Goal: Communication & Community: Answer question/provide support

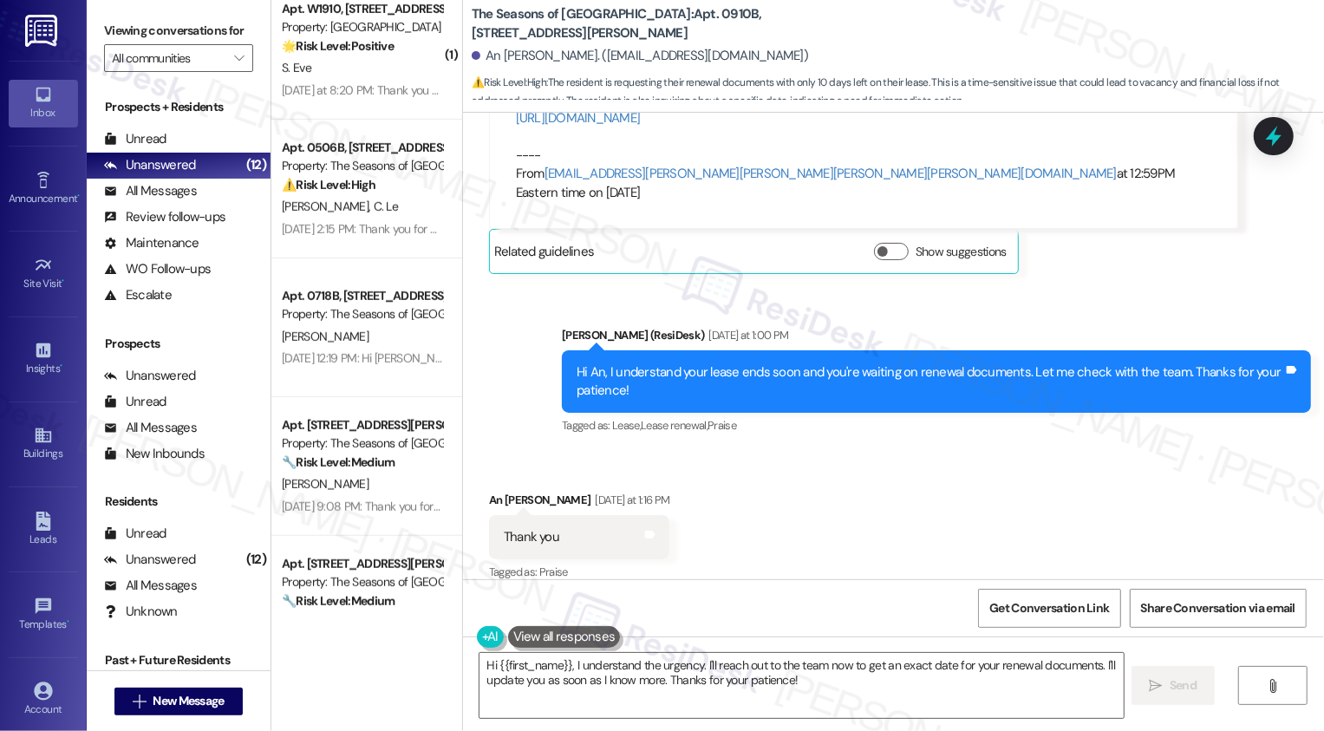
scroll to position [714, 0]
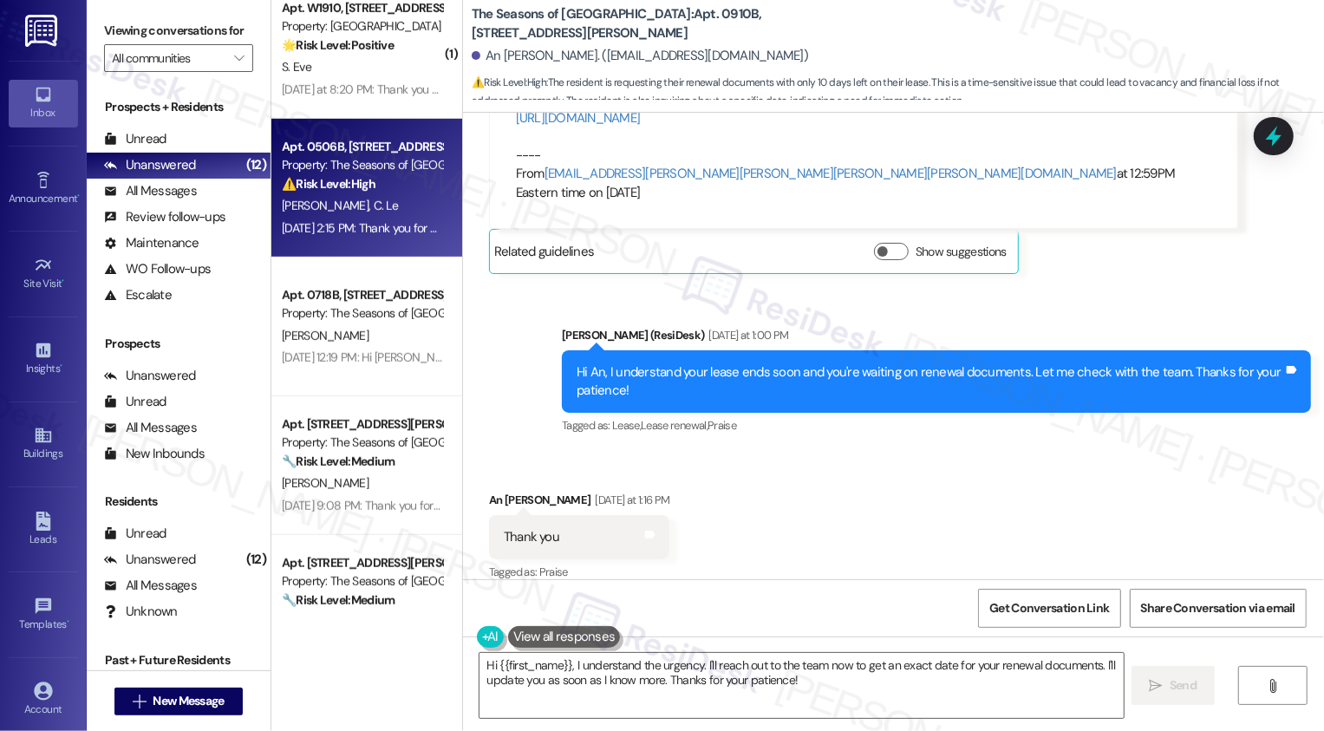
click at [366, 205] on div "[PERSON_NAME] Le" at bounding box center [362, 206] width 164 height 22
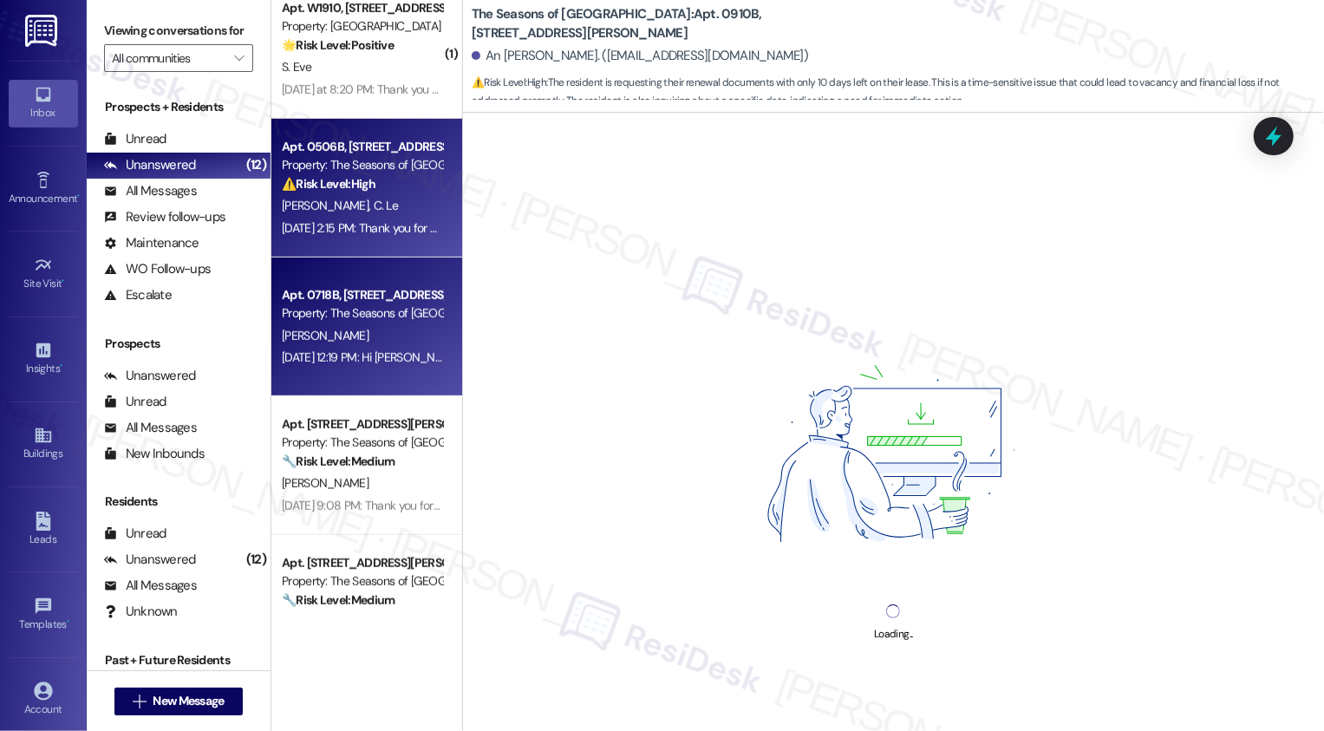
scroll to position [789, 0]
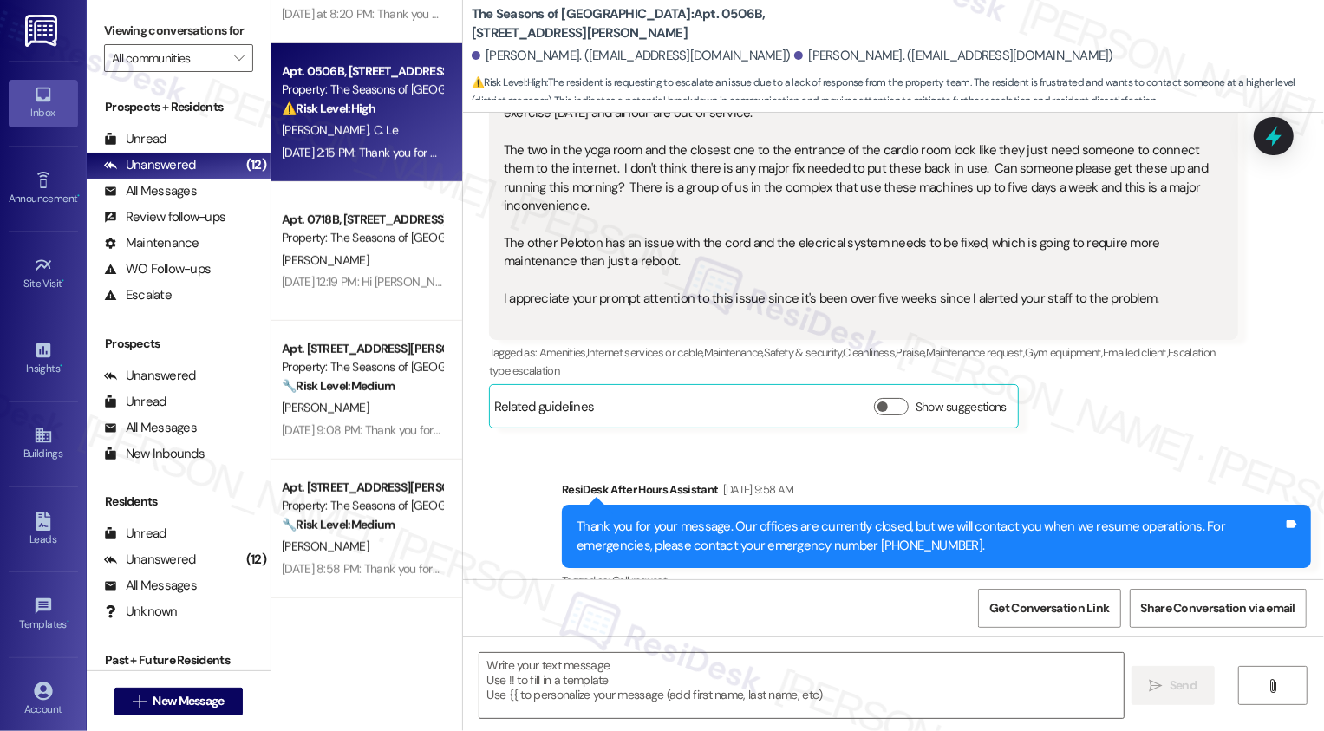
click at [400, 146] on div "[DATE] 2:15 PM: Thank you for your message. Our offices are currently closed, b…" at bounding box center [805, 153] width 1047 height 16
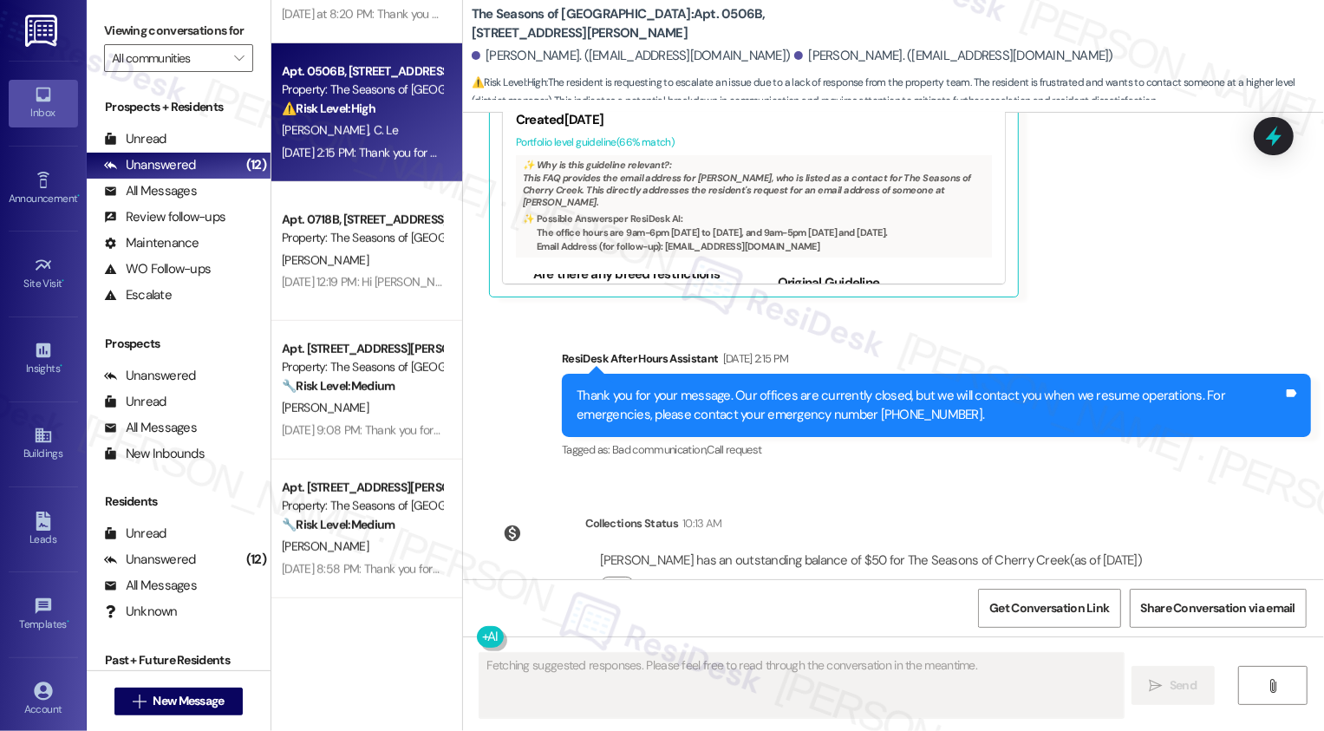
scroll to position [835, 0]
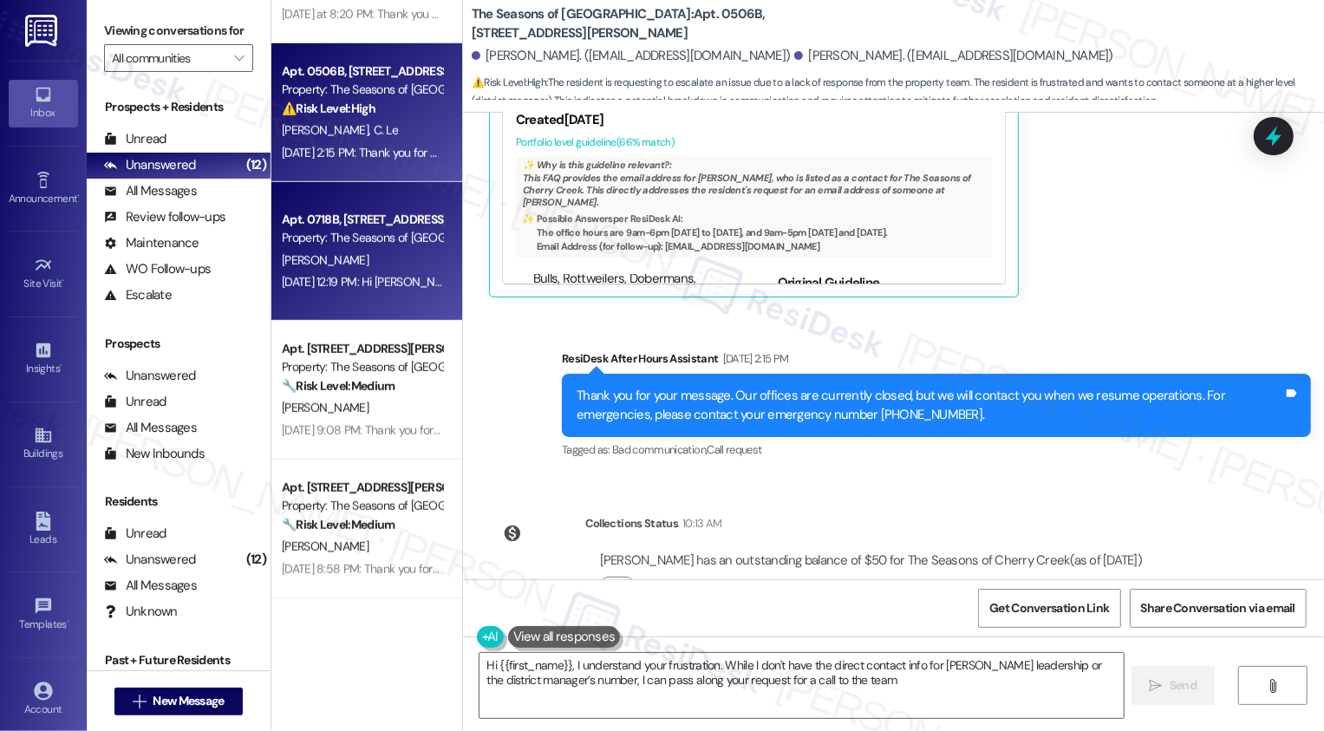
type textarea "Hi {{first_name}}, I understand your frustration. While I don't have the direct…"
click at [367, 265] on div "[PERSON_NAME]" at bounding box center [362, 261] width 164 height 22
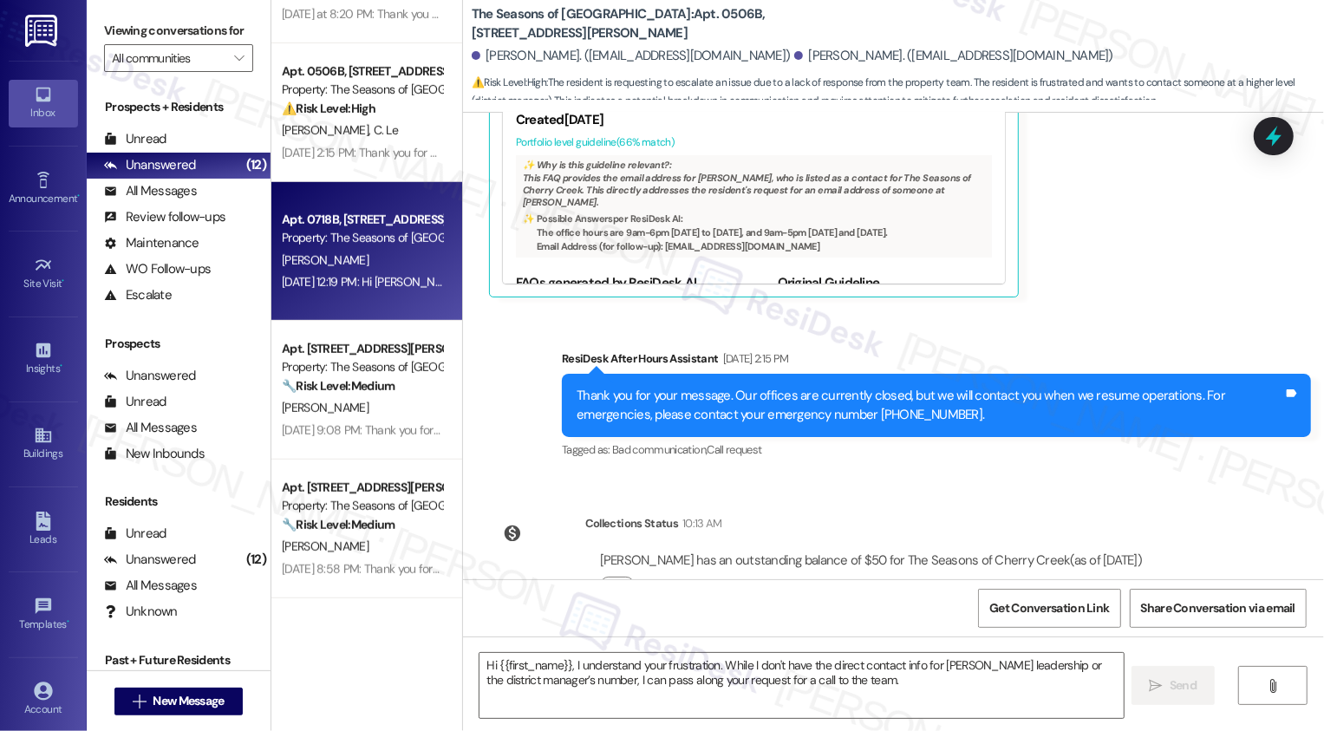
click at [367, 265] on div "[PERSON_NAME]" at bounding box center [362, 261] width 164 height 22
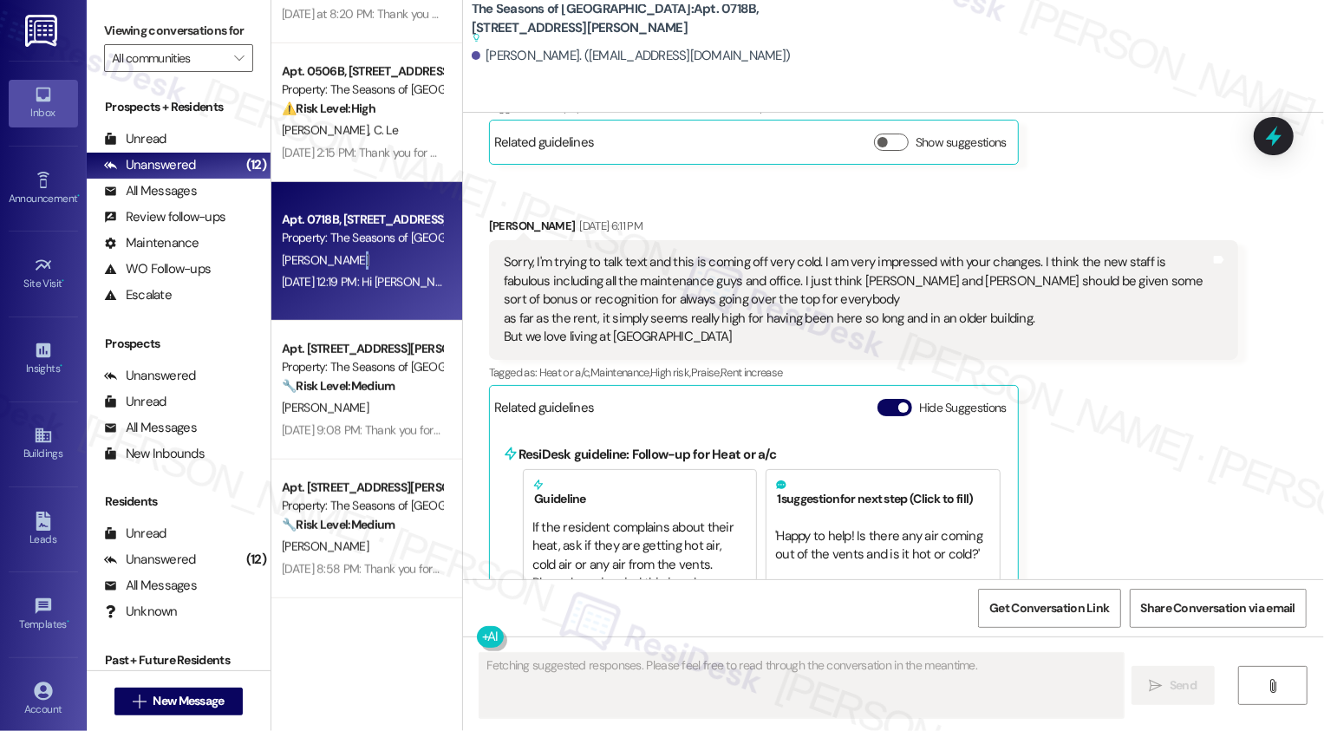
scroll to position [940, 0]
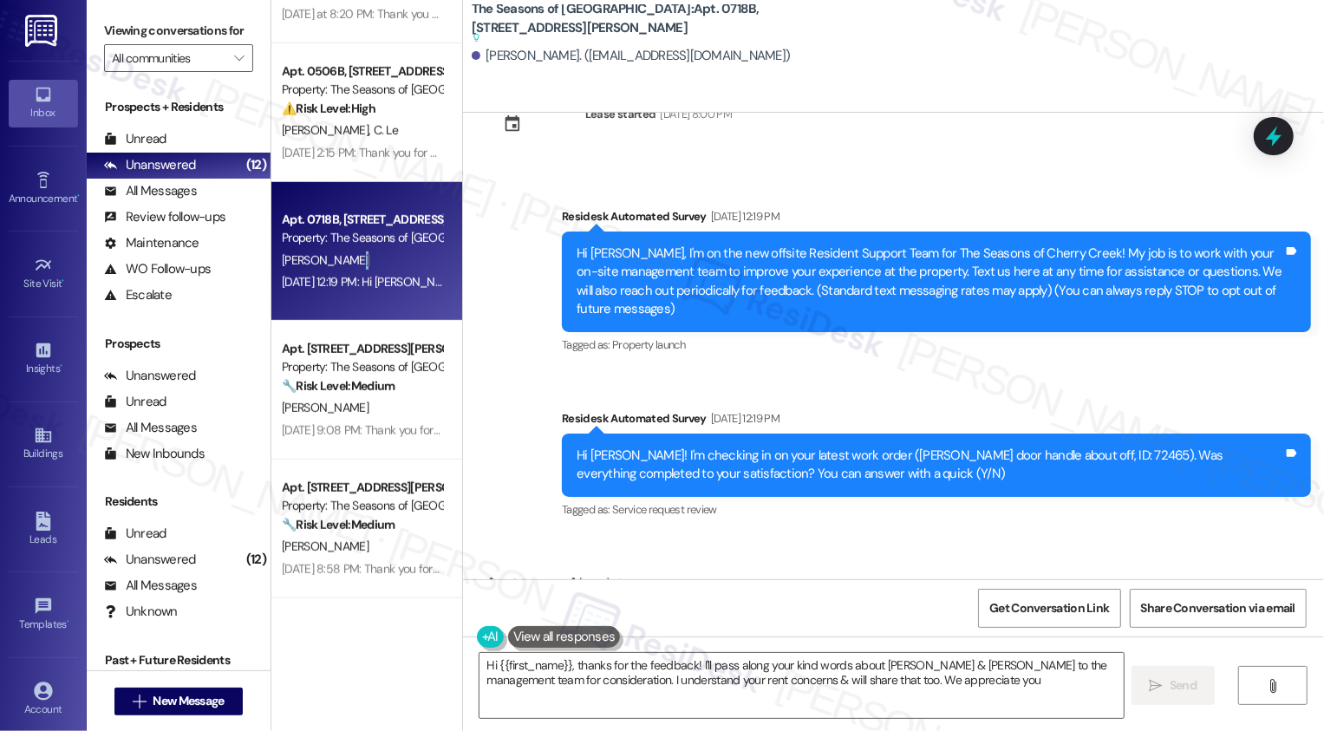
type textarea "Hi {{first_name}}, thanks for the feedback! I'll pass along your kind words abo…"
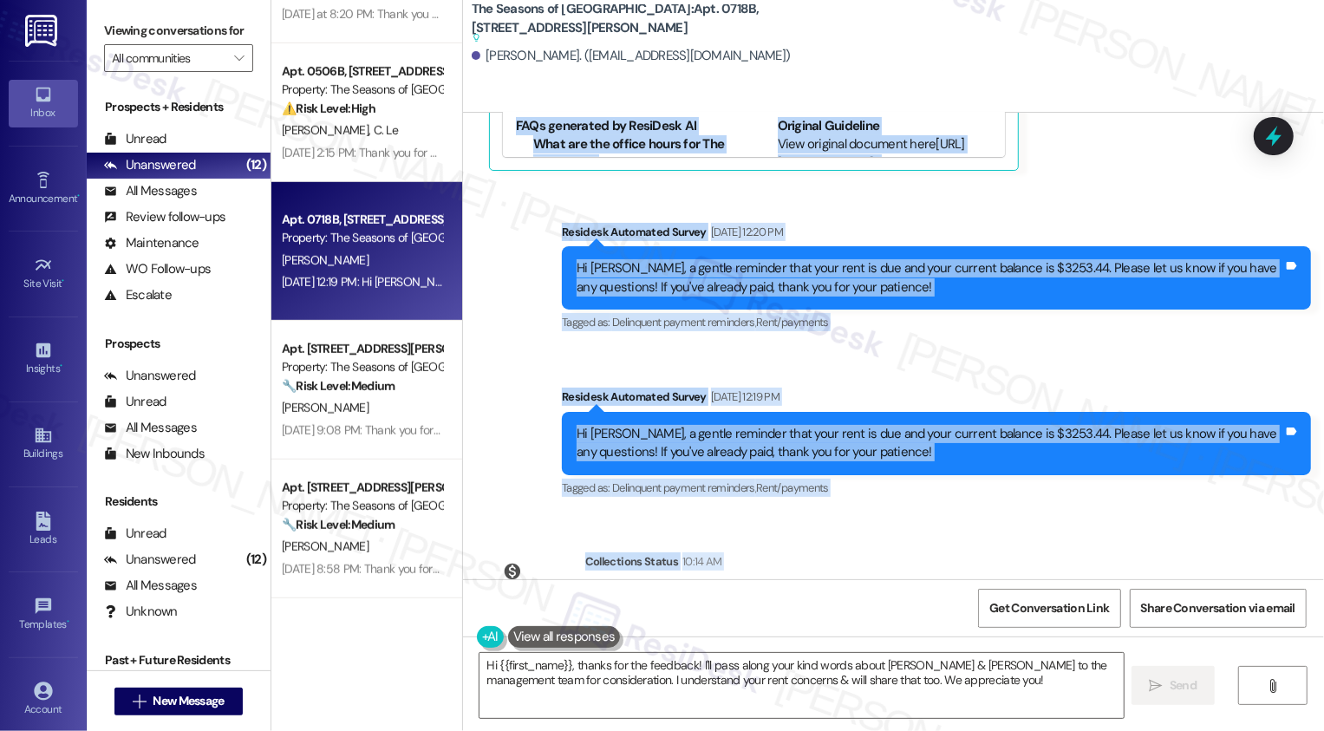
scroll to position [1843, 0]
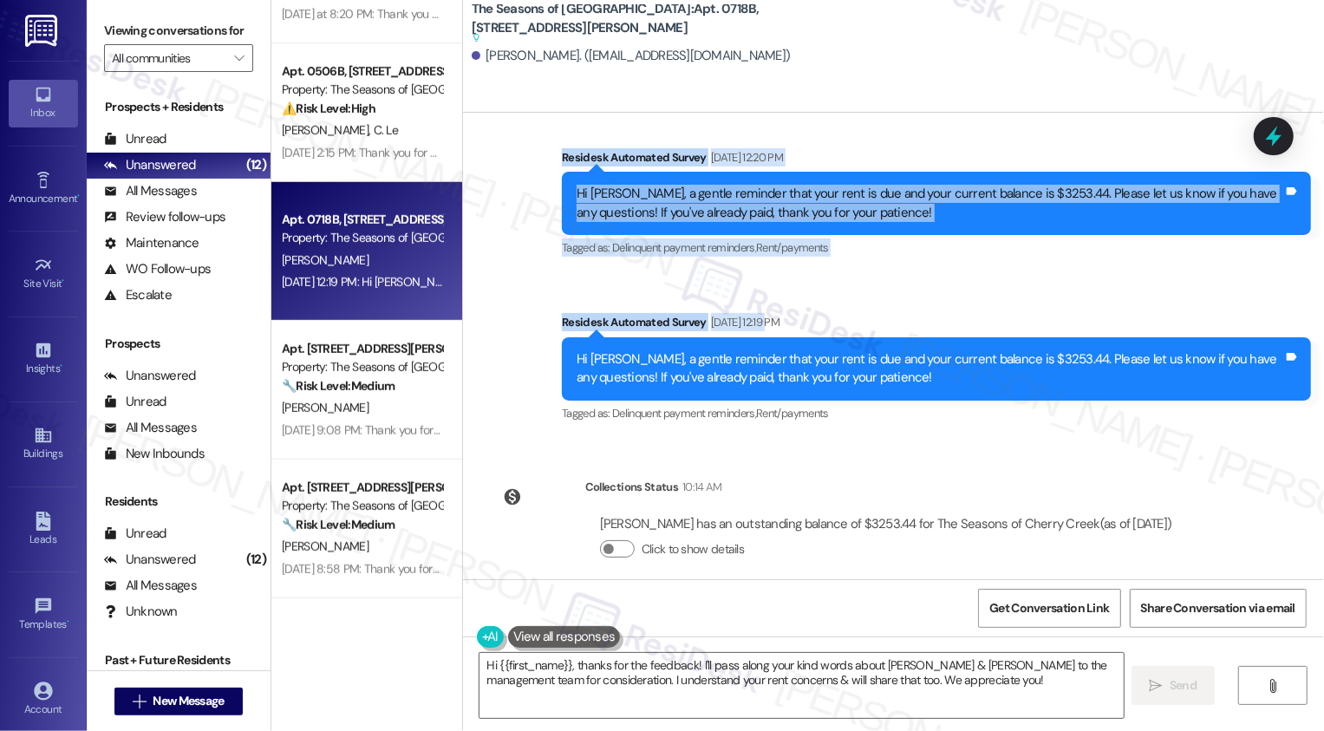
drag, startPoint x: 553, startPoint y: 187, endPoint x: 754, endPoint y: 297, distance: 228.2
click at [757, 297] on div "Lease started [DATE] 8:00 PM Survey, sent via SMS Residesk Automated Survey [DA…" at bounding box center [893, 346] width 861 height 467
click at [879, 300] on div "Survey, sent via SMS Residesk Automated Survey [DATE] 12:19 PM Hi [PERSON_NAME]…" at bounding box center [936, 369] width 775 height 139
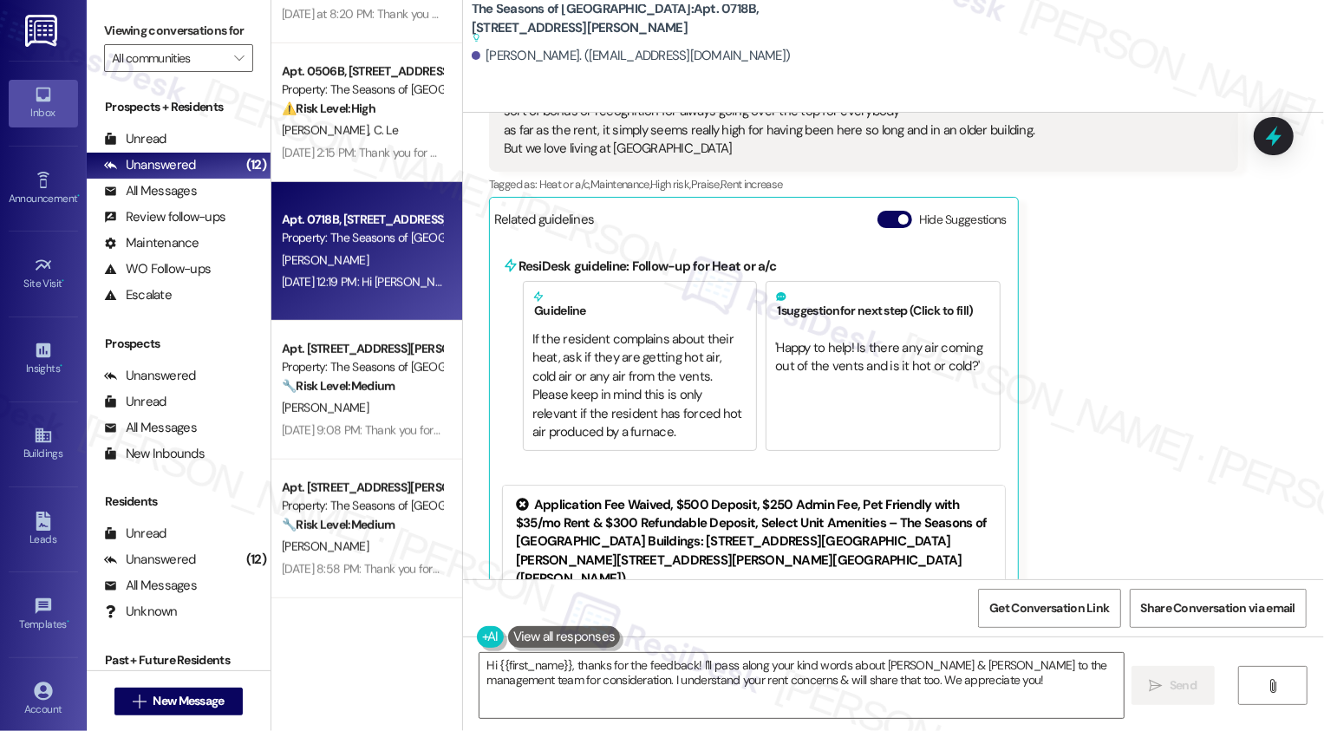
scroll to position [1101, 0]
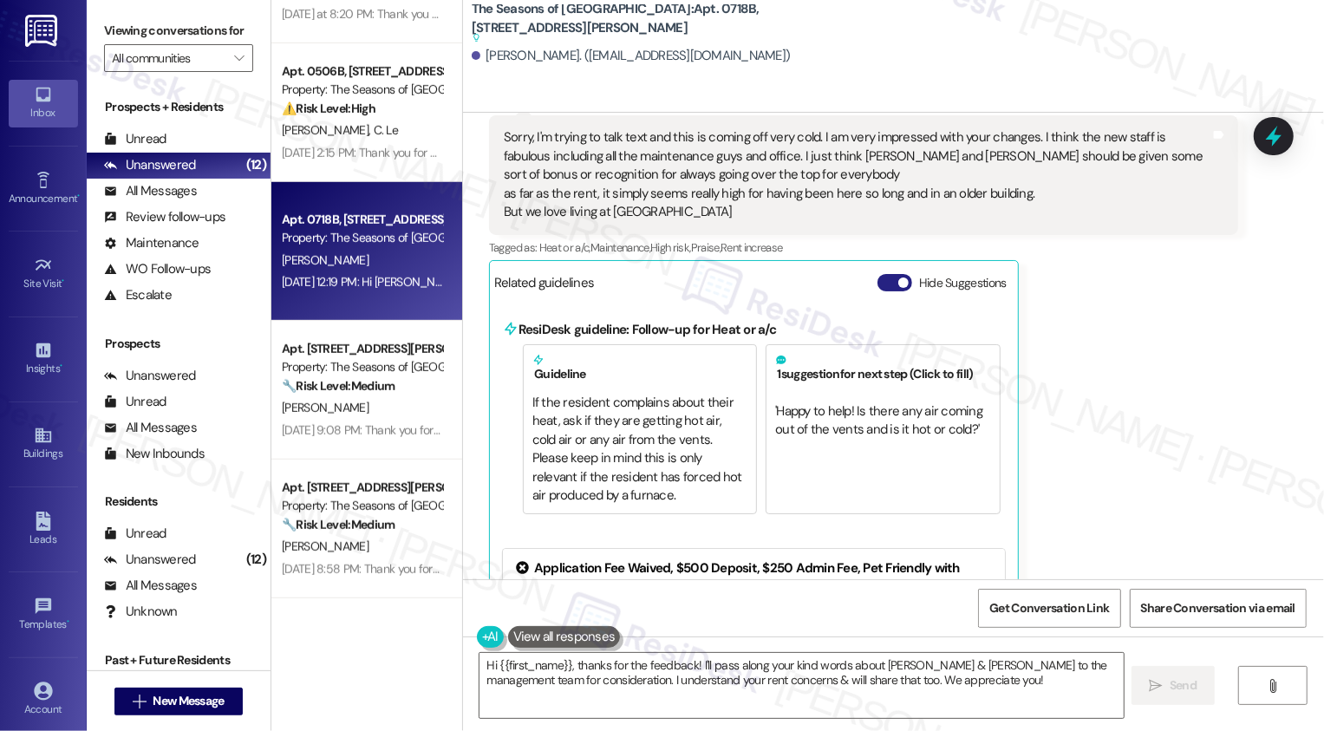
click at [898, 277] on span "button" at bounding box center [903, 282] width 10 height 10
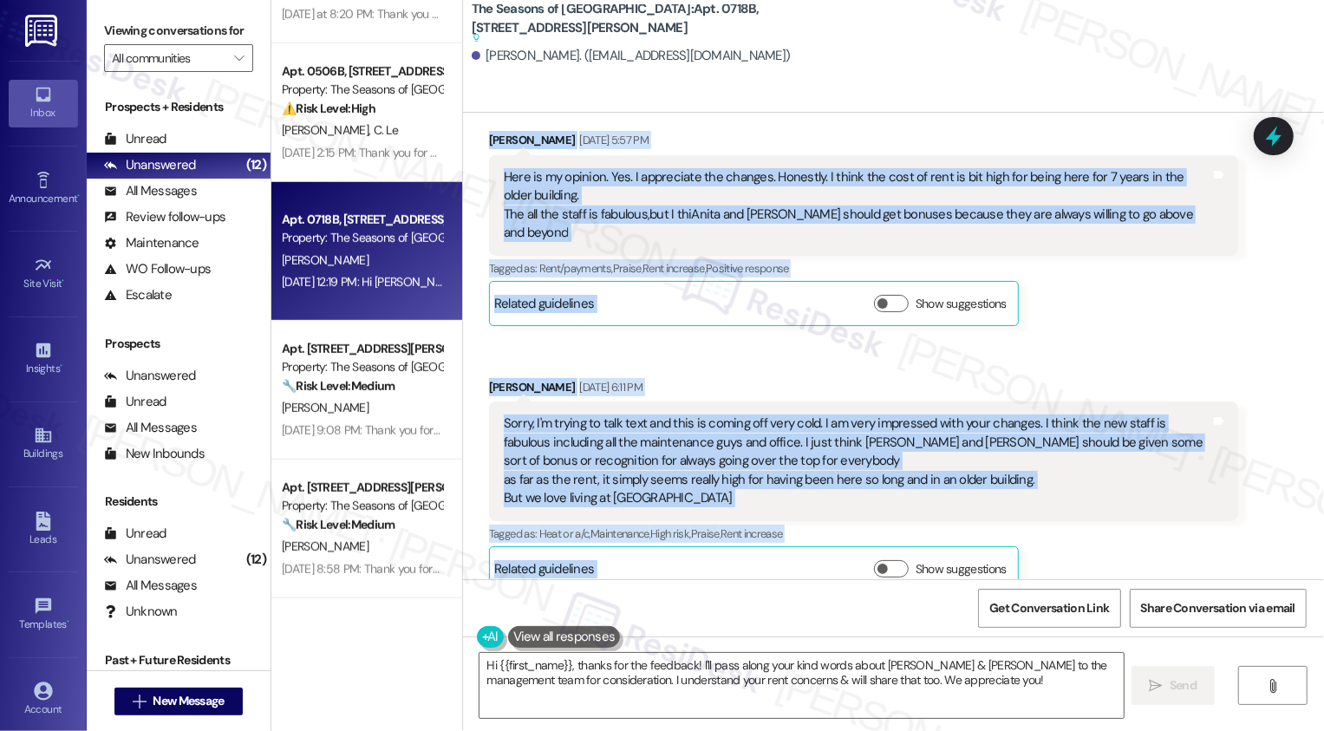
scroll to position [895, 0]
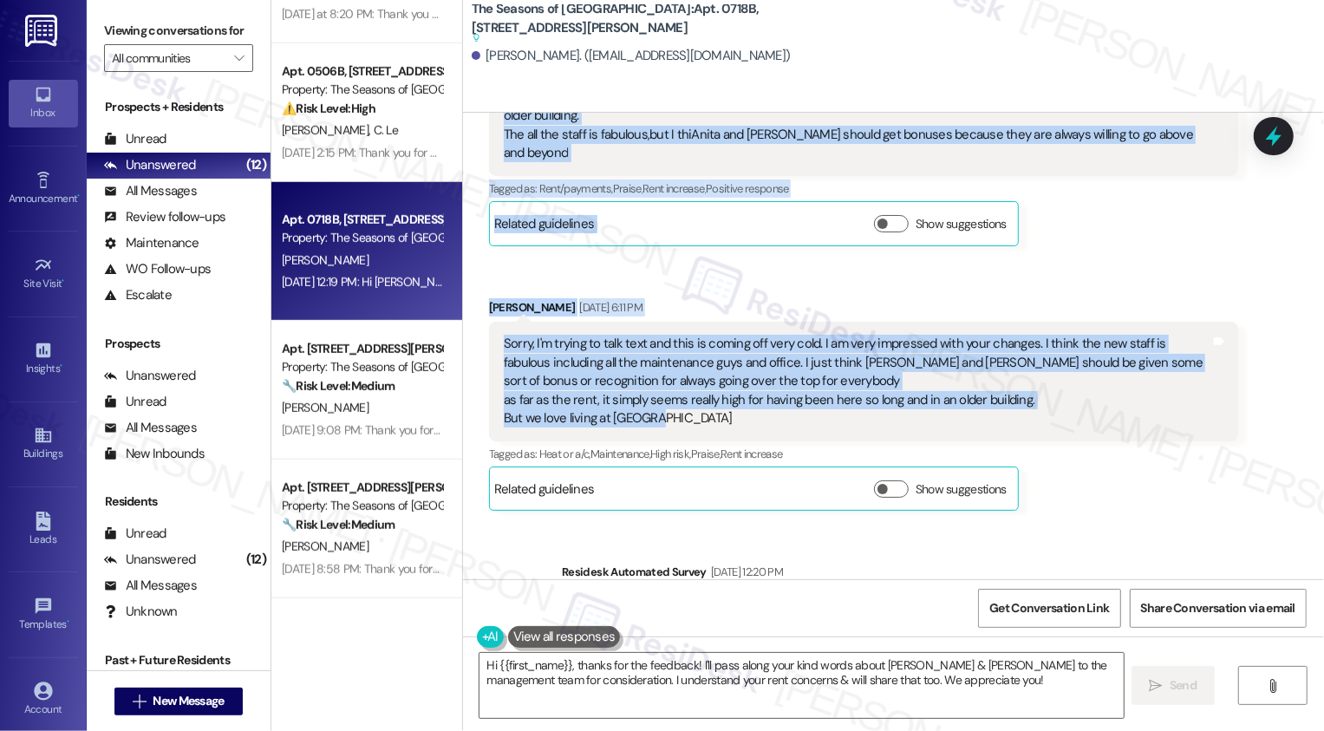
drag, startPoint x: 553, startPoint y: 200, endPoint x: 724, endPoint y: 395, distance: 259.3
click at [724, 395] on div "Lease started [DATE] 8:00 PM Survey, sent via SMS Residesk Automated Survey [DA…" at bounding box center [893, 346] width 861 height 467
copy div "[PERSON_NAME] (ResiDesk) [DATE] 5:52 PM Hi [PERSON_NAME]! Glad to hear your fri…"
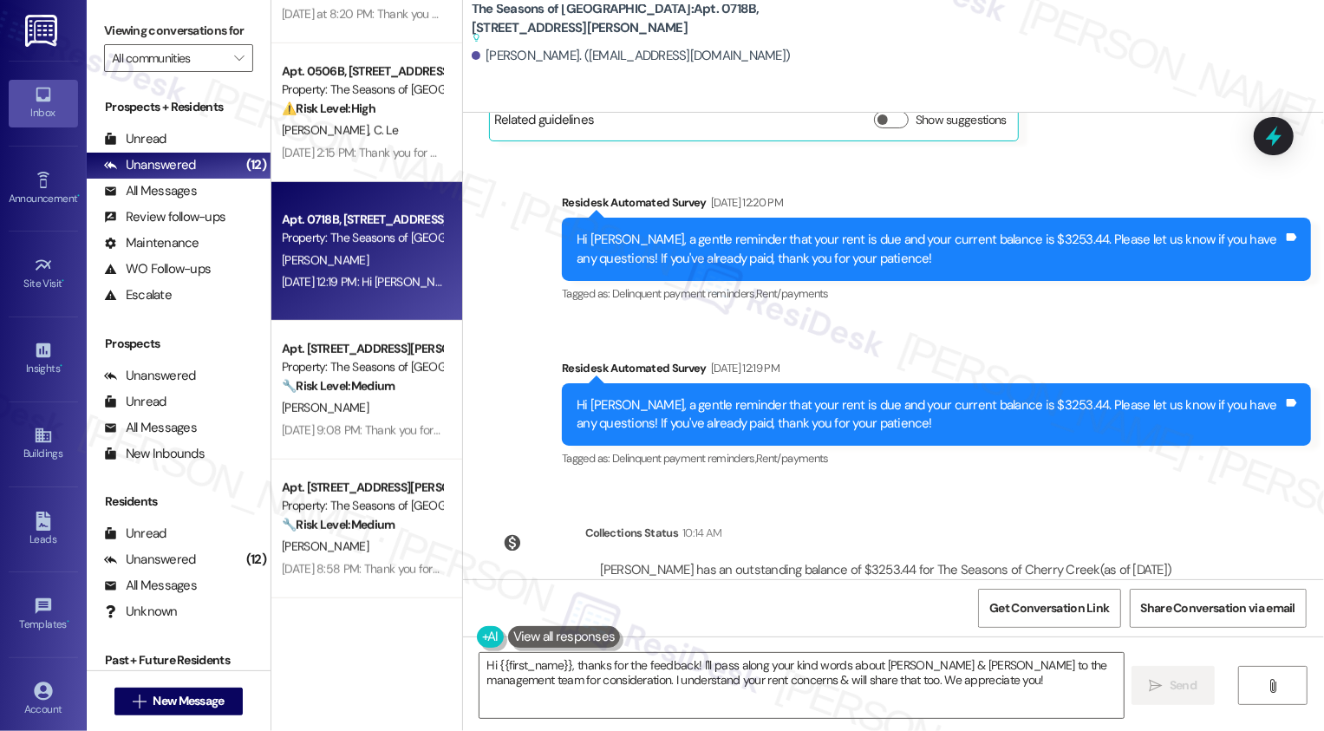
scroll to position [1310, 0]
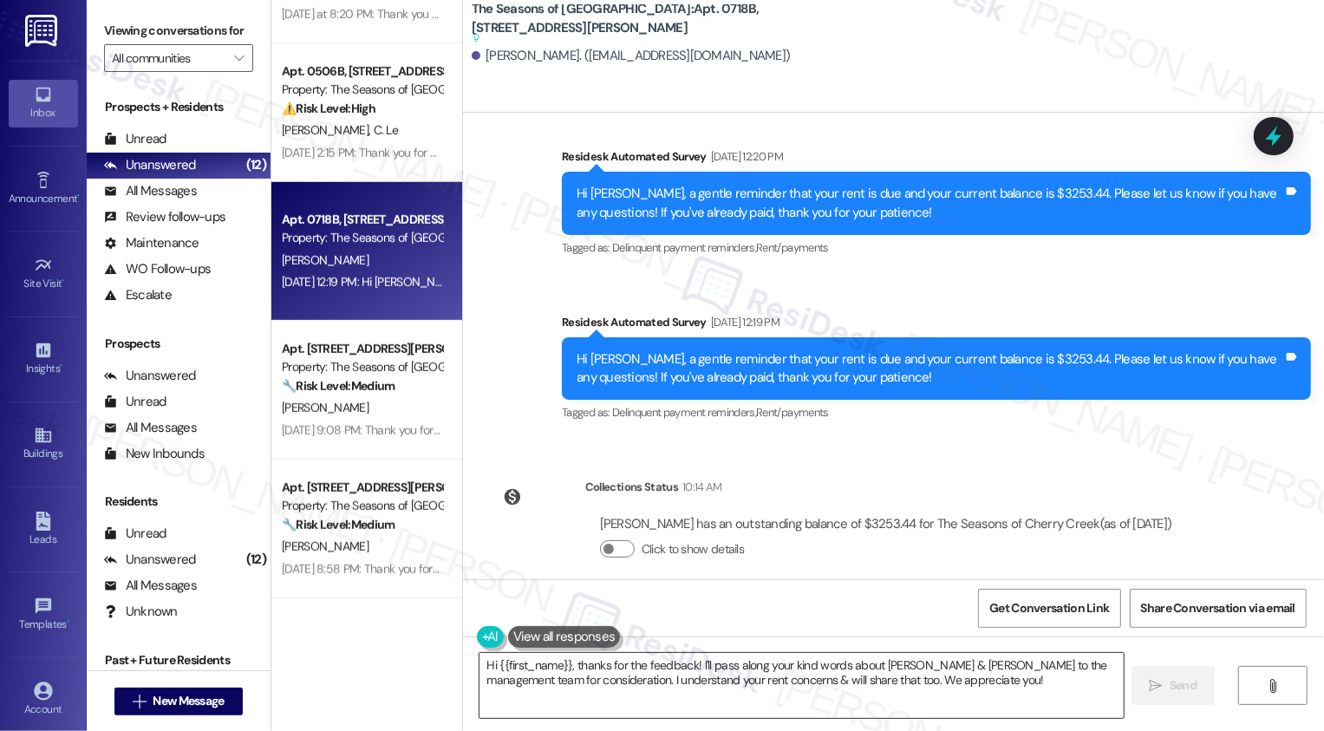
click at [586, 695] on textarea "Hi {{first_name}}, thanks for the feedback! I'll pass along your kind words abo…" at bounding box center [802, 685] width 644 height 65
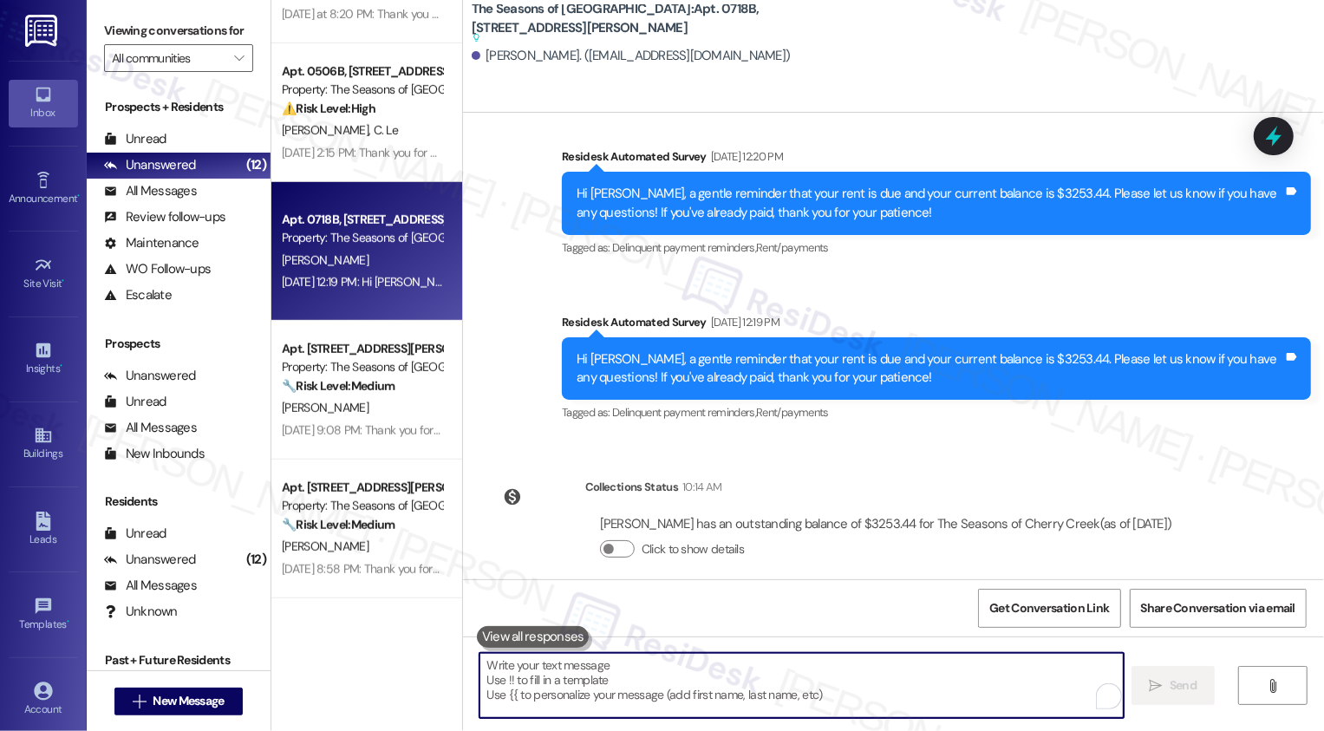
paste textarea "Hi [PERSON_NAME], thank you so much for sharing your thoughtful feedback—it def…"
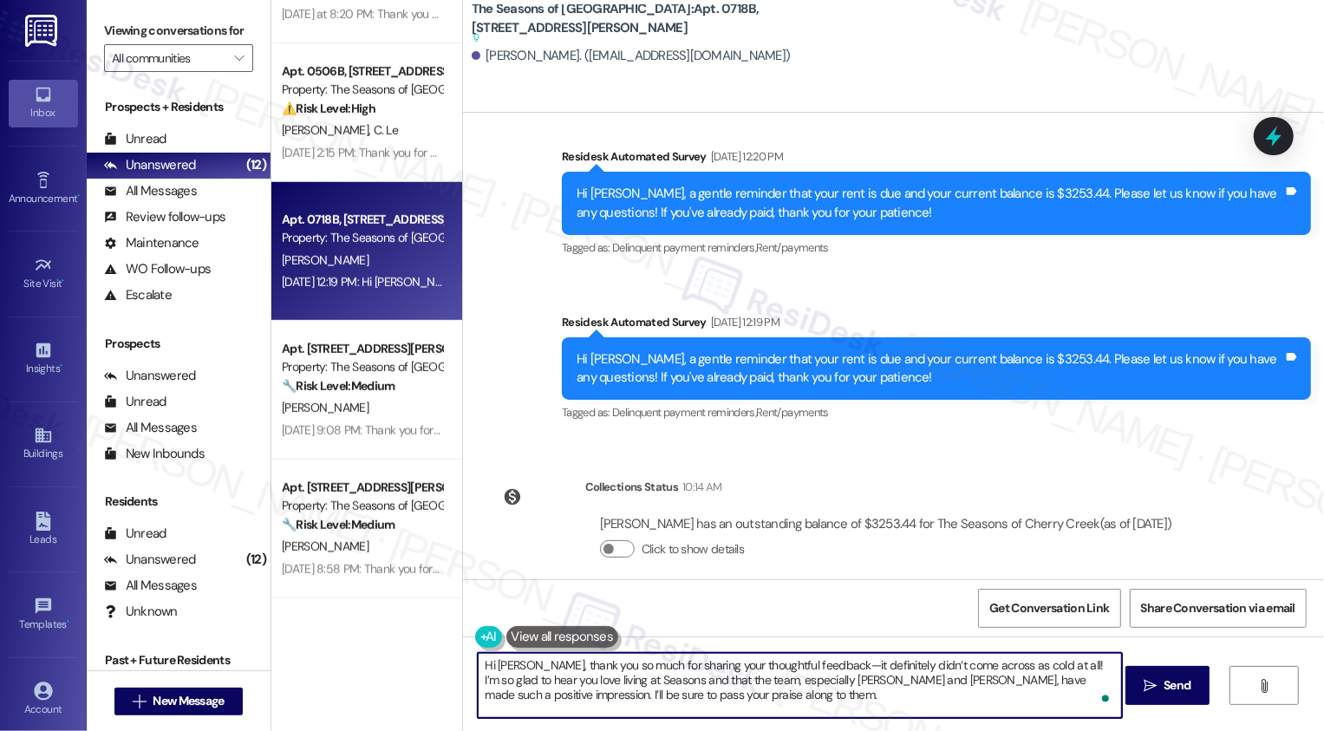
scroll to position [0, 0]
click at [519, 665] on textarea "Hi [PERSON_NAME], thank you so much for sharing your thoughtful feedback—it def…" at bounding box center [800, 685] width 644 height 65
click at [521, 665] on textarea "Hi [PERSON_NAME], thank you so much for sharing your thoughtful feedback—it def…" at bounding box center [800, 685] width 644 height 65
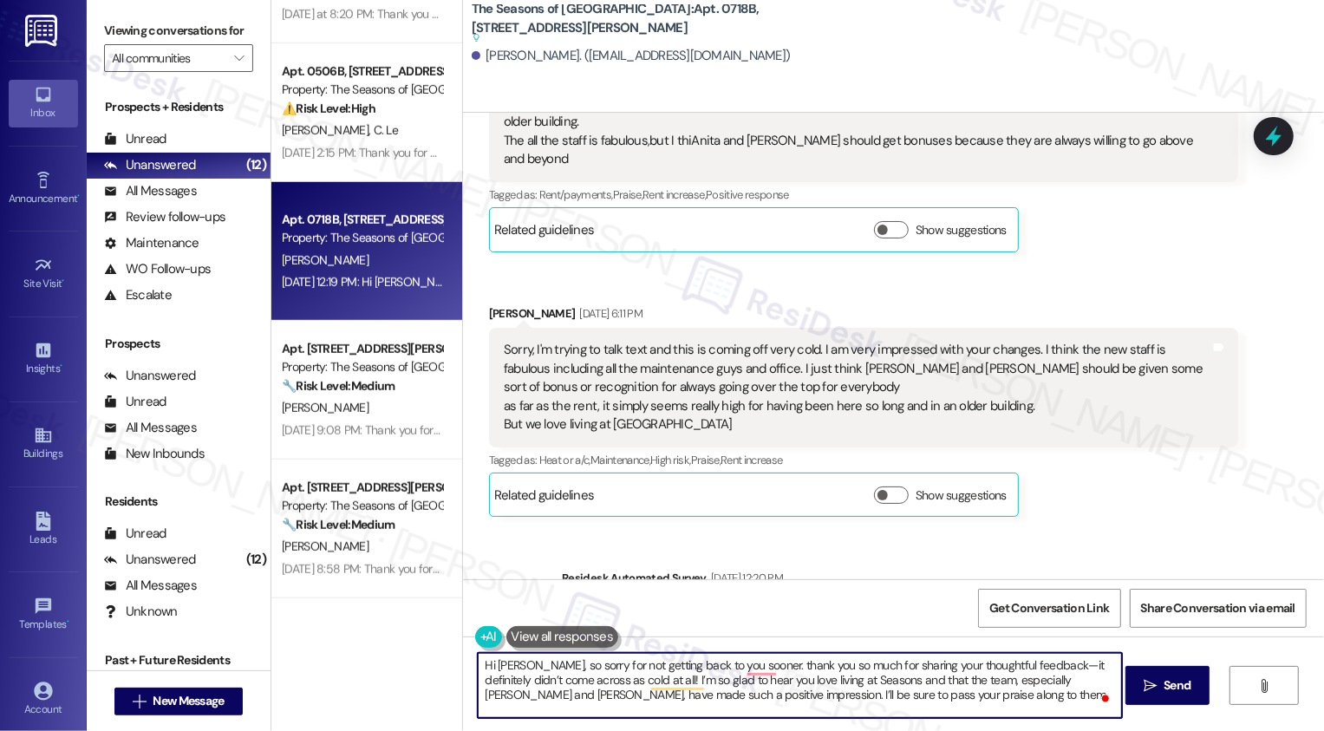
scroll to position [896, 0]
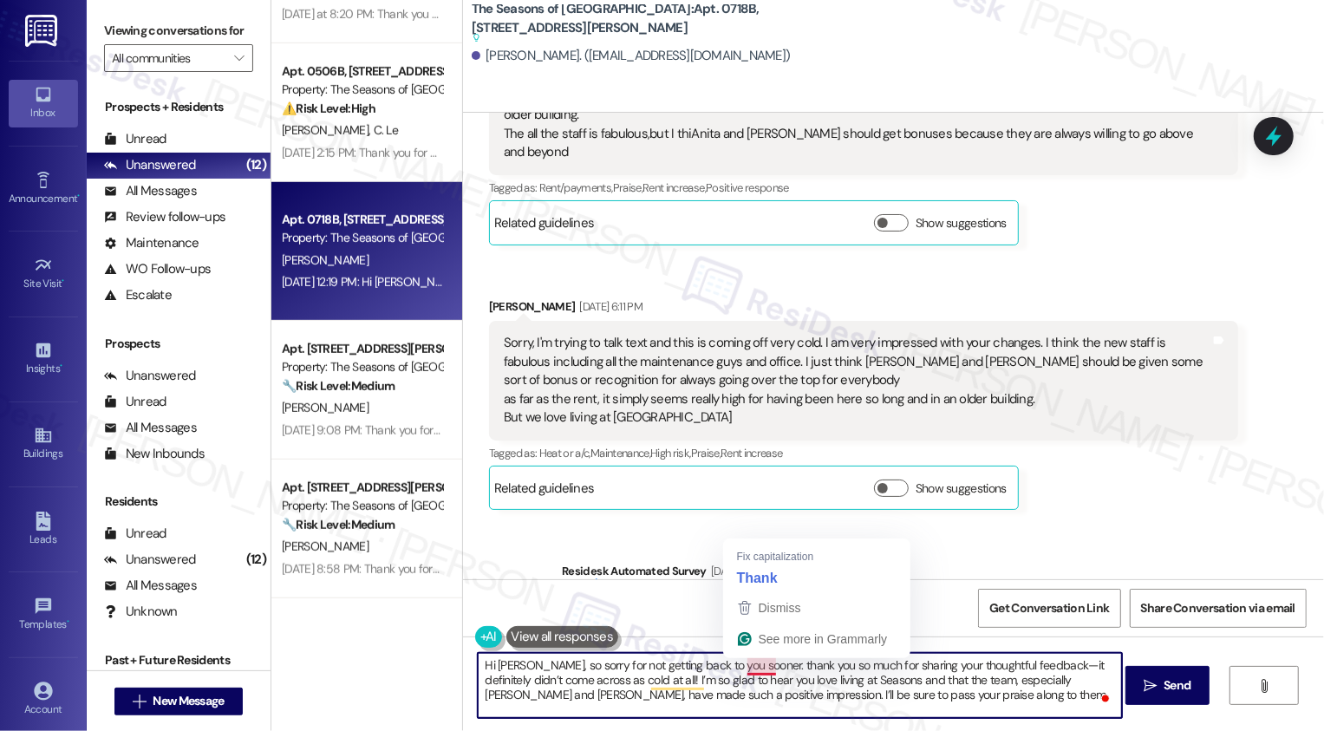
click at [751, 661] on textarea "Hi [PERSON_NAME], so sorry for not getting back to you sooner. thank you so muc…" at bounding box center [800, 685] width 644 height 65
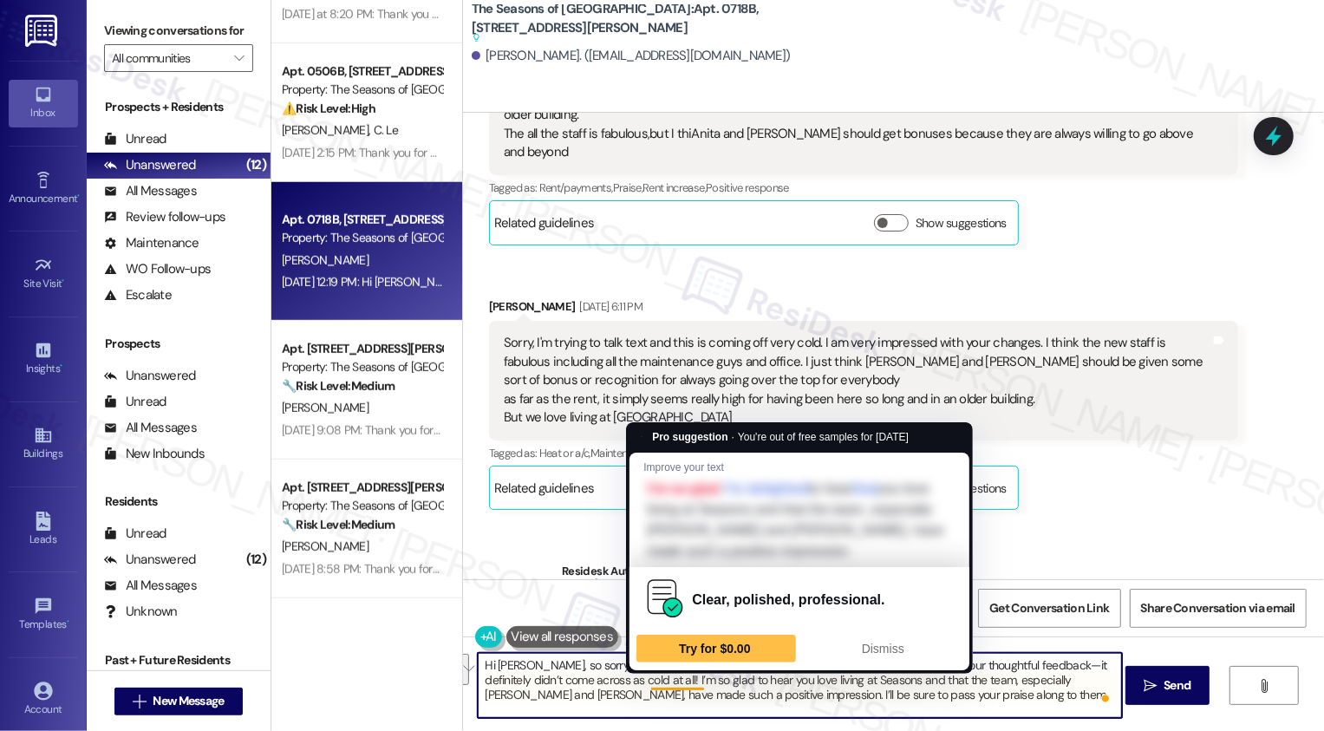
drag, startPoint x: 1020, startPoint y: 663, endPoint x: 638, endPoint y: 678, distance: 381.8
click at [638, 678] on textarea "Hi [PERSON_NAME], so sorry for not getting back to you sooner. Thank you so muc…" at bounding box center [800, 685] width 644 height 65
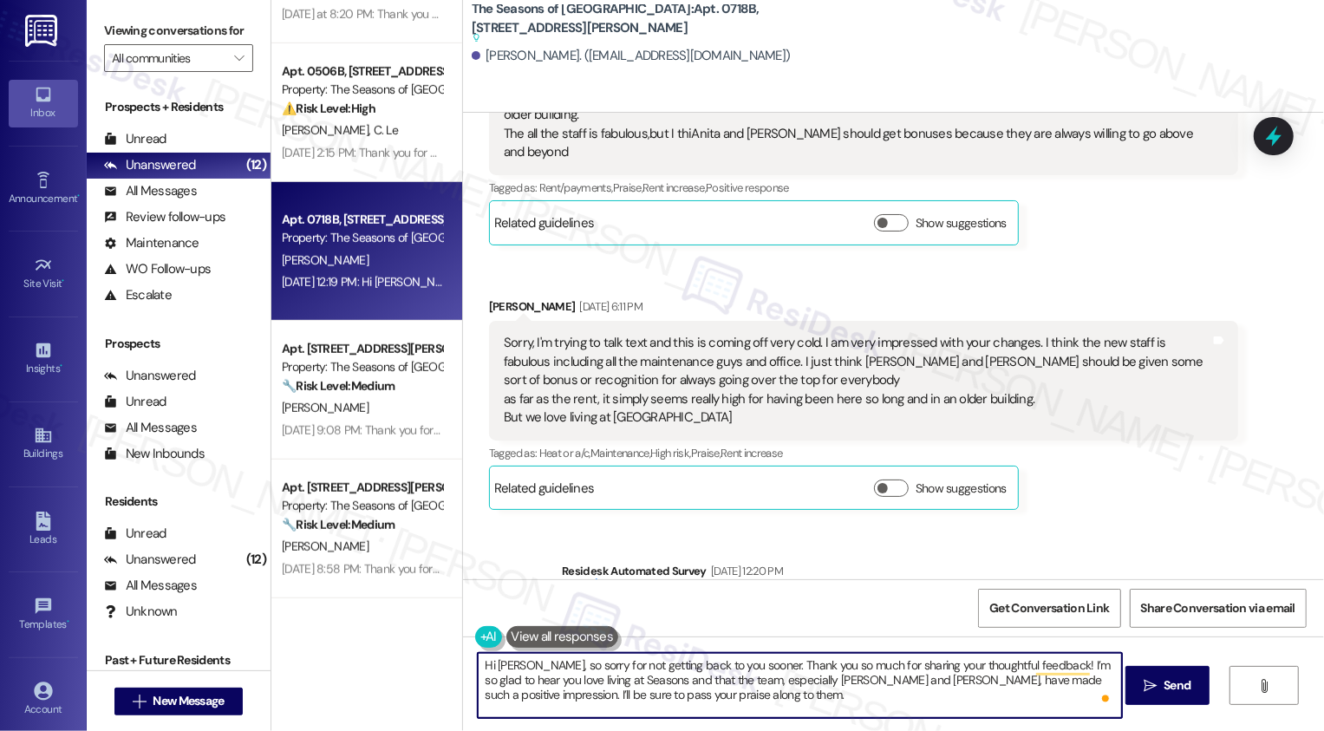
drag, startPoint x: 1070, startPoint y: 679, endPoint x: 1074, endPoint y: 689, distance: 11.3
click at [1074, 693] on textarea "Hi [PERSON_NAME], so sorry for not getting back to you sooner. Thank you so muc…" at bounding box center [800, 685] width 644 height 65
drag, startPoint x: 1067, startPoint y: 682, endPoint x: 1079, endPoint y: 697, distance: 19.3
click at [1079, 697] on textarea "Hi [PERSON_NAME], so sorry for not getting back to you sooner. Thank you so muc…" at bounding box center [800, 685] width 644 height 65
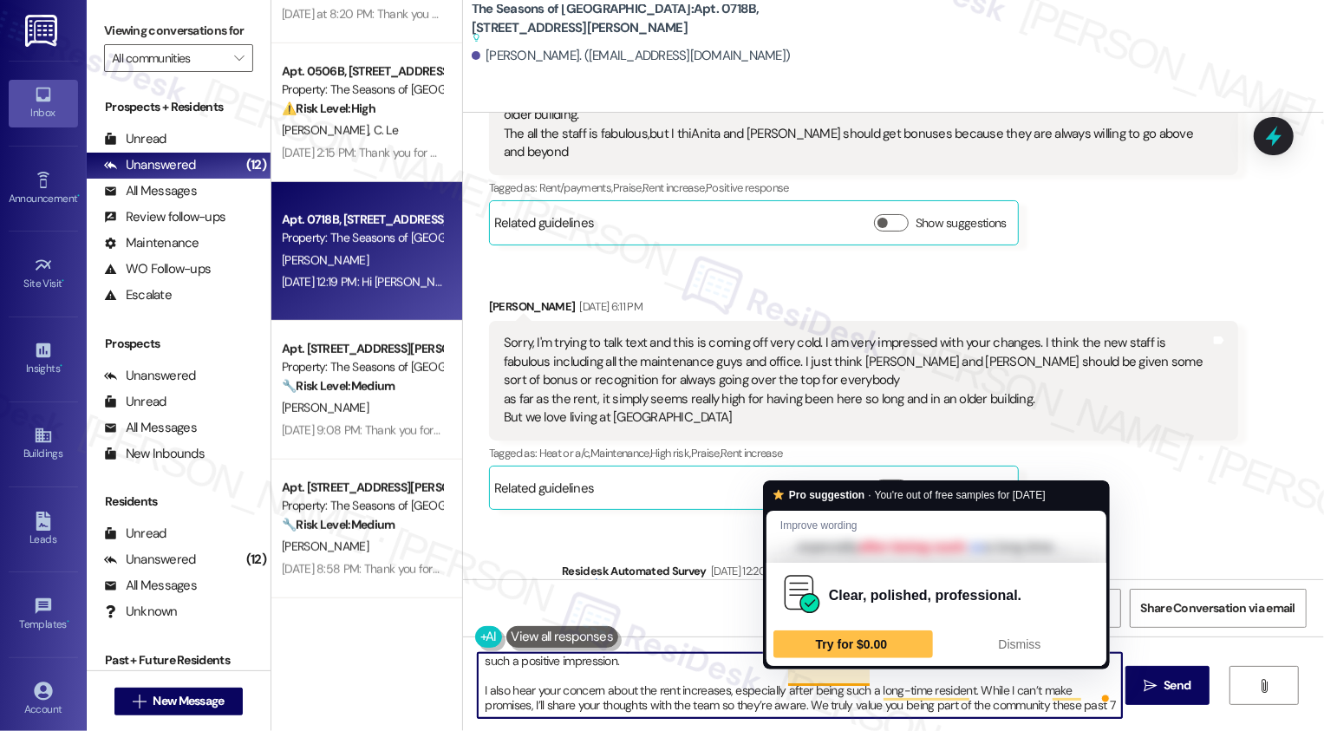
drag, startPoint x: 969, startPoint y: 673, endPoint x: 798, endPoint y: 692, distance: 171.9
click at [798, 692] on textarea "Hi [PERSON_NAME], so sorry for not getting back to you sooner. Thank you so muc…" at bounding box center [800, 685] width 644 height 65
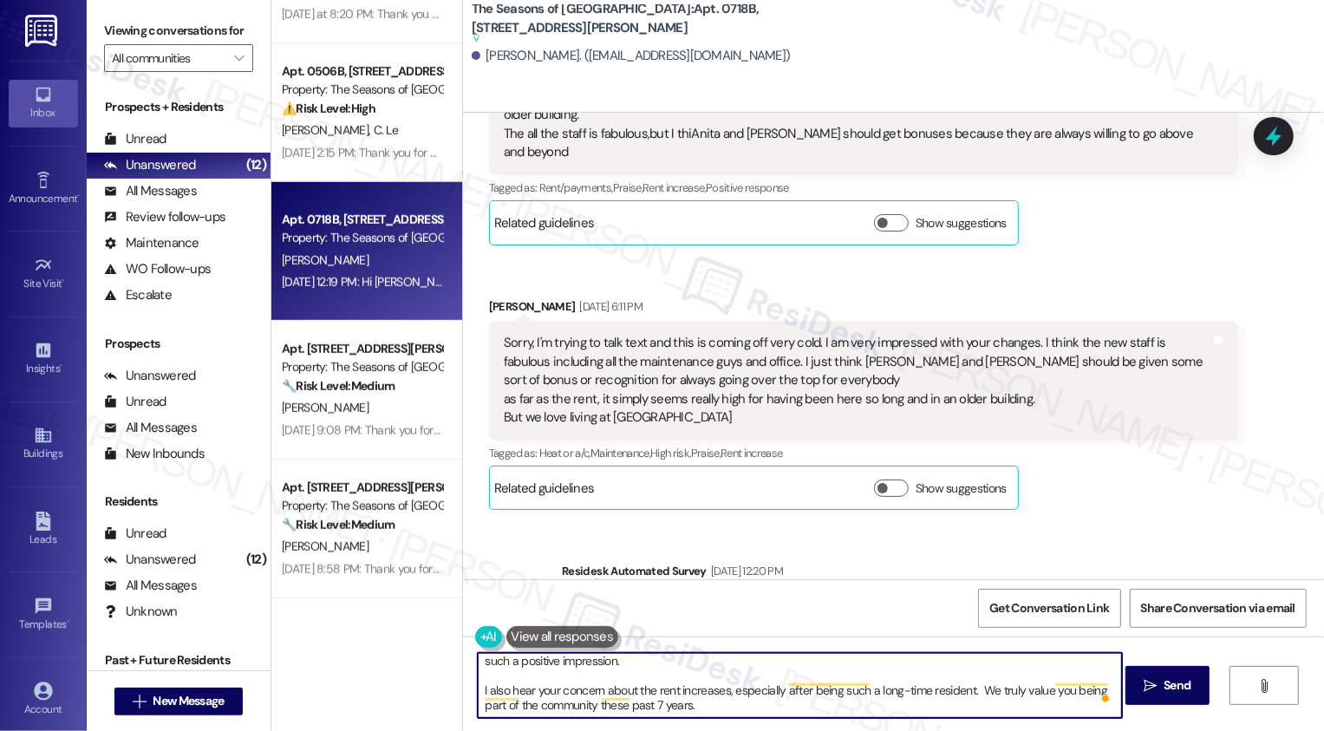
scroll to position [18, 0]
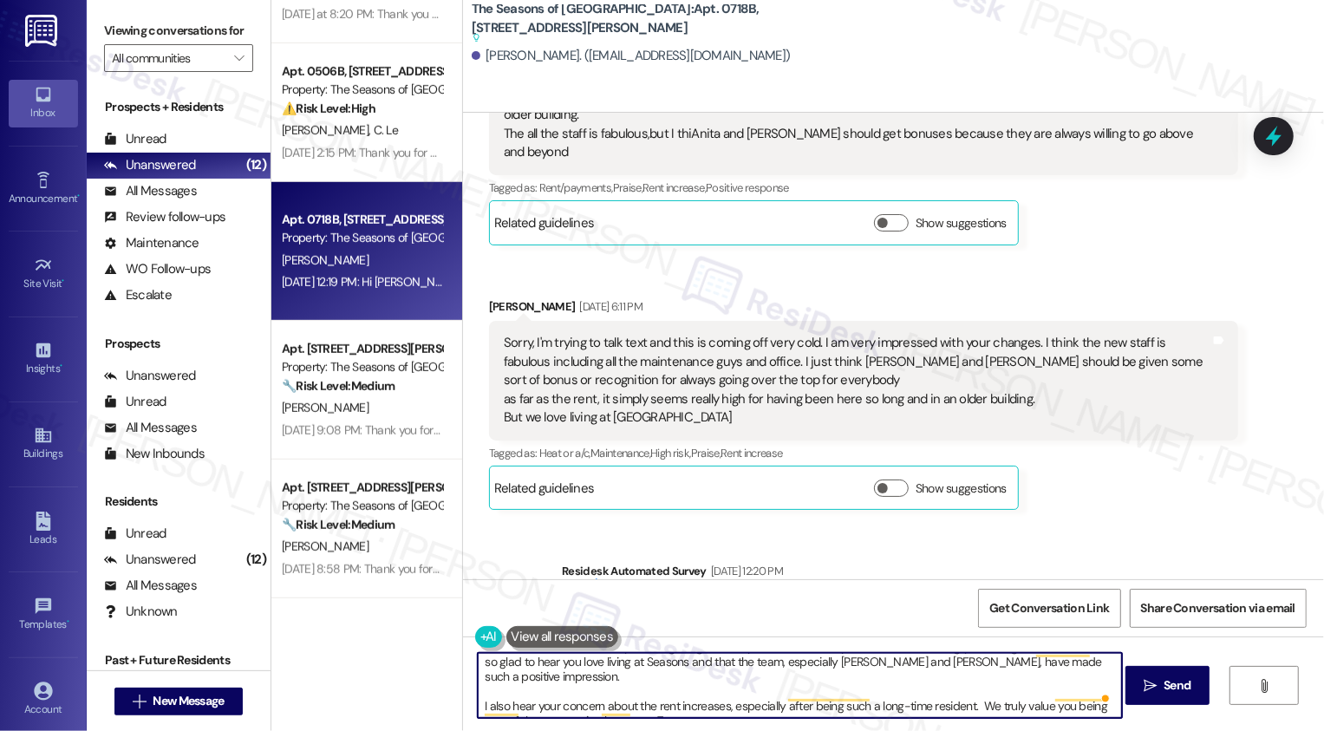
click at [737, 711] on textarea "Hi [PERSON_NAME], so sorry for not getting back to you sooner. Thank you so muc…" at bounding box center [800, 685] width 644 height 65
click at [1041, 708] on textarea "Hi [PERSON_NAME], so sorry for not getting back to you sooner. Thank you so muc…" at bounding box center [800, 685] width 644 height 65
type textarea "Hi [PERSON_NAME], so sorry for not getting back to you sooner. Thank you so muc…"
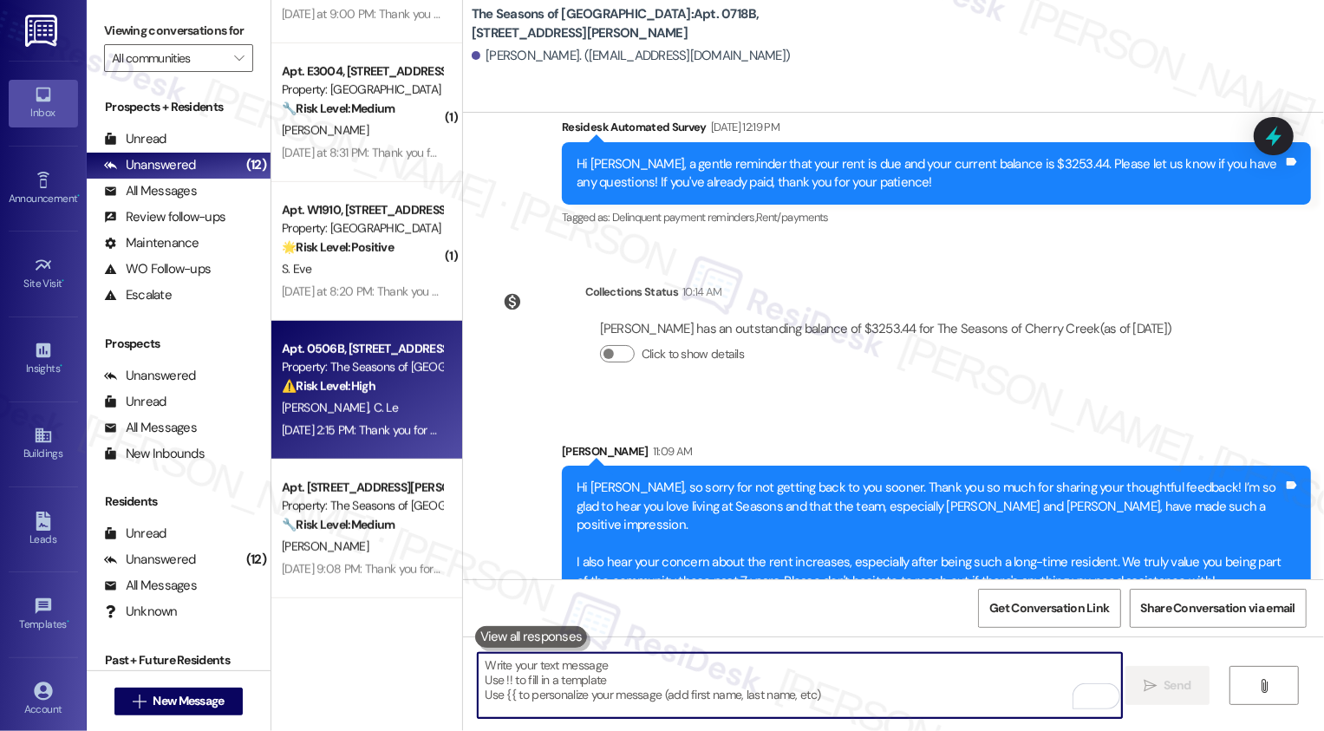
scroll to position [981, 0]
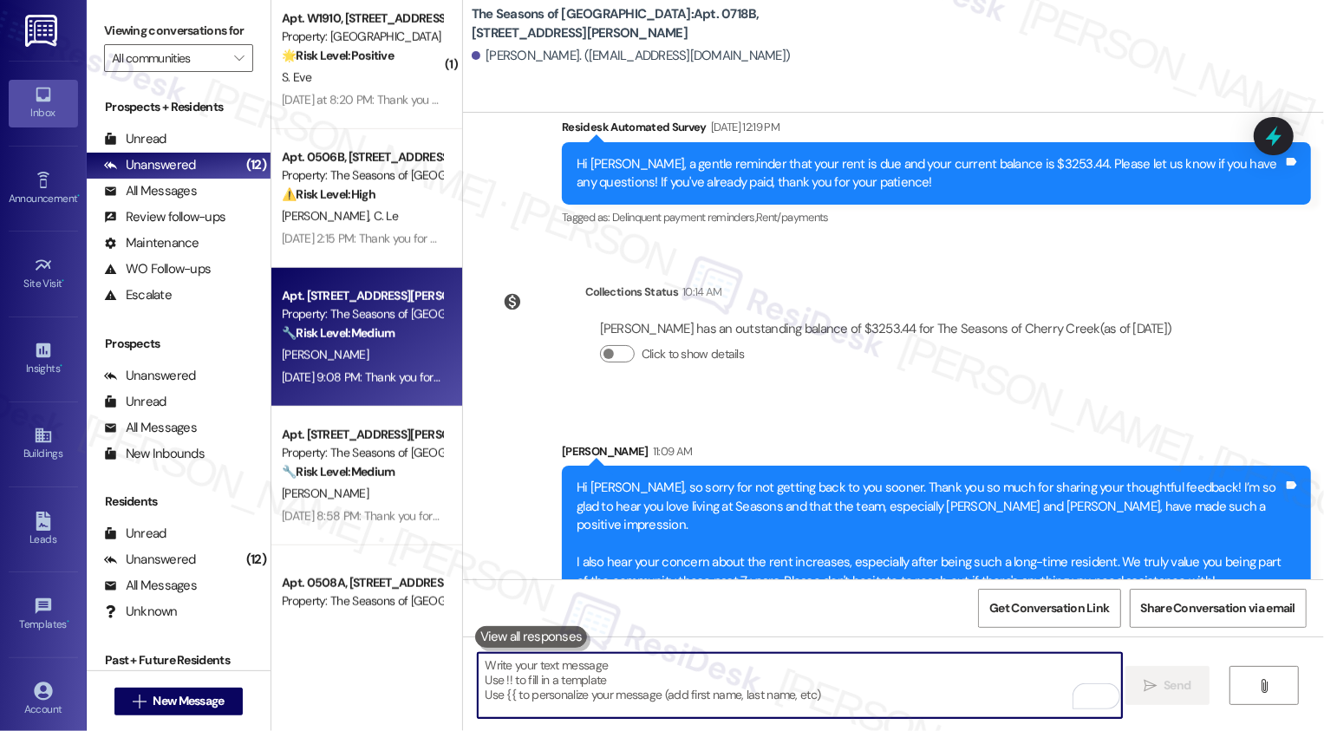
click at [338, 354] on div "[PERSON_NAME]" at bounding box center [362, 355] width 164 height 22
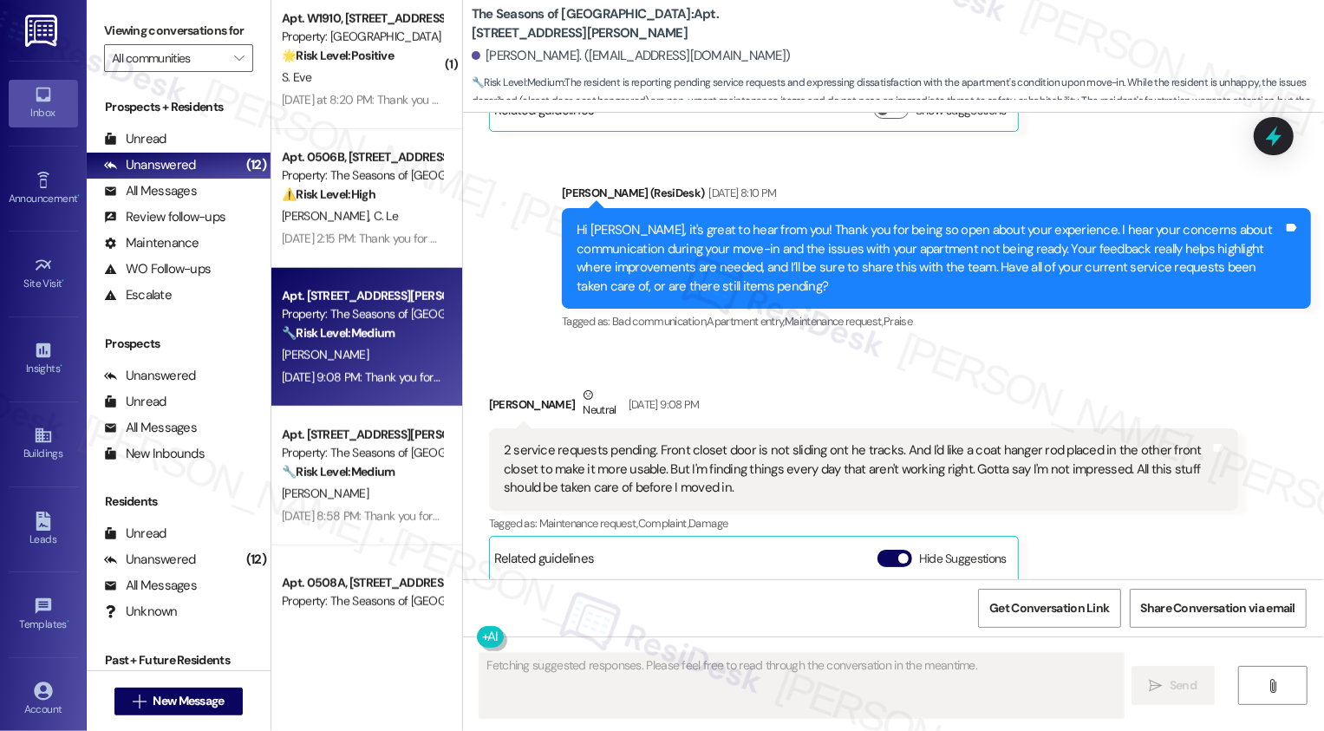
scroll to position [531, 0]
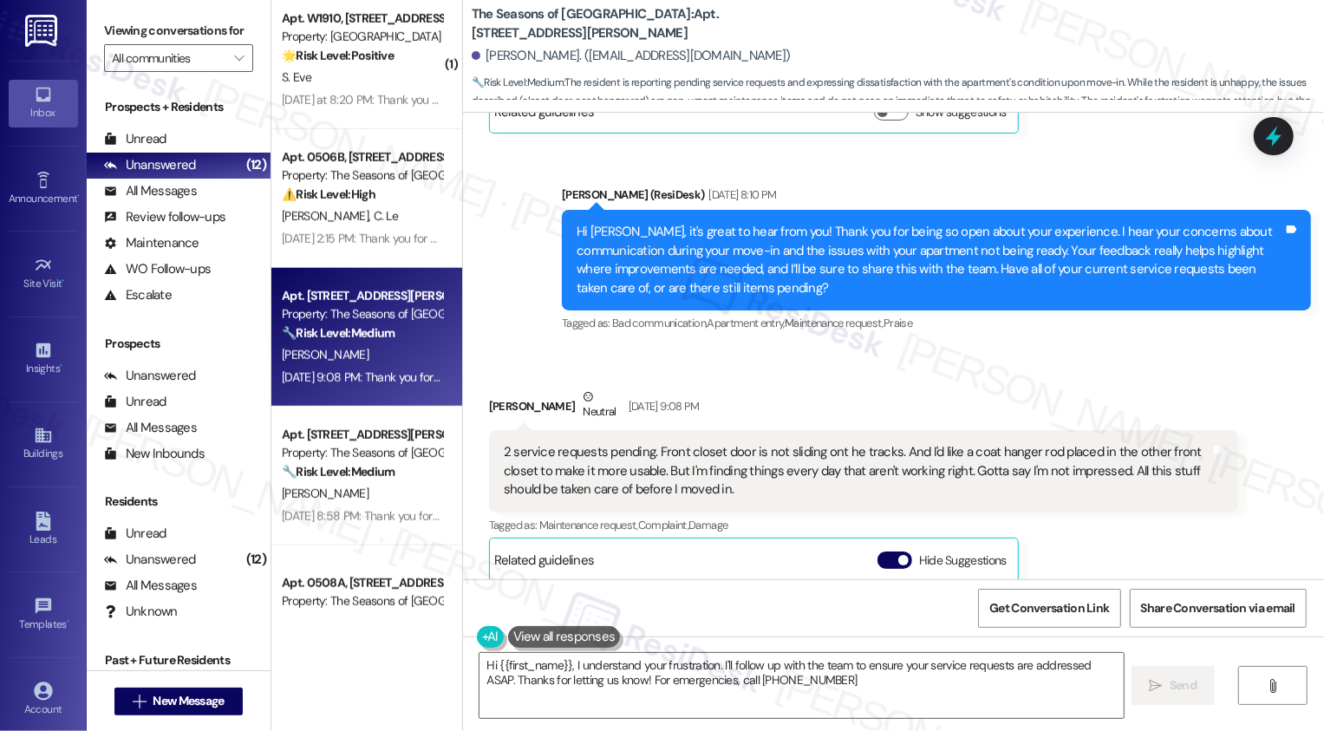
type textarea "Hi {{first_name}}, I understand your frustration. I'll follow up with the team …"
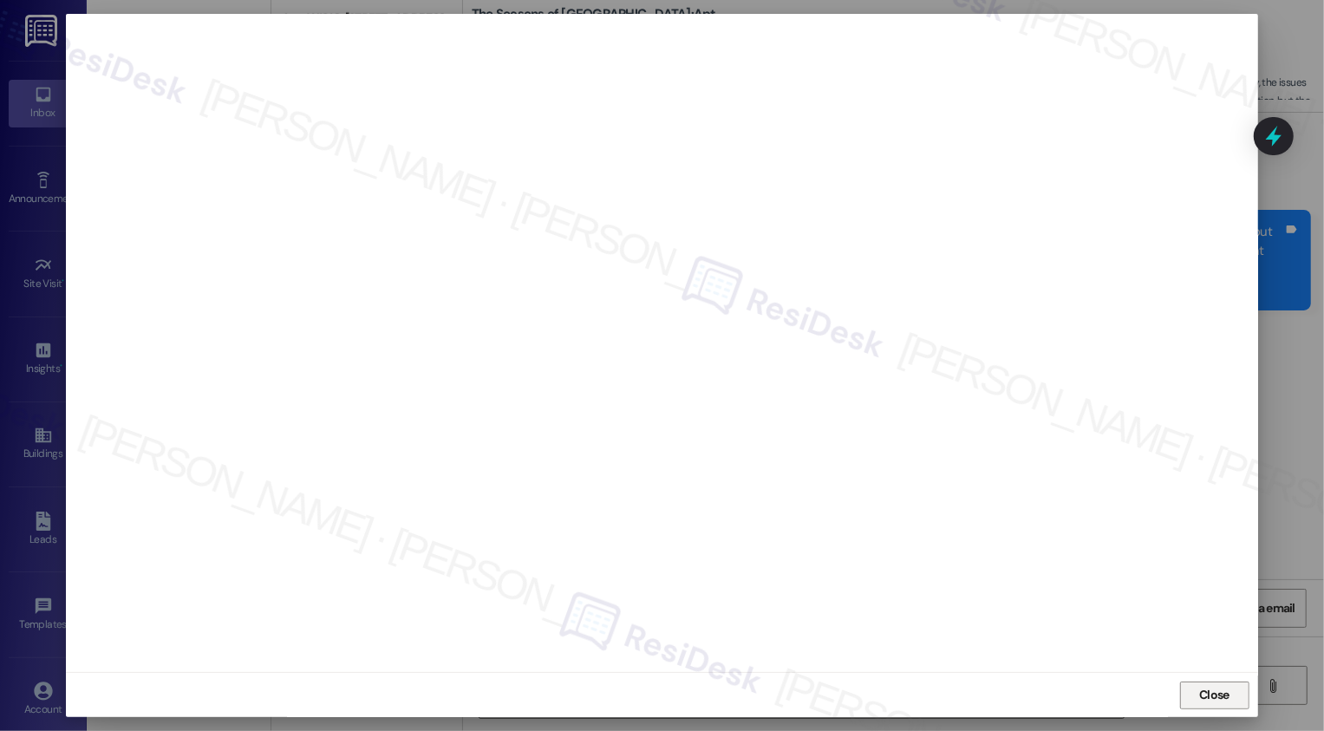
click at [1201, 691] on span "Close" at bounding box center [1214, 695] width 30 height 18
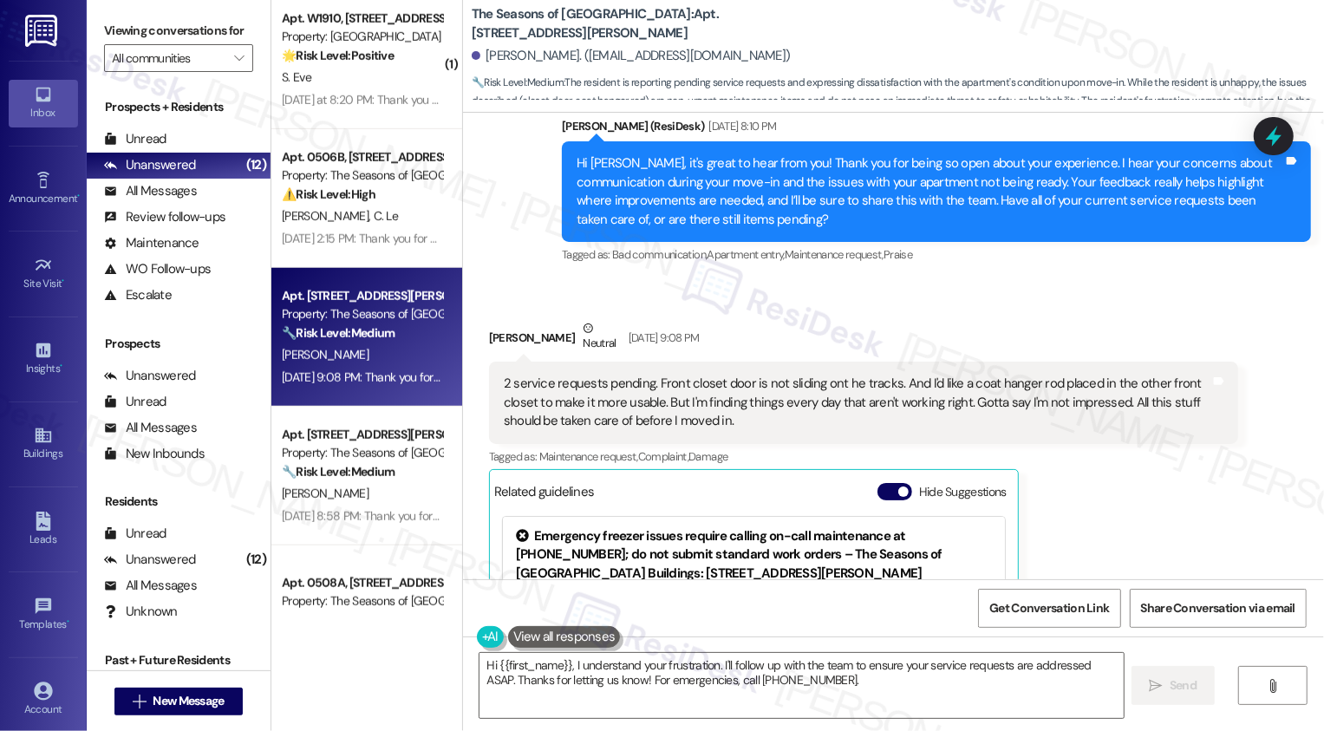
scroll to position [612, 0]
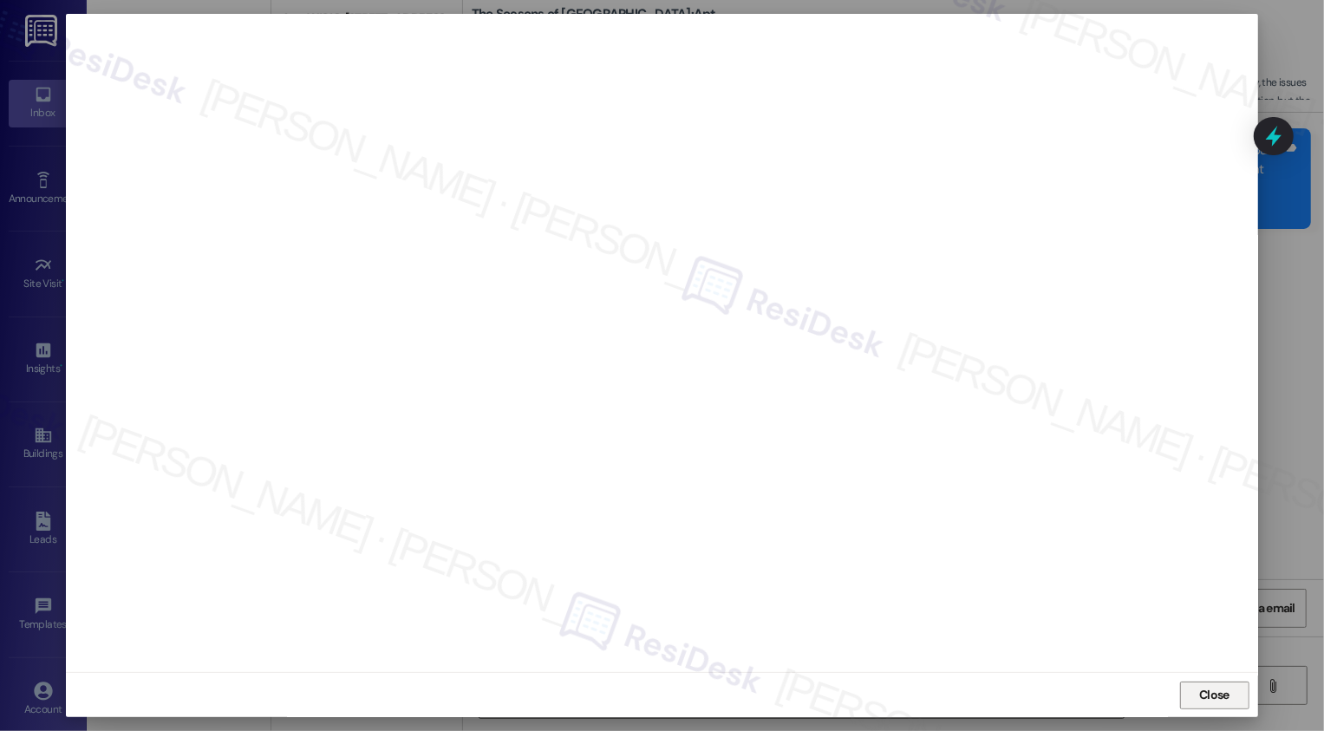
click at [1204, 698] on span "Close" at bounding box center [1214, 695] width 30 height 18
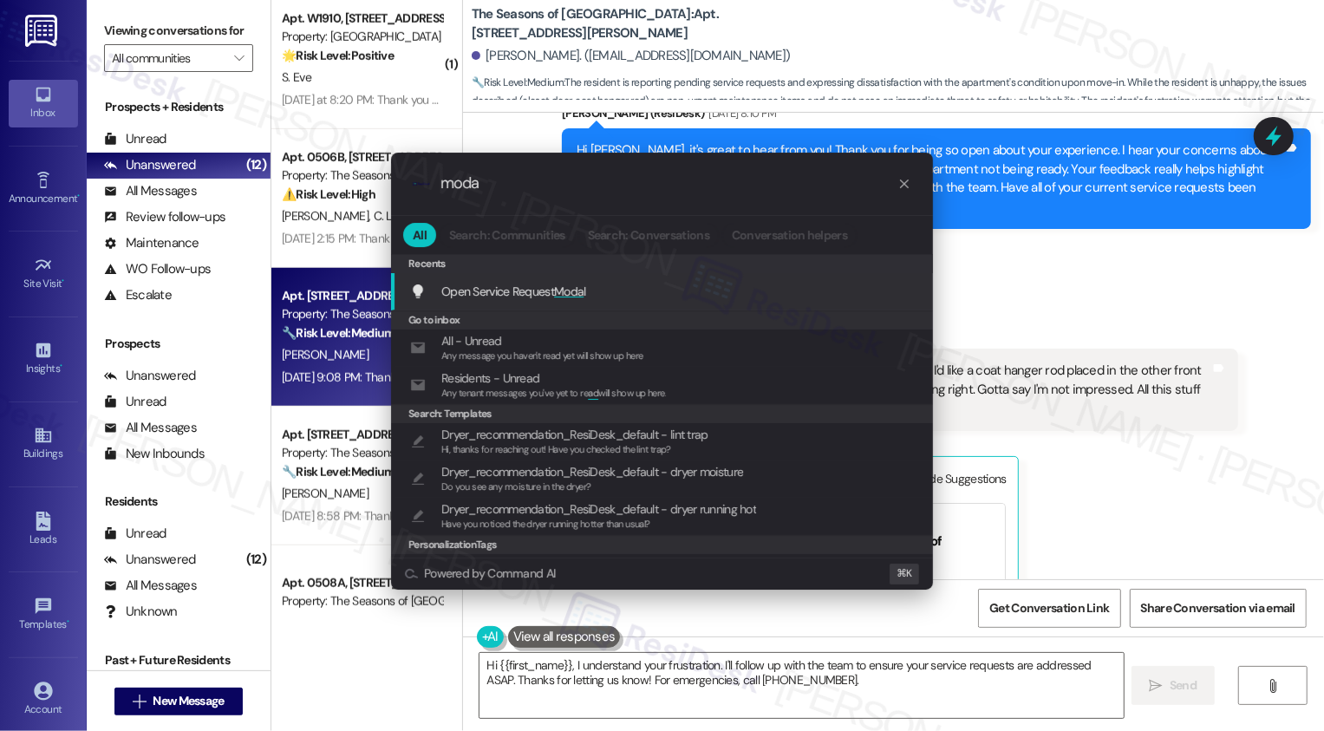
type input "modal"
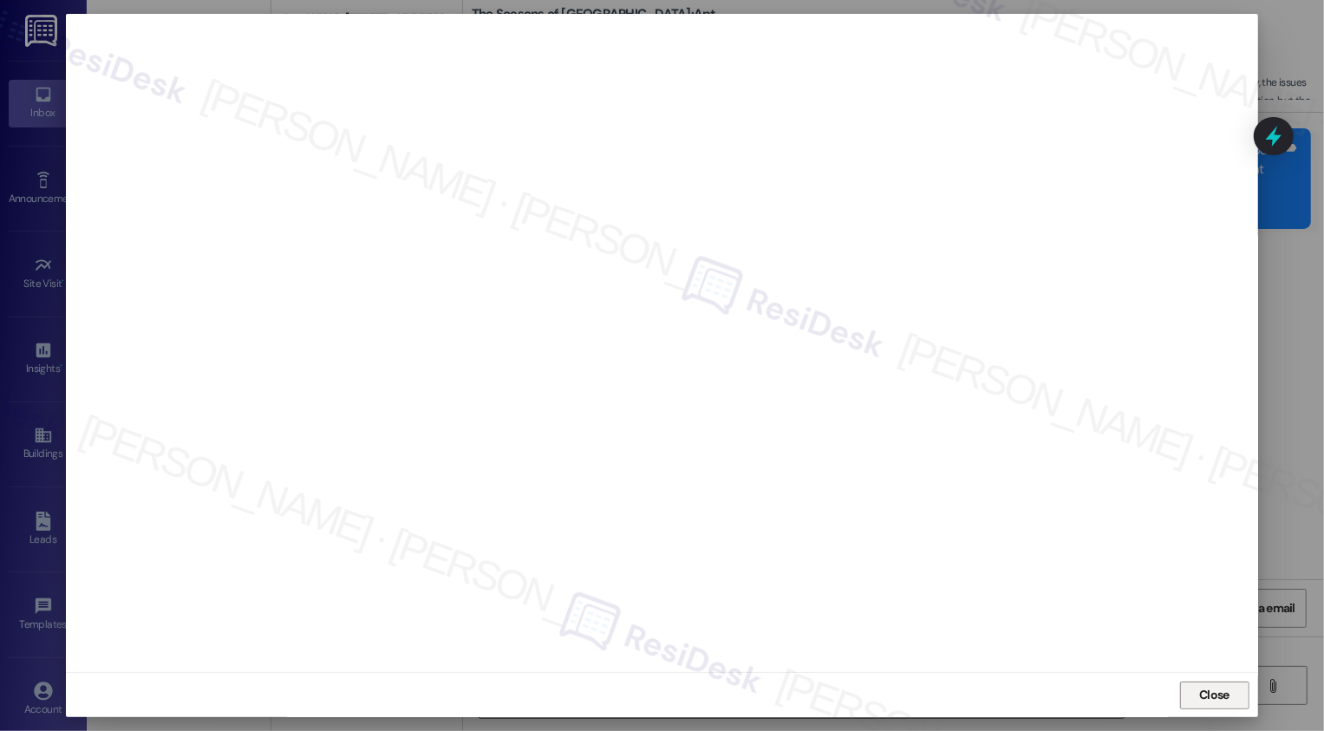
click at [1208, 694] on span "Close" at bounding box center [1214, 695] width 30 height 18
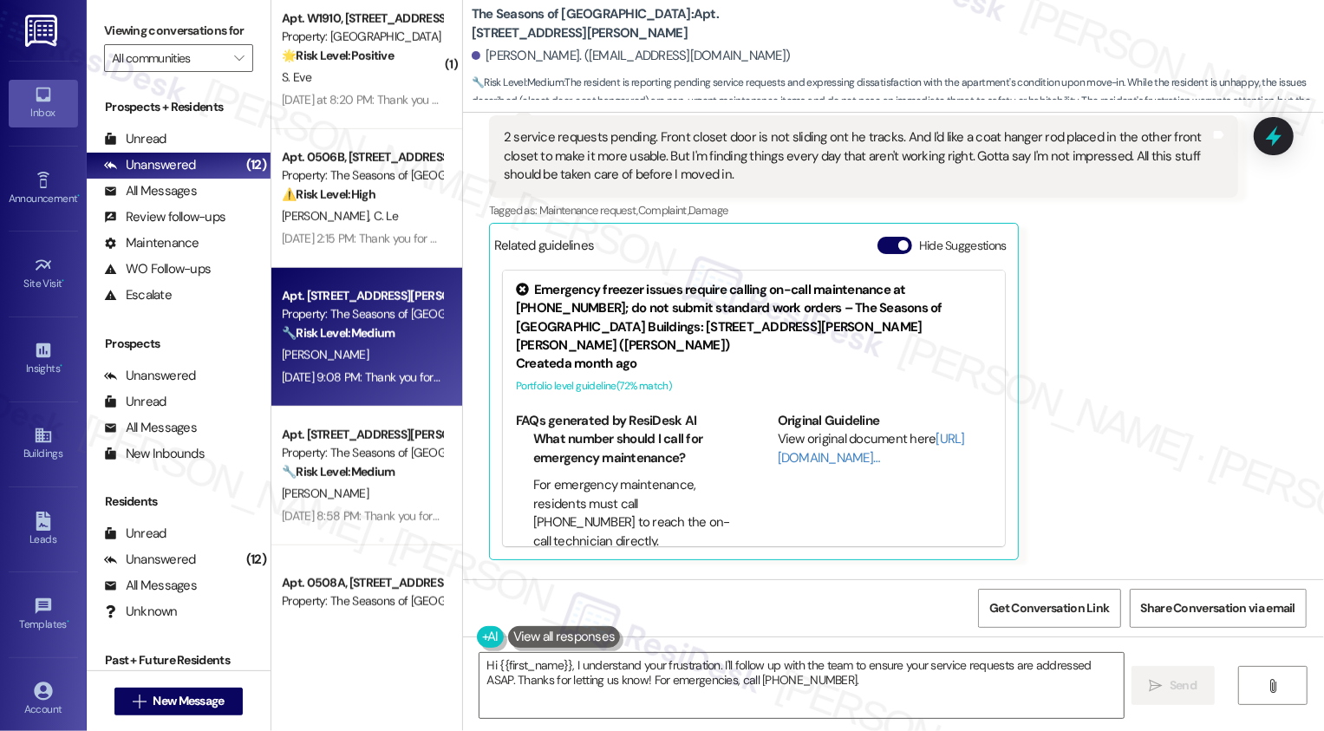
scroll to position [684, 0]
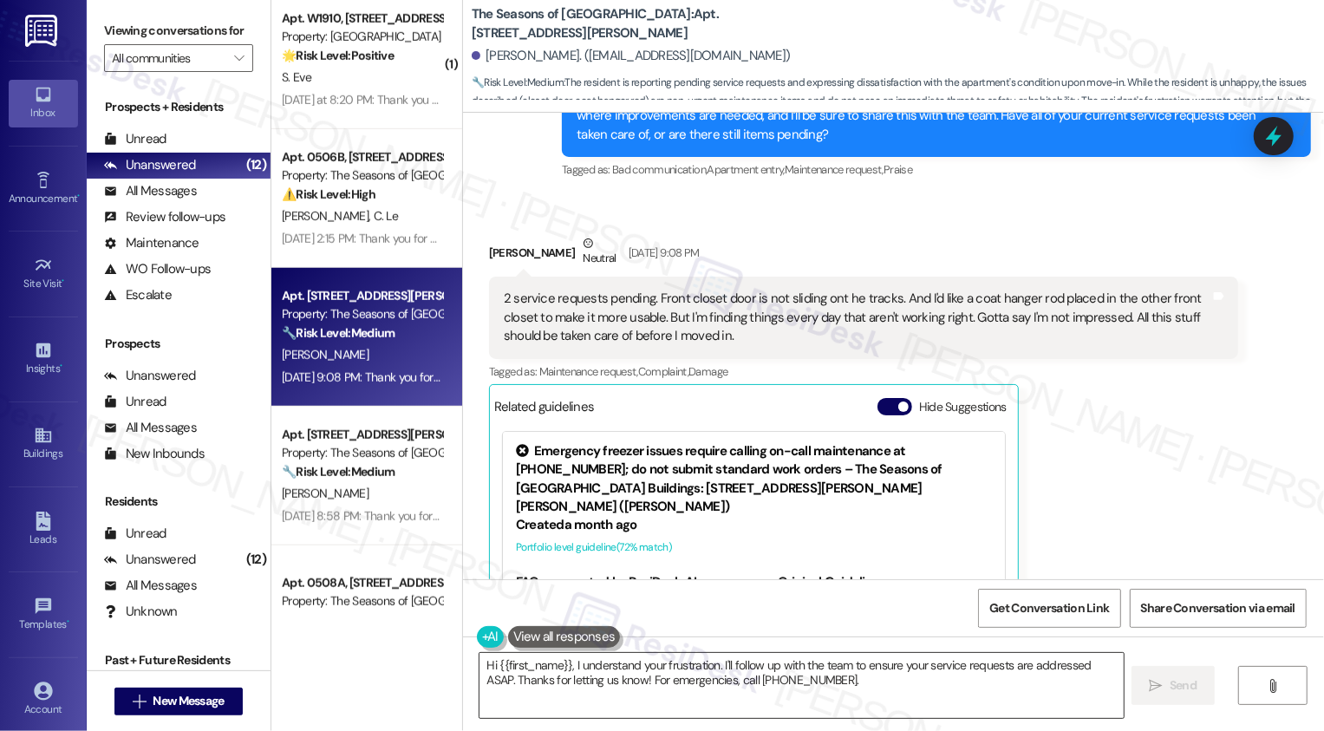
click at [624, 667] on textarea "Hi {{first_name}}, I understand your frustration. I'll follow up with the team …" at bounding box center [802, 685] width 644 height 65
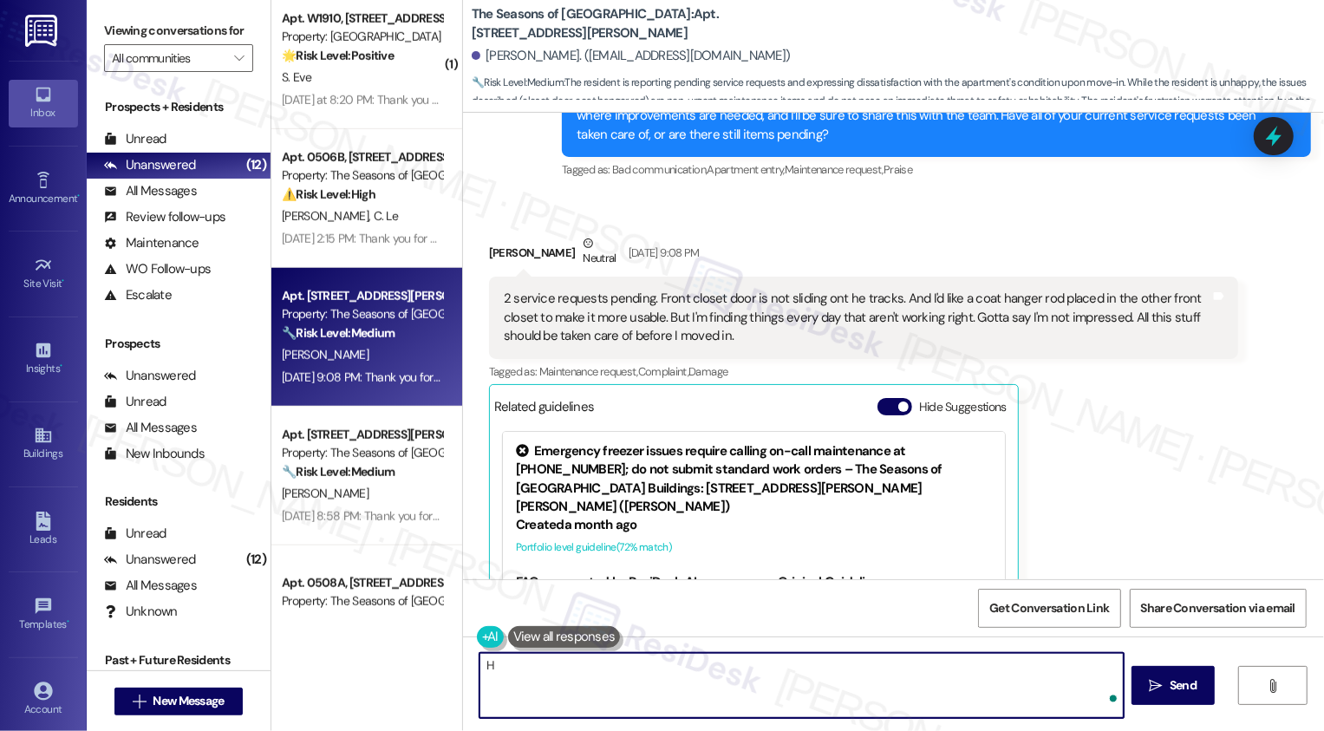
type textarea "H"
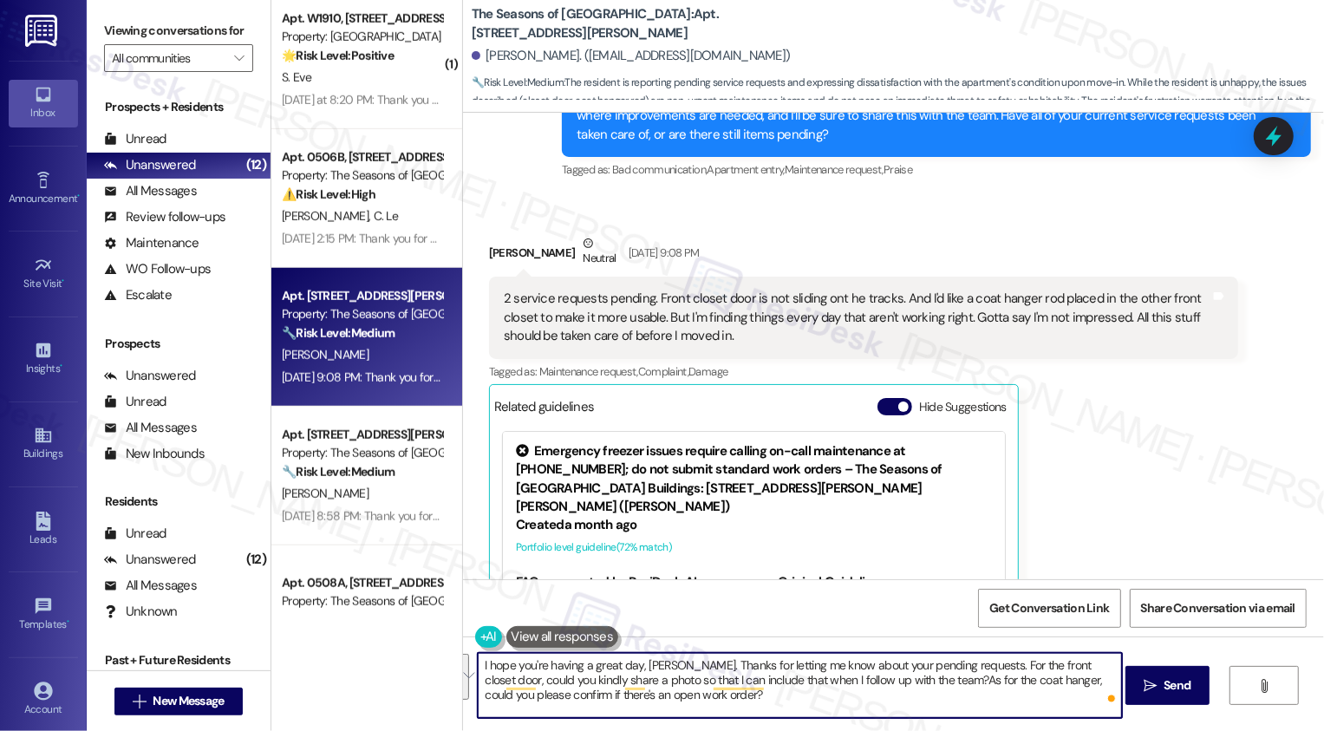
click at [469, 673] on button "See rewrite suggestions" at bounding box center [462, 677] width 14 height 46
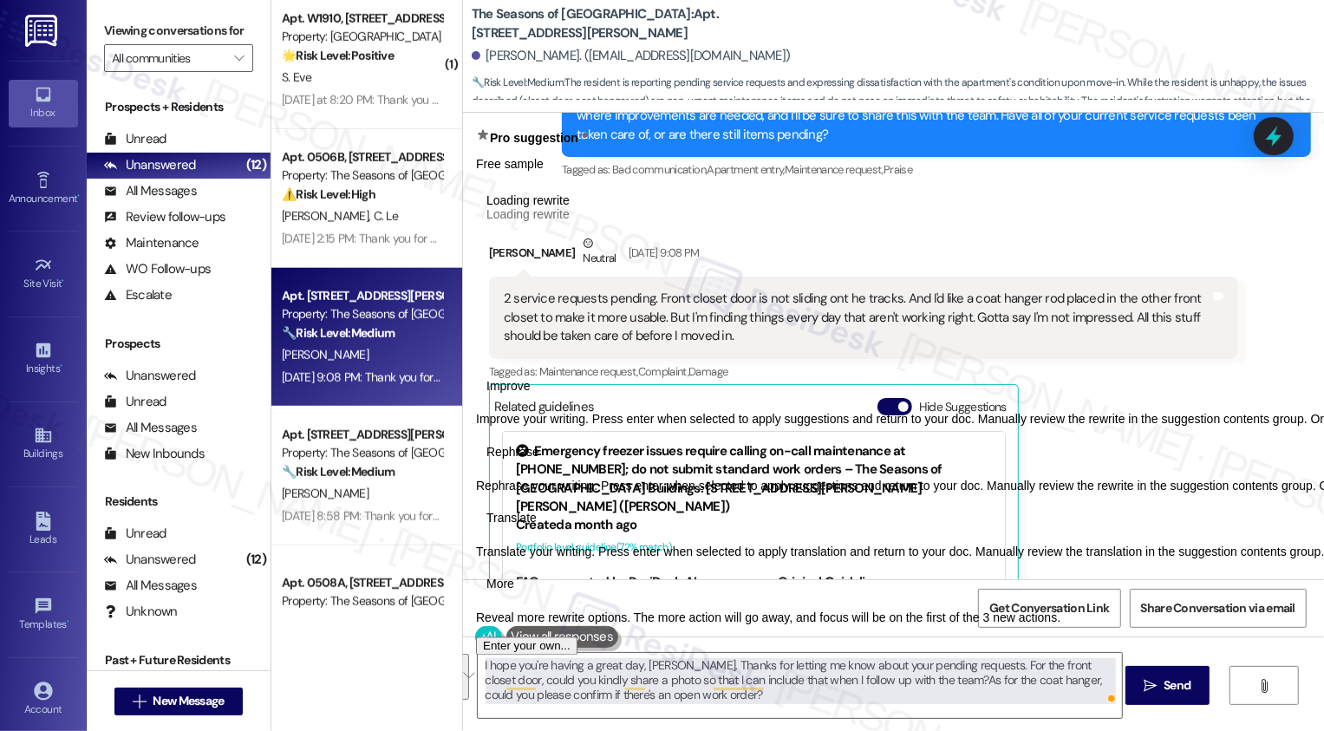
click at [539, 461] on span "Rephrase" at bounding box center [512, 452] width 53 height 18
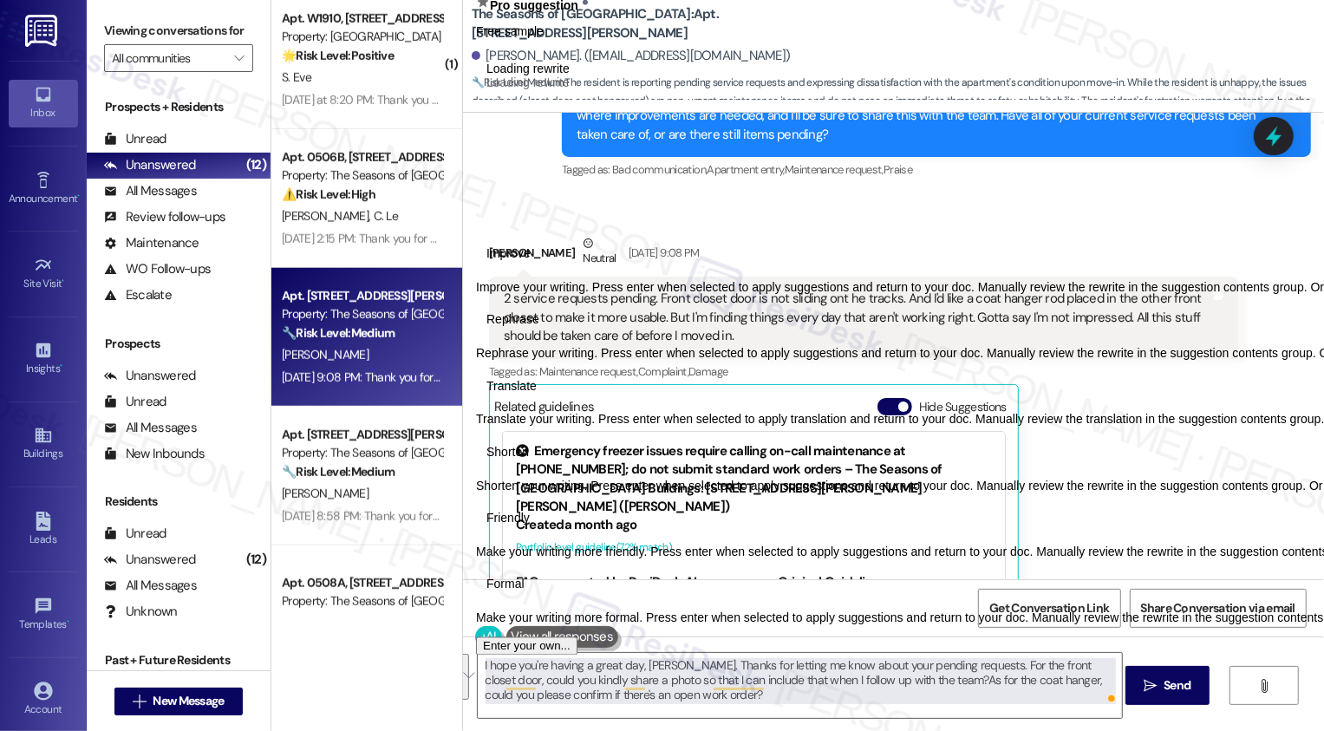
click at [530, 528] on span "Friendly" at bounding box center [507, 519] width 43 height 18
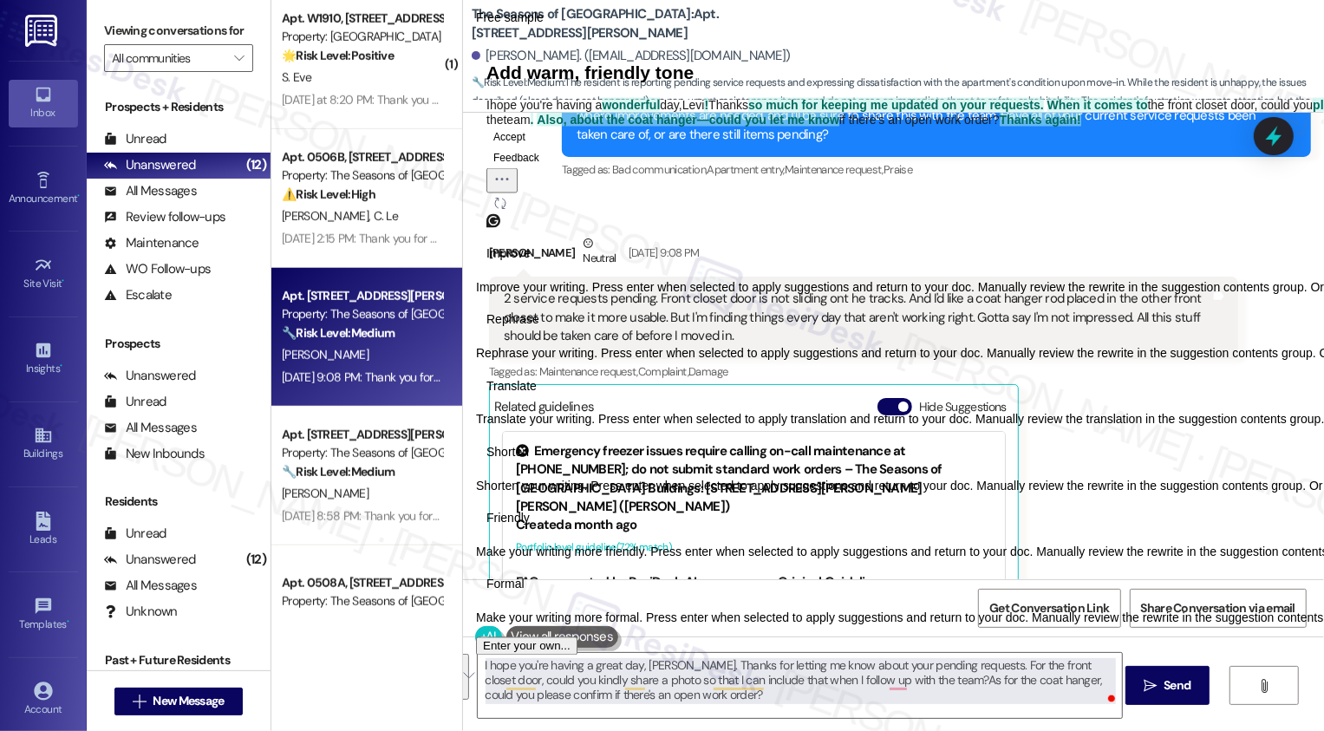
click at [525, 147] on button "Accept" at bounding box center [509, 136] width 46 height 21
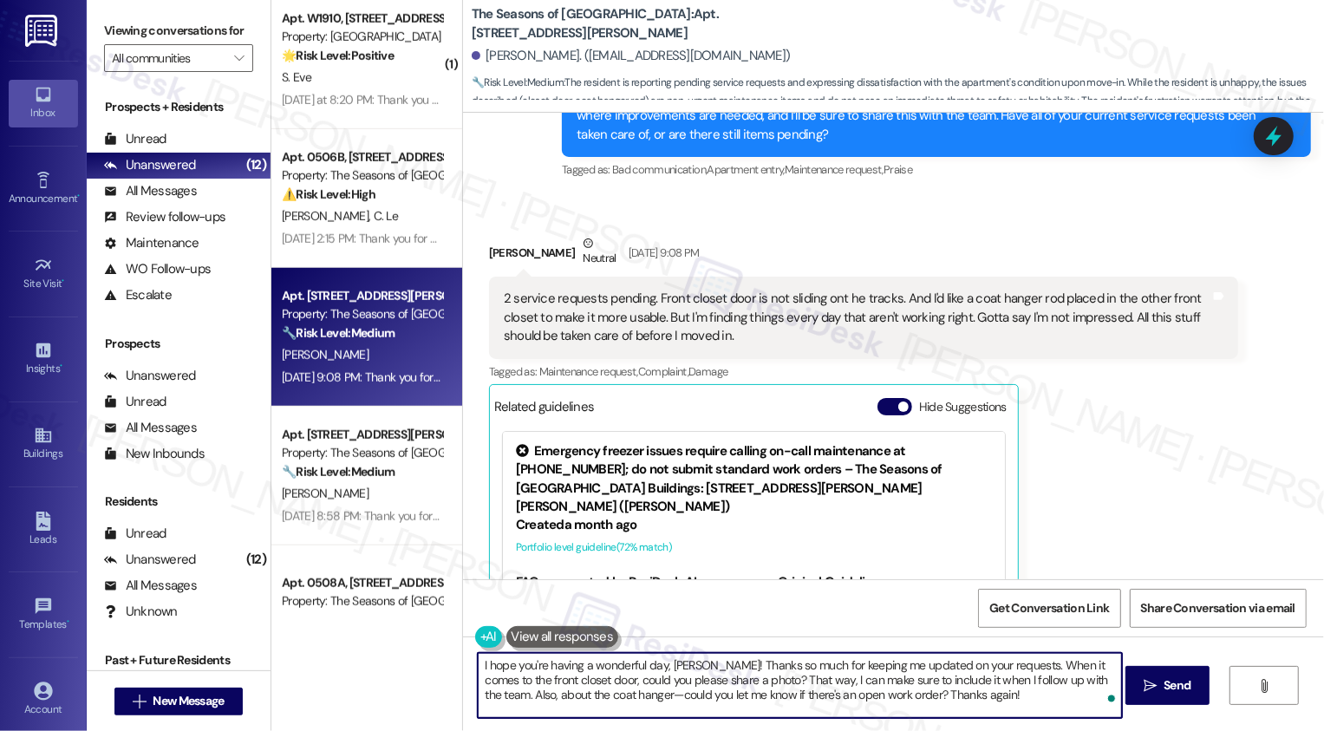
click at [744, 695] on textarea "I hope you're having a wonderful day, [PERSON_NAME]! Thanks so much for keeping…" at bounding box center [800, 685] width 644 height 65
click at [592, 693] on textarea "I hope you're having a wonderful day, [PERSON_NAME]! Thanks so much for keeping…" at bounding box center [800, 685] width 644 height 65
click at [712, 698] on textarea "I hope you're having a wonderful day, [PERSON_NAME]! Thanks so much for keeping…" at bounding box center [800, 685] width 644 height 65
click at [830, 701] on textarea "I hope you're having a wonderful day, [PERSON_NAME]! Thanks so much for keeping…" at bounding box center [800, 685] width 644 height 65
click at [1007, 701] on textarea "I hope you're having a wonderful day, [PERSON_NAME]! Thanks so much for keeping…" at bounding box center [800, 685] width 644 height 65
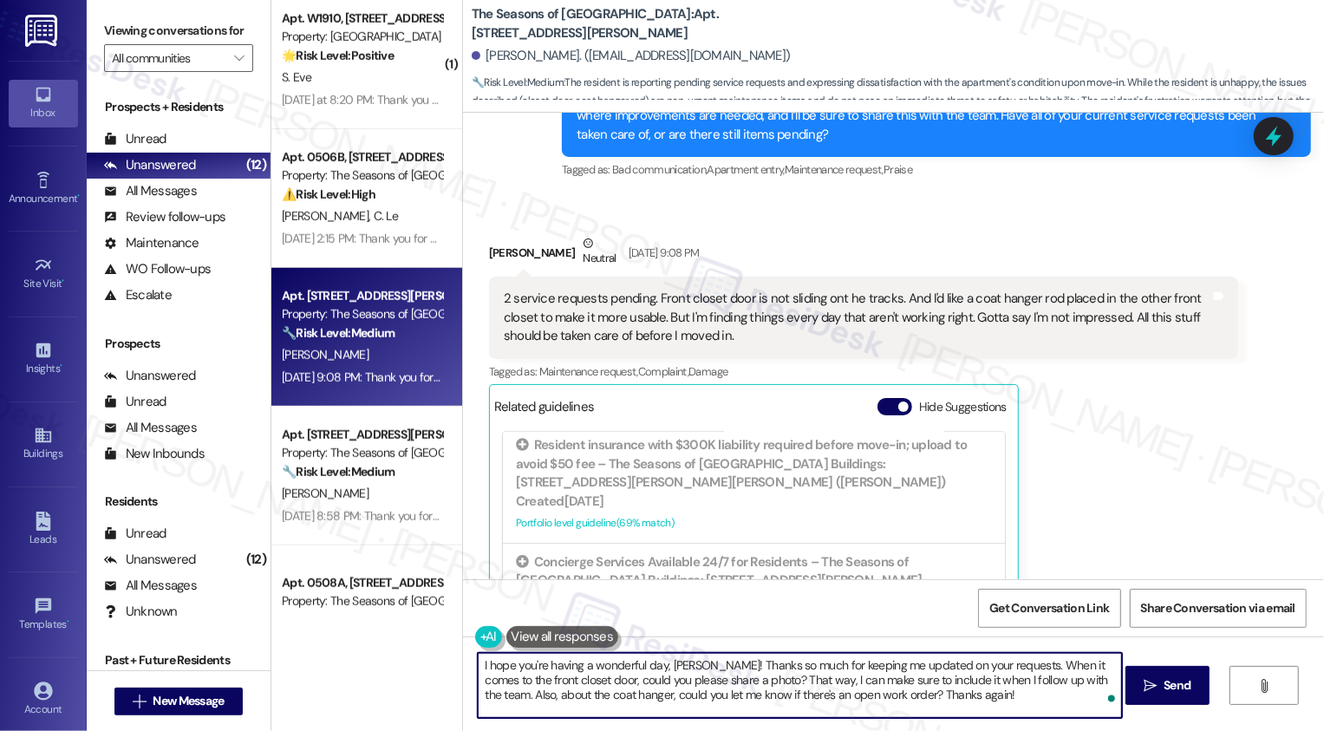
scroll to position [798, 0]
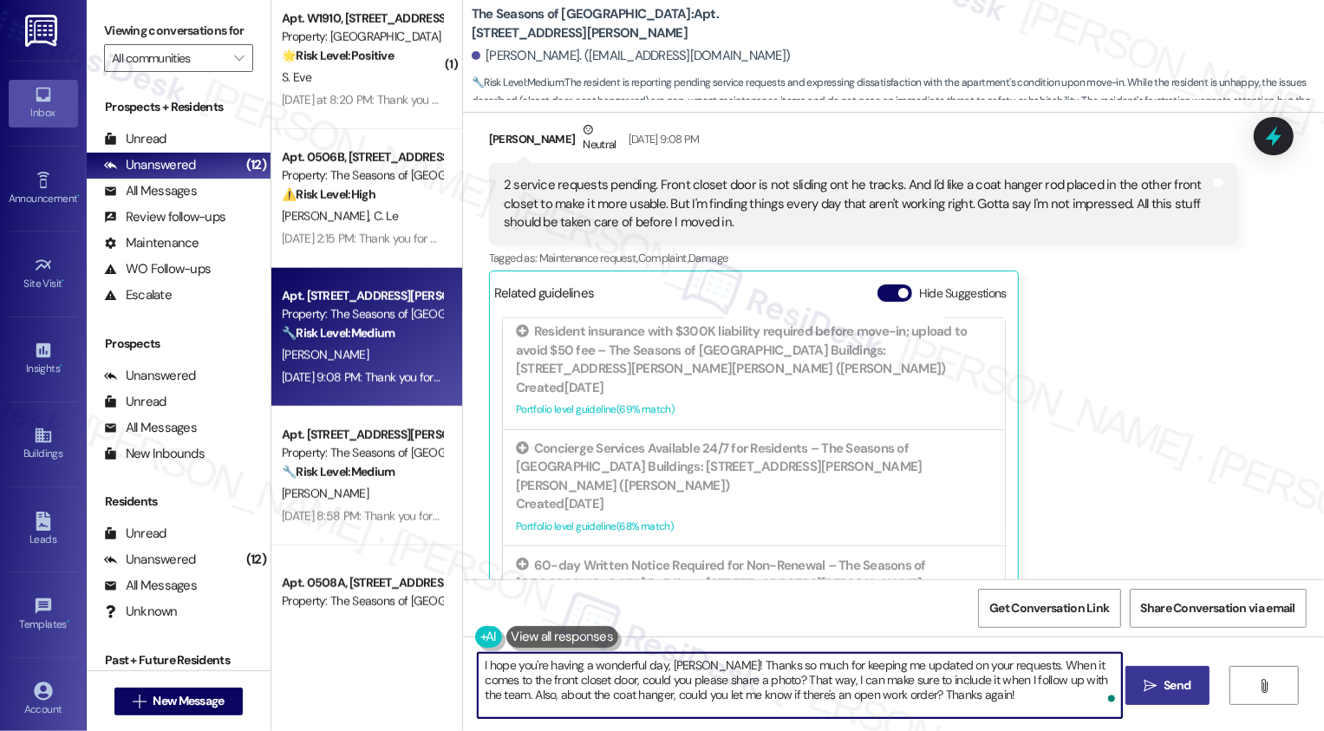
type textarea "I hope you're having a wonderful day, [PERSON_NAME]! Thanks so much for keeping…"
click at [1175, 676] on span "Send" at bounding box center [1177, 685] width 27 height 18
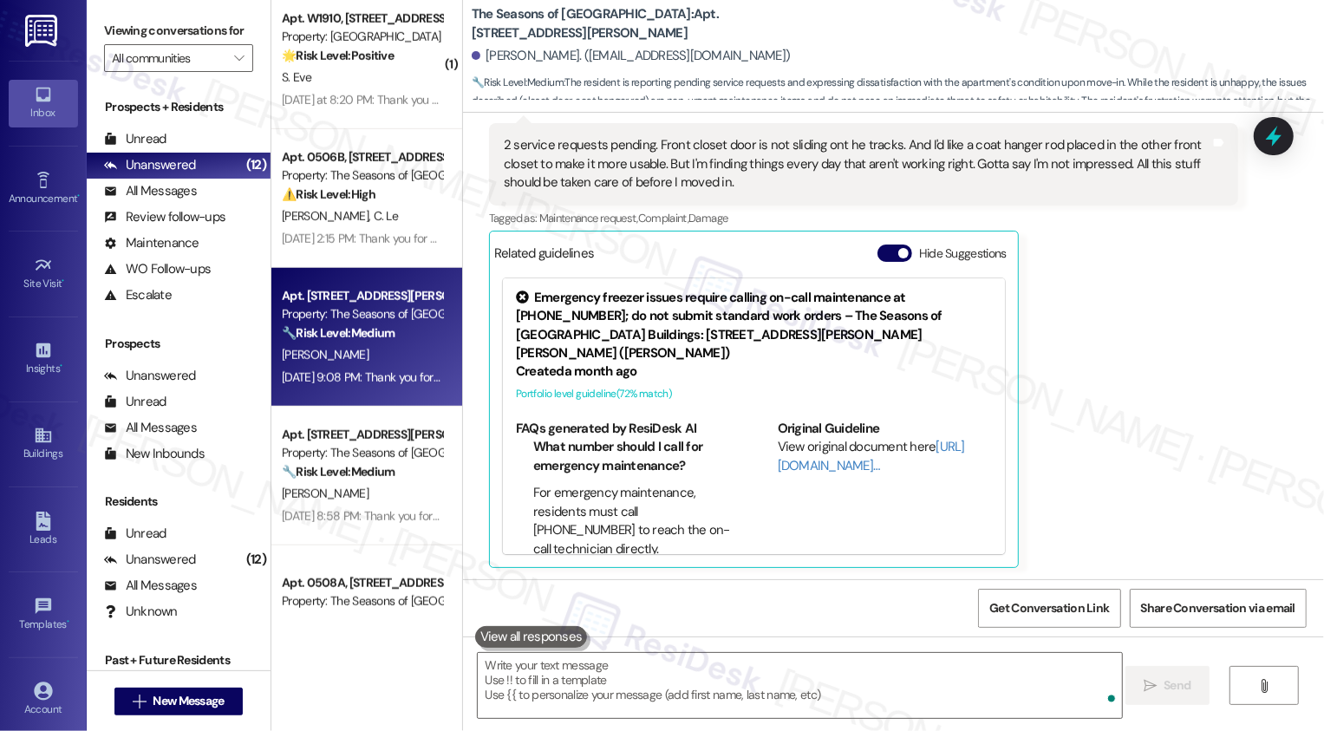
scroll to position [1010, 0]
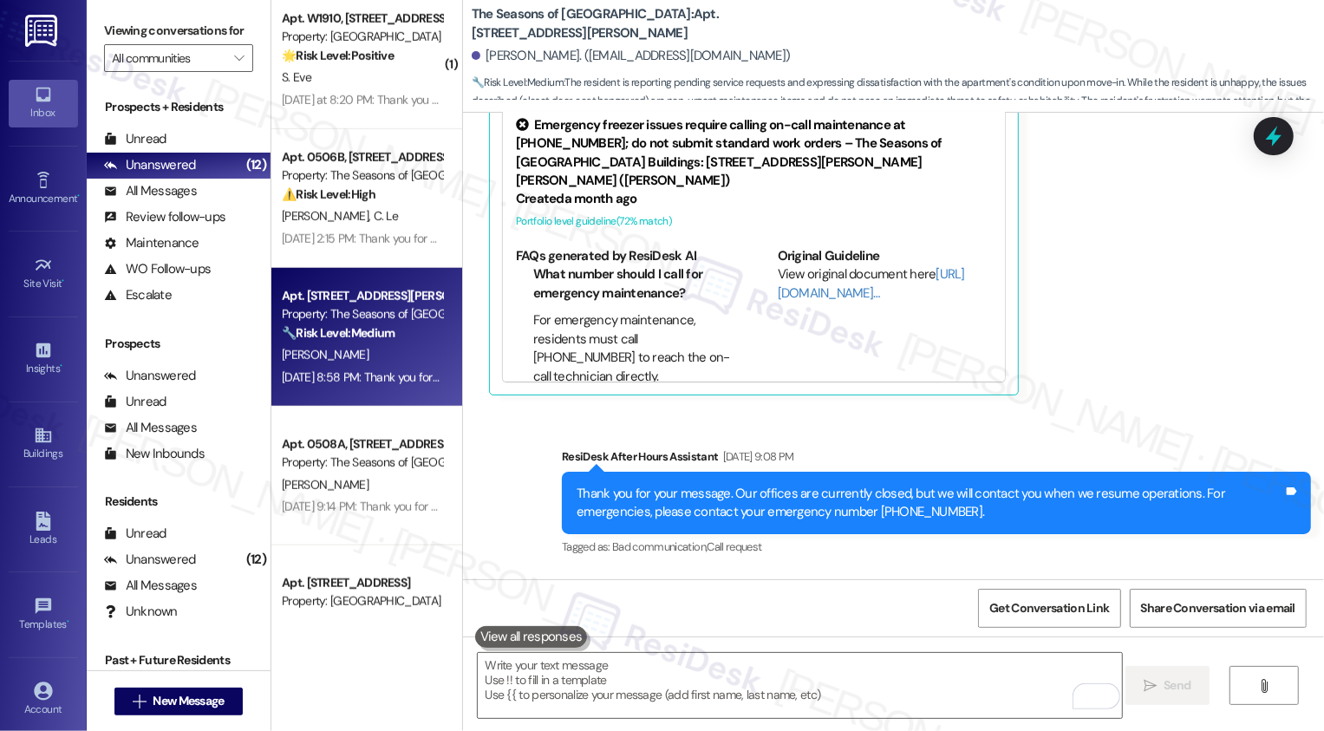
click at [337, 353] on div "[PERSON_NAME]" at bounding box center [362, 355] width 164 height 22
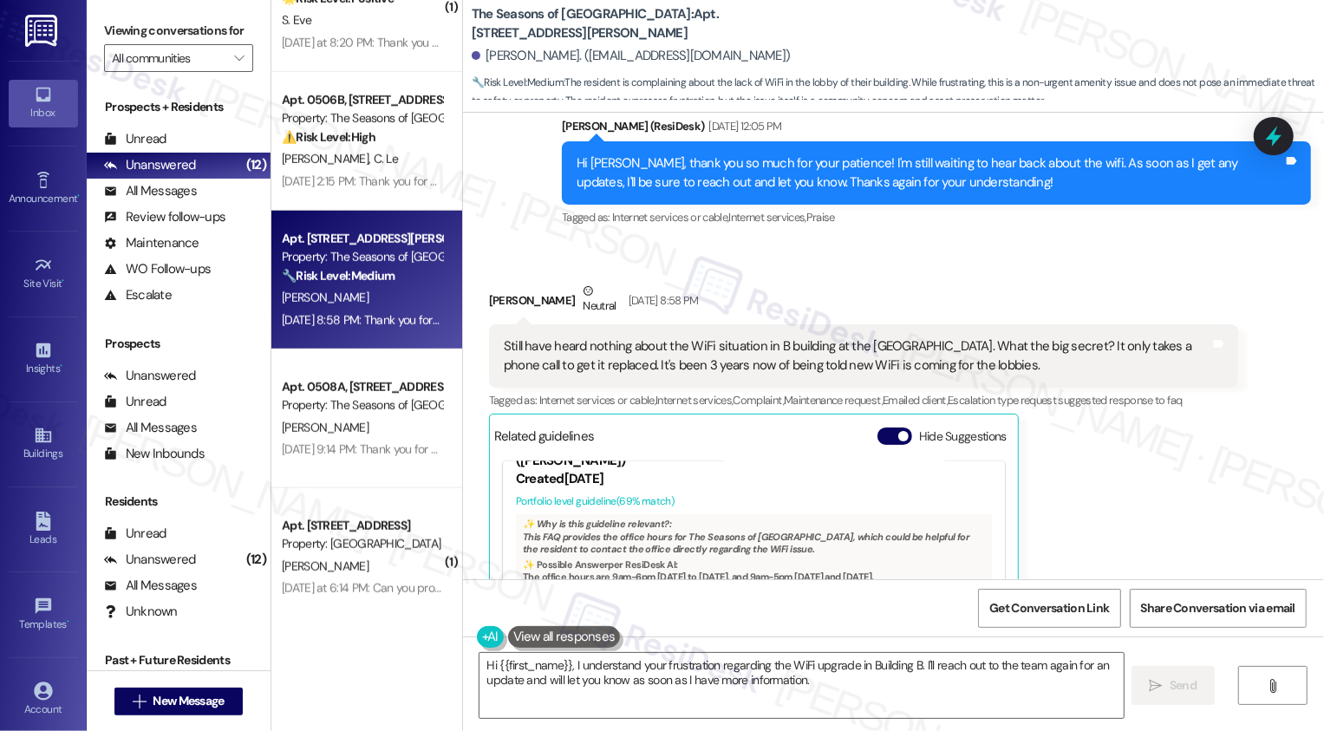
scroll to position [1541, 0]
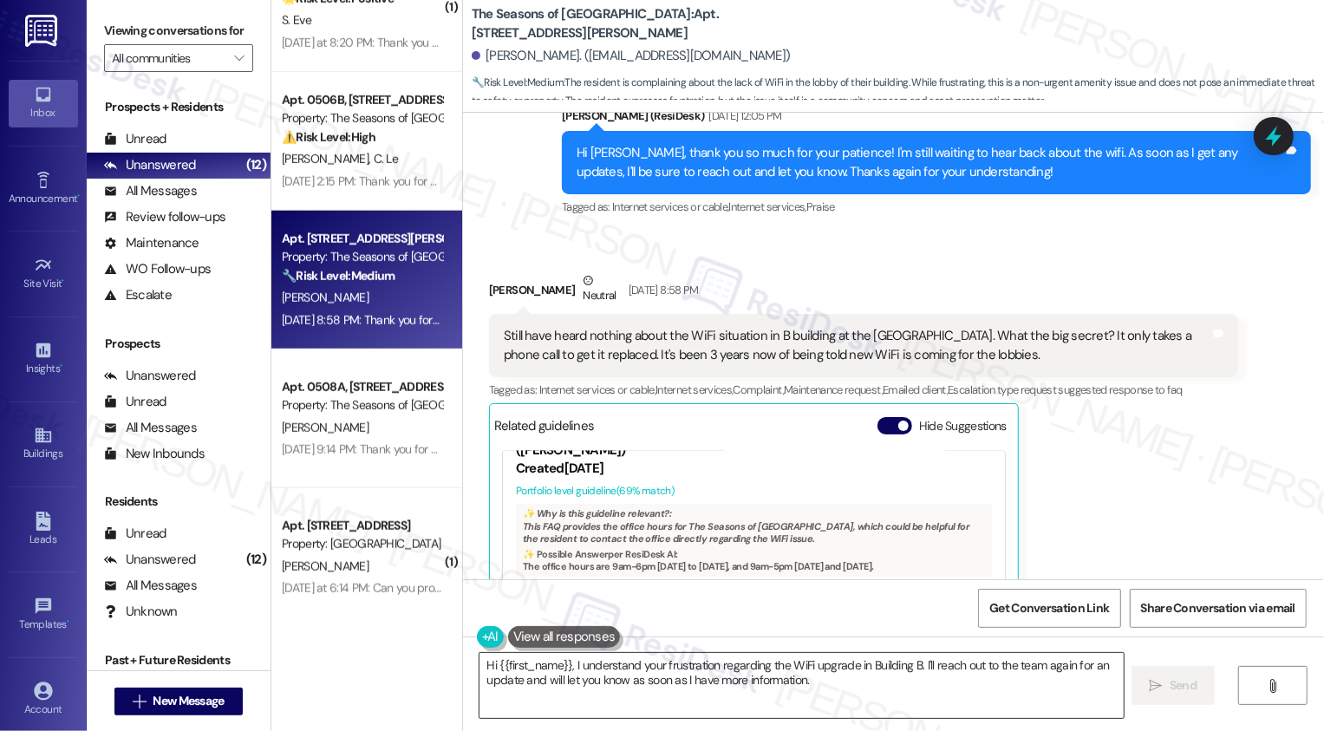
click at [748, 685] on textarea "Hi {{first_name}}, I understand your frustration regarding the WiFi upgrade in …" at bounding box center [802, 685] width 644 height 65
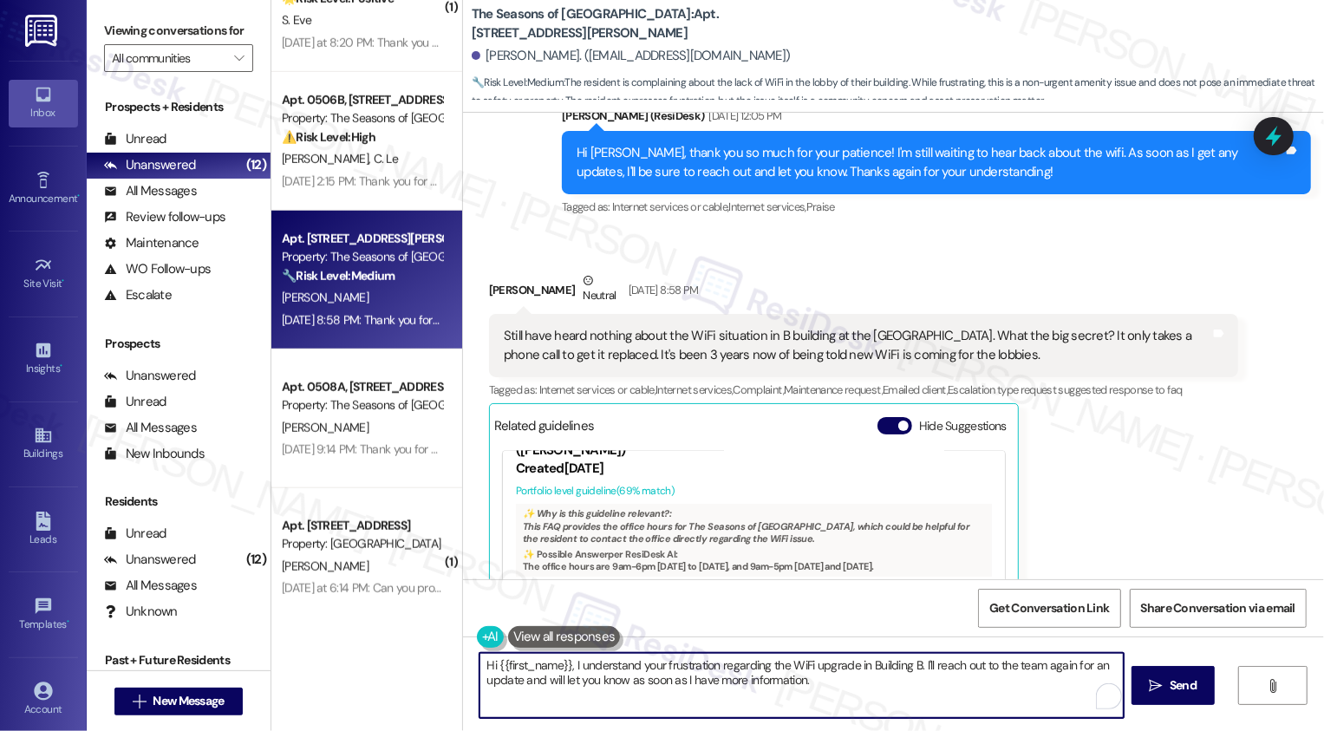
click at [976, 666] on textarea "Hi {{first_name}}, I understand your frustration regarding the WiFi upgrade in …" at bounding box center [802, 685] width 644 height 65
drag, startPoint x: 917, startPoint y: 666, endPoint x: 925, endPoint y: 682, distance: 17.5
click at [925, 682] on textarea "Hi {{first_name}}, I understand your frustration regarding the WiFi upgrade in …" at bounding box center [800, 685] width 644 height 65
click at [1080, 668] on textarea "Hi {{first_name}}, I understand your frustration regarding the WiFi upgrade in …" at bounding box center [800, 685] width 644 height 65
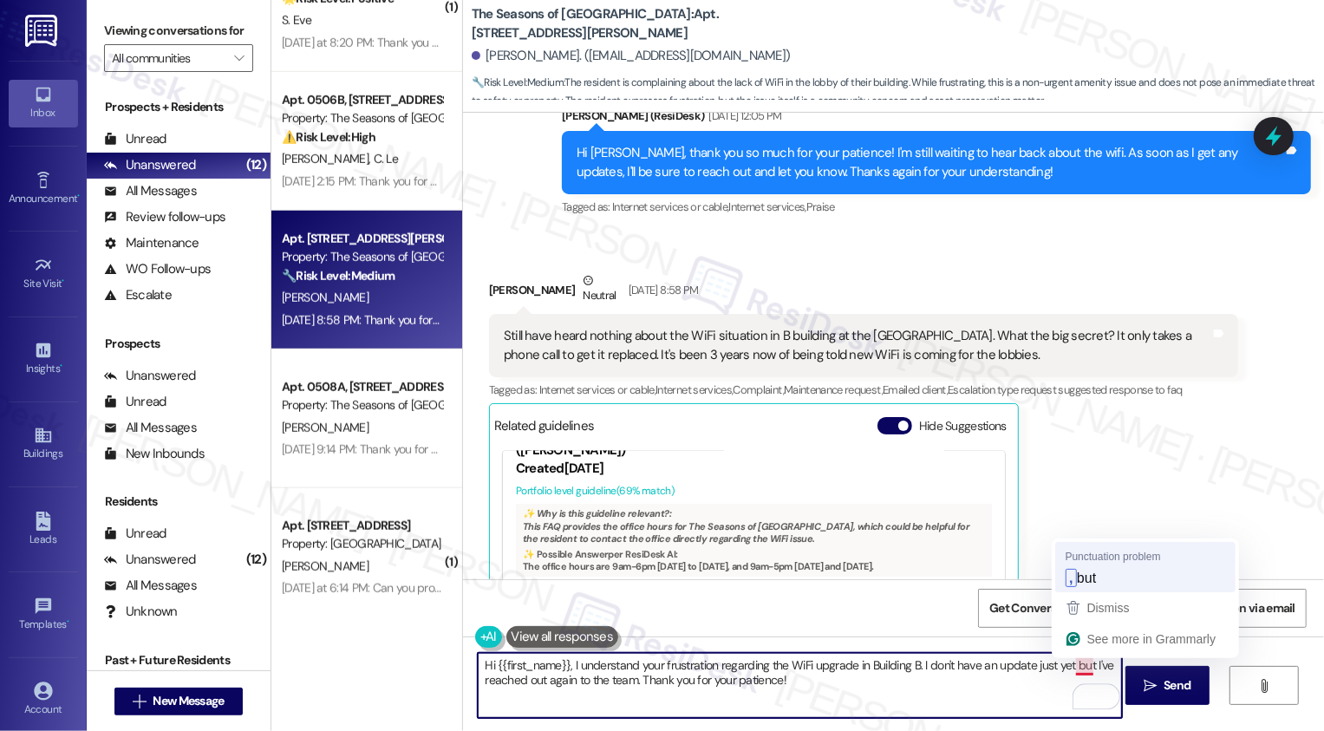
type textarea "Hi {{first_name}}, I understand your frustration regarding the WiFi upgrade in …"
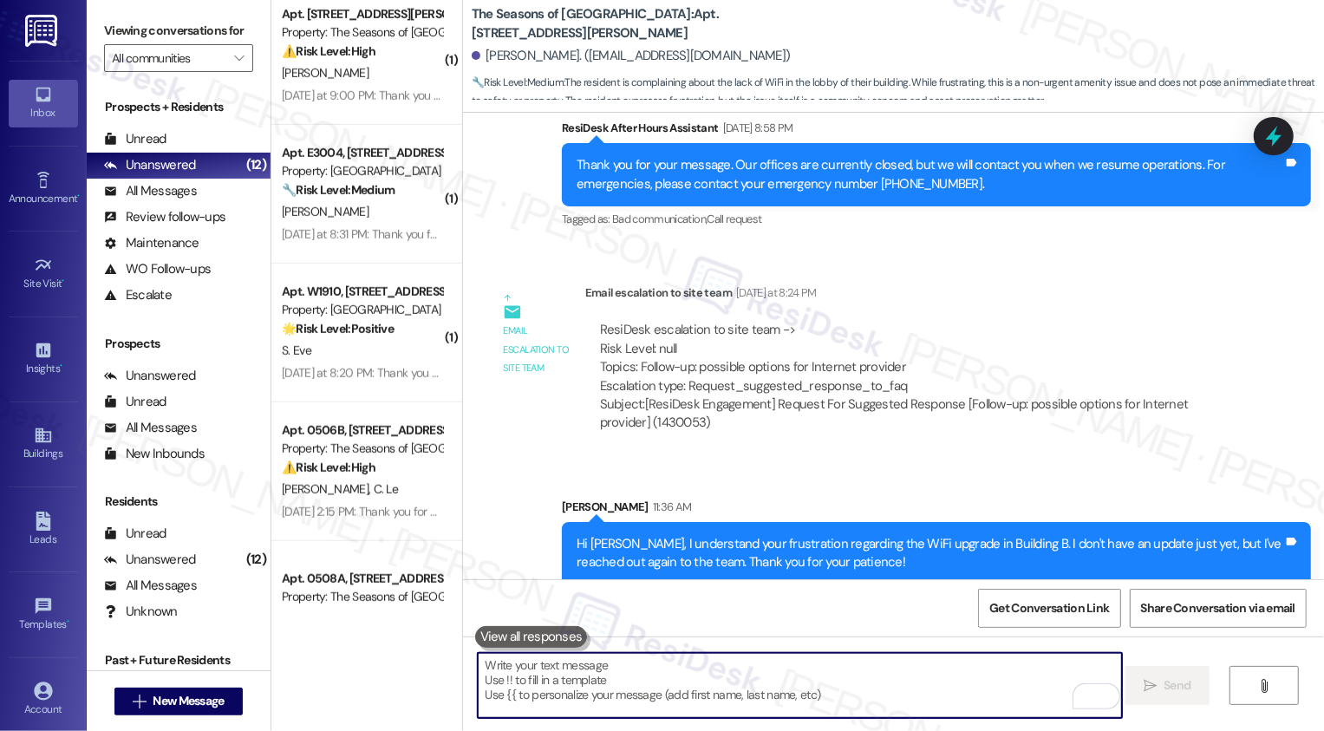
scroll to position [845, 0]
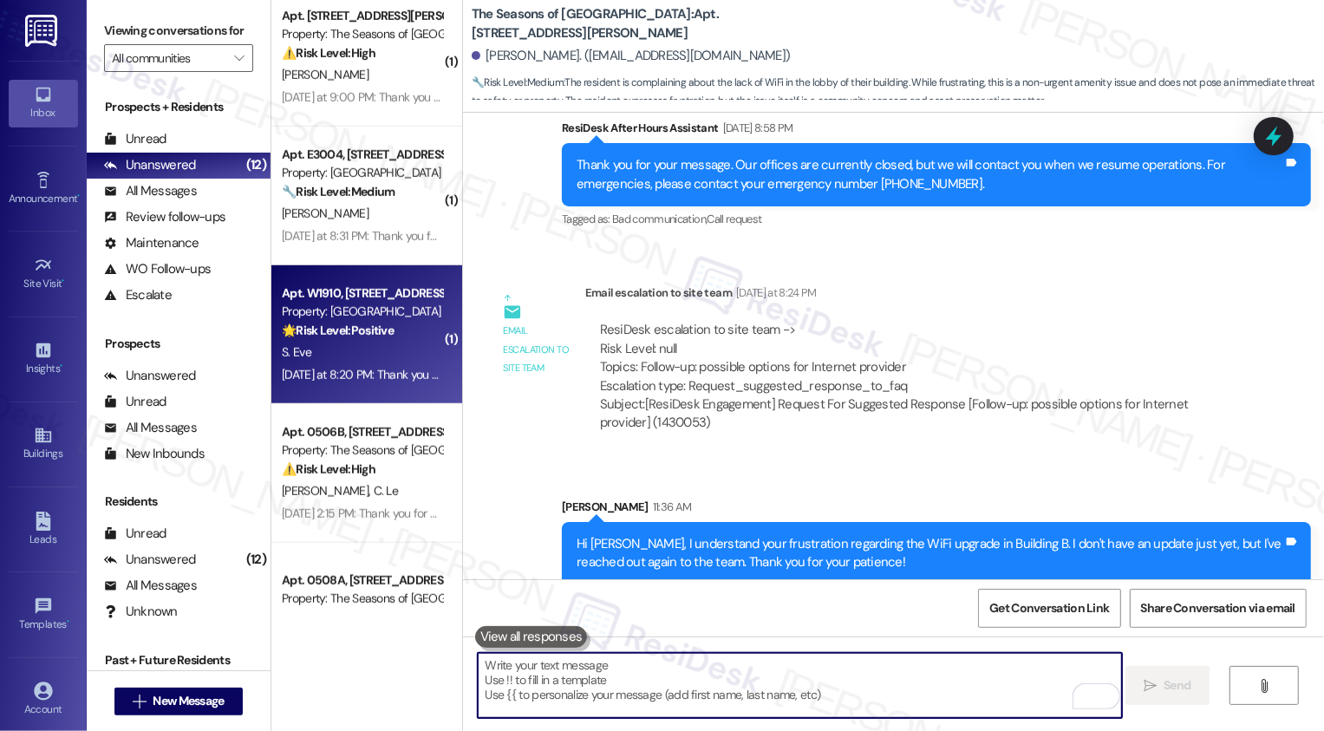
click at [375, 367] on div "[DATE] at 8:20 PM: Thank you for your message. Our offices are currently closed…" at bounding box center [814, 375] width 1065 height 16
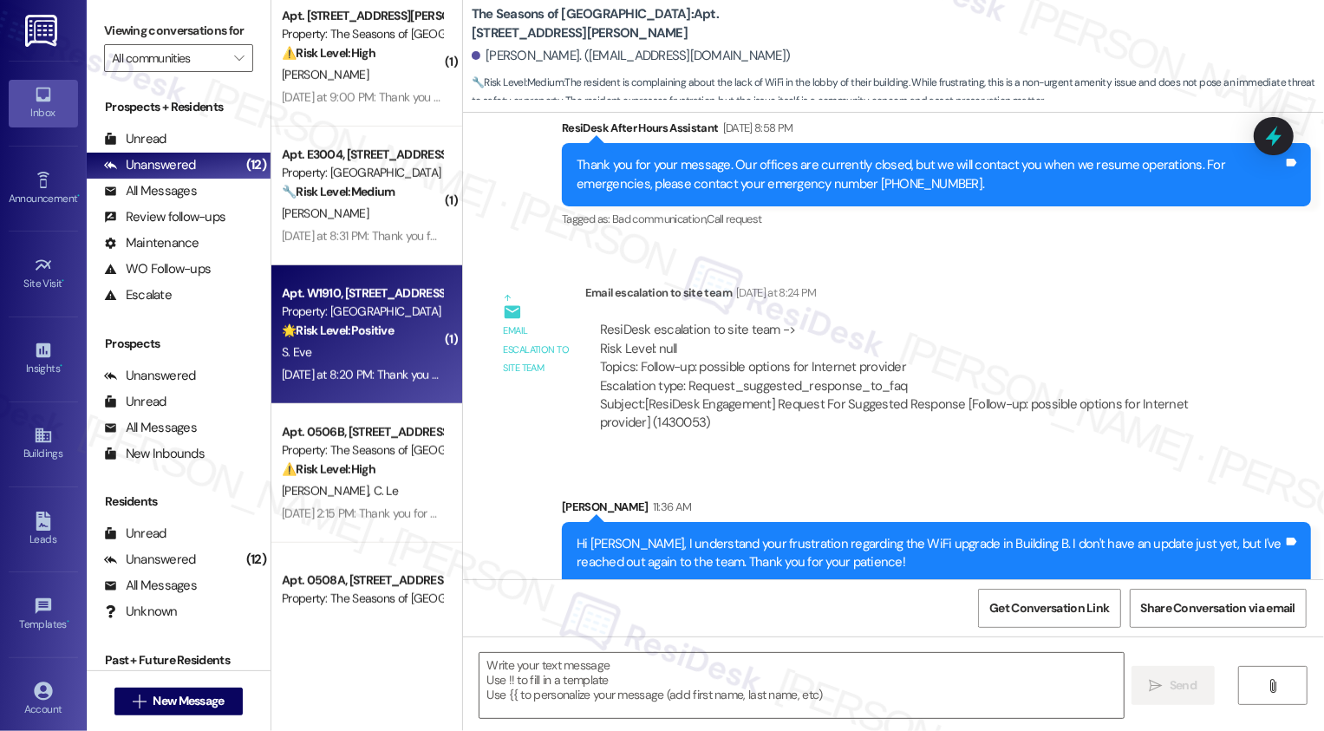
click at [375, 367] on div "[DATE] at 8:20 PM: Thank you for your message. Our offices are currently closed…" at bounding box center [814, 375] width 1065 height 16
type textarea "Fetching suggested responses. Please feel free to read through the conversation…"
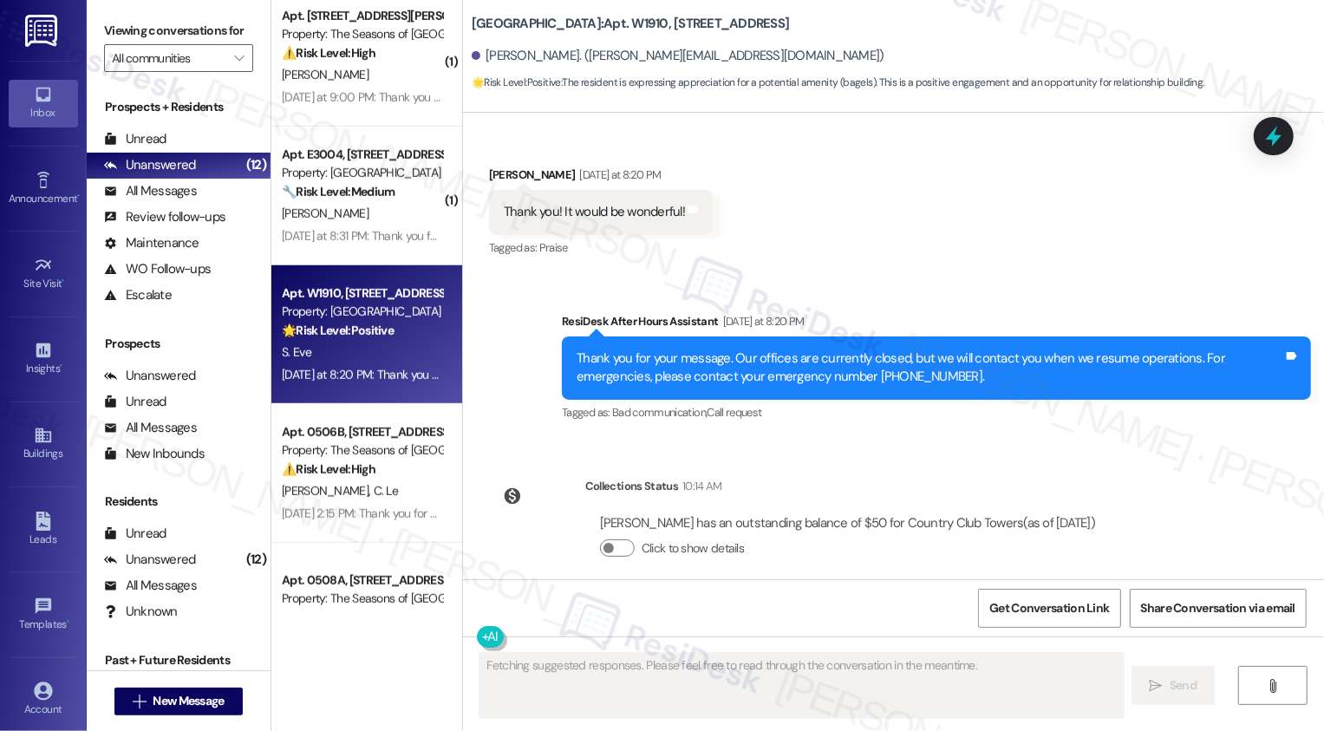
scroll to position [2271, 0]
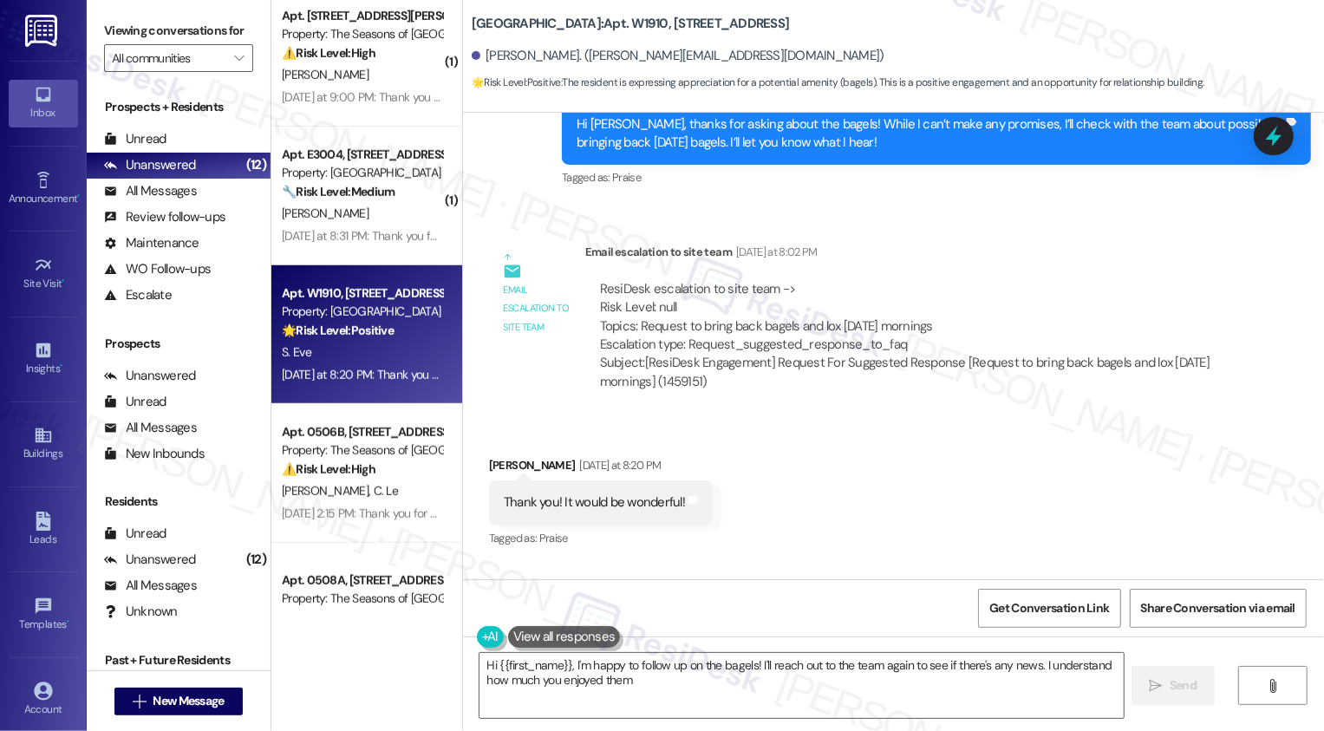
type textarea "Hi {{first_name}}, I'm happy to follow up on the bagels! I'll reach out to the …"
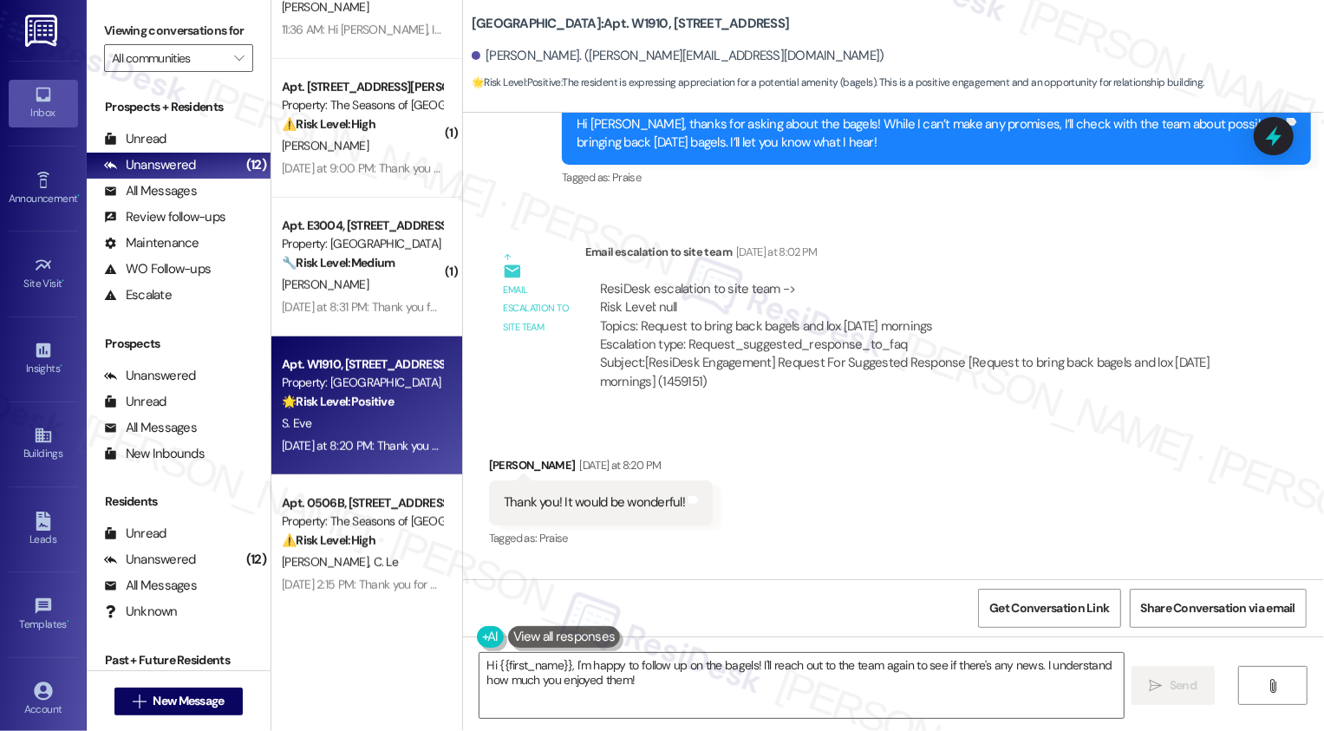
scroll to position [737, 0]
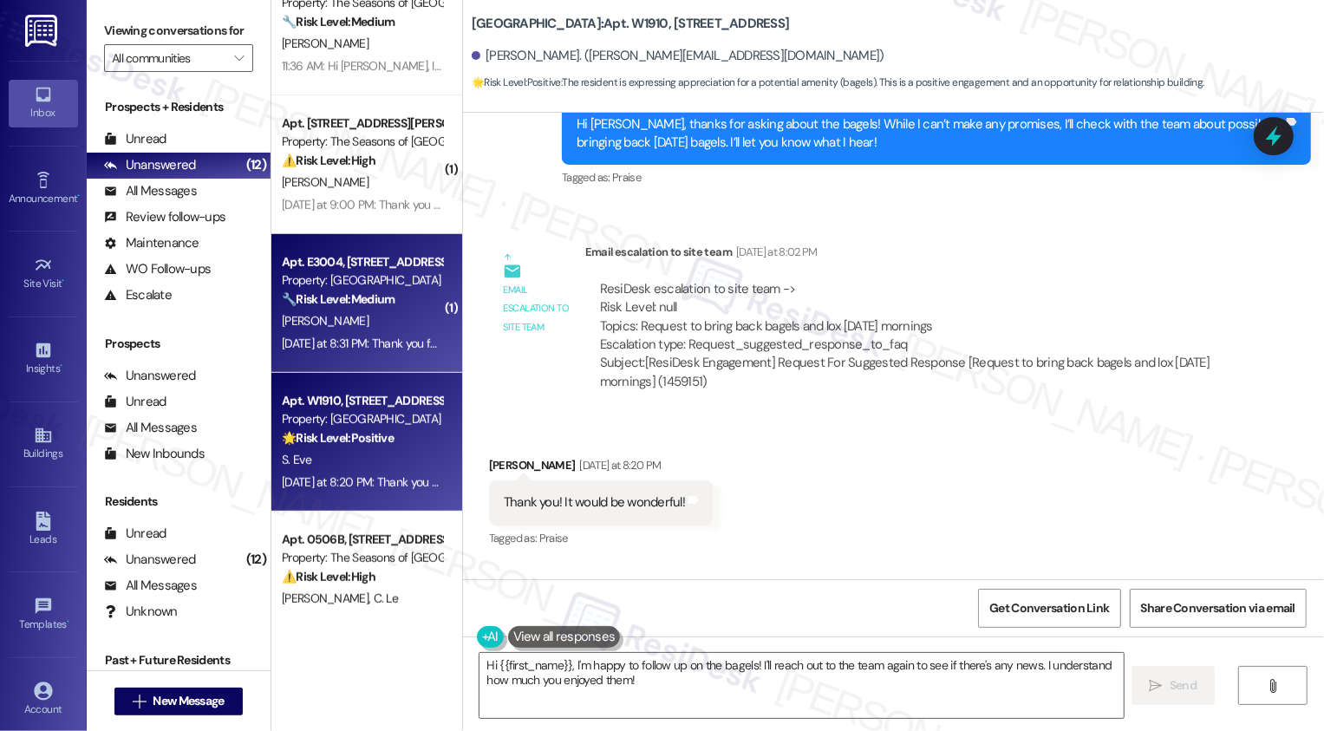
click at [356, 329] on div "[PERSON_NAME]" at bounding box center [362, 321] width 164 height 22
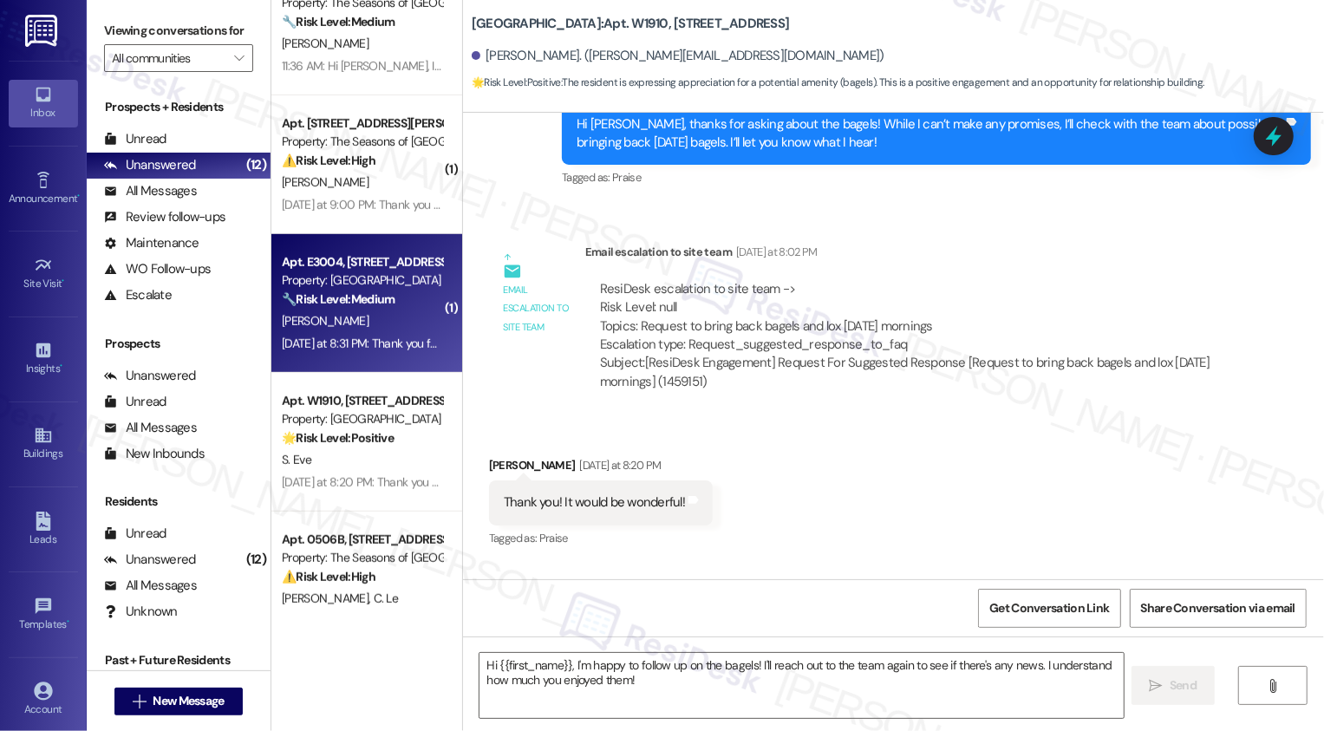
click at [356, 329] on div "[PERSON_NAME]" at bounding box center [362, 321] width 164 height 22
type textarea "Fetching suggested responses. Please feel free to read through the conversation…"
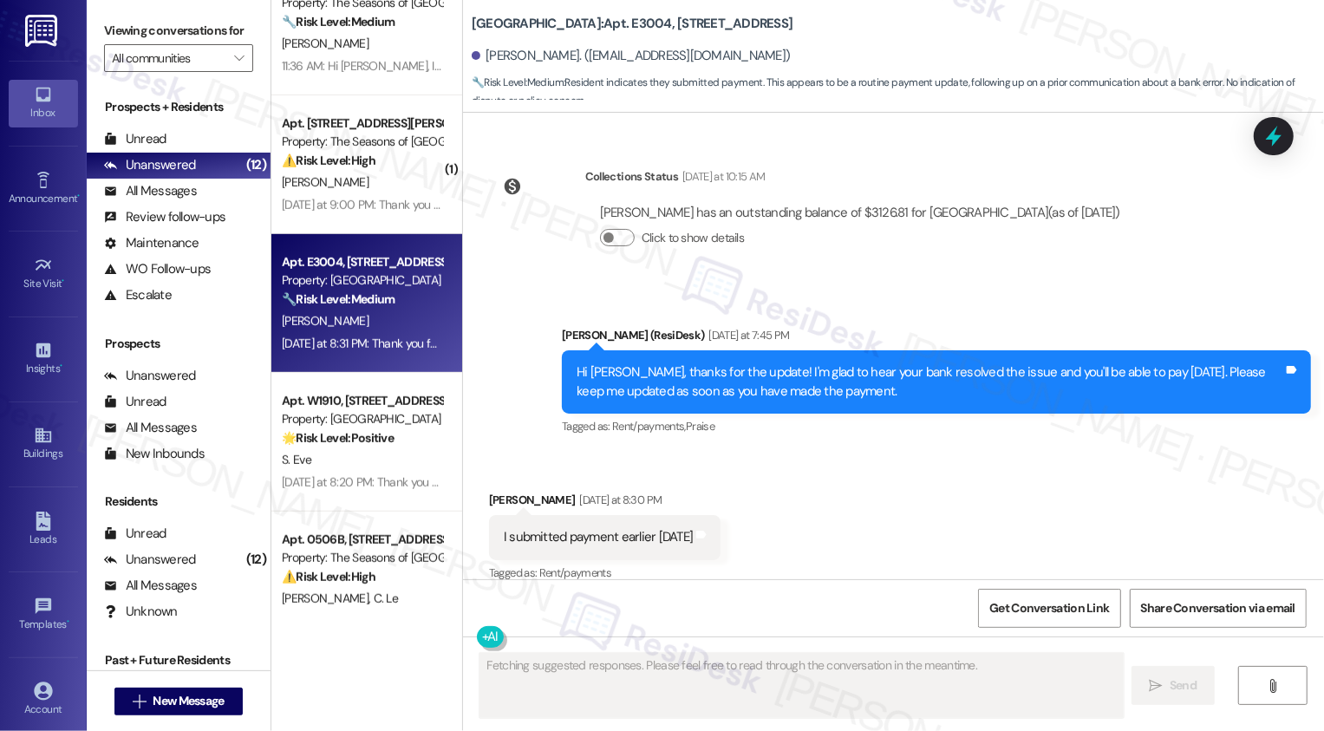
scroll to position [1742, 0]
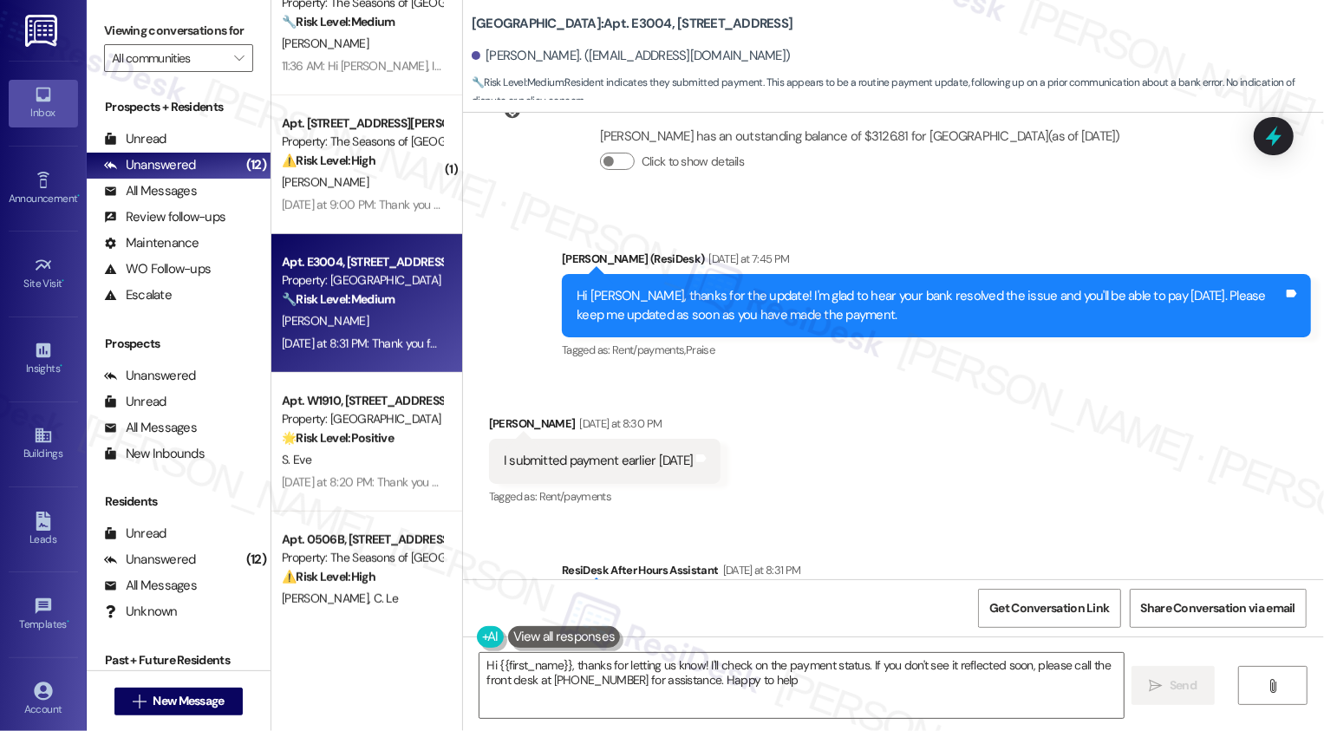
type textarea "Hi {{first_name}}, thanks for letting us know! I'll check on the payment status…"
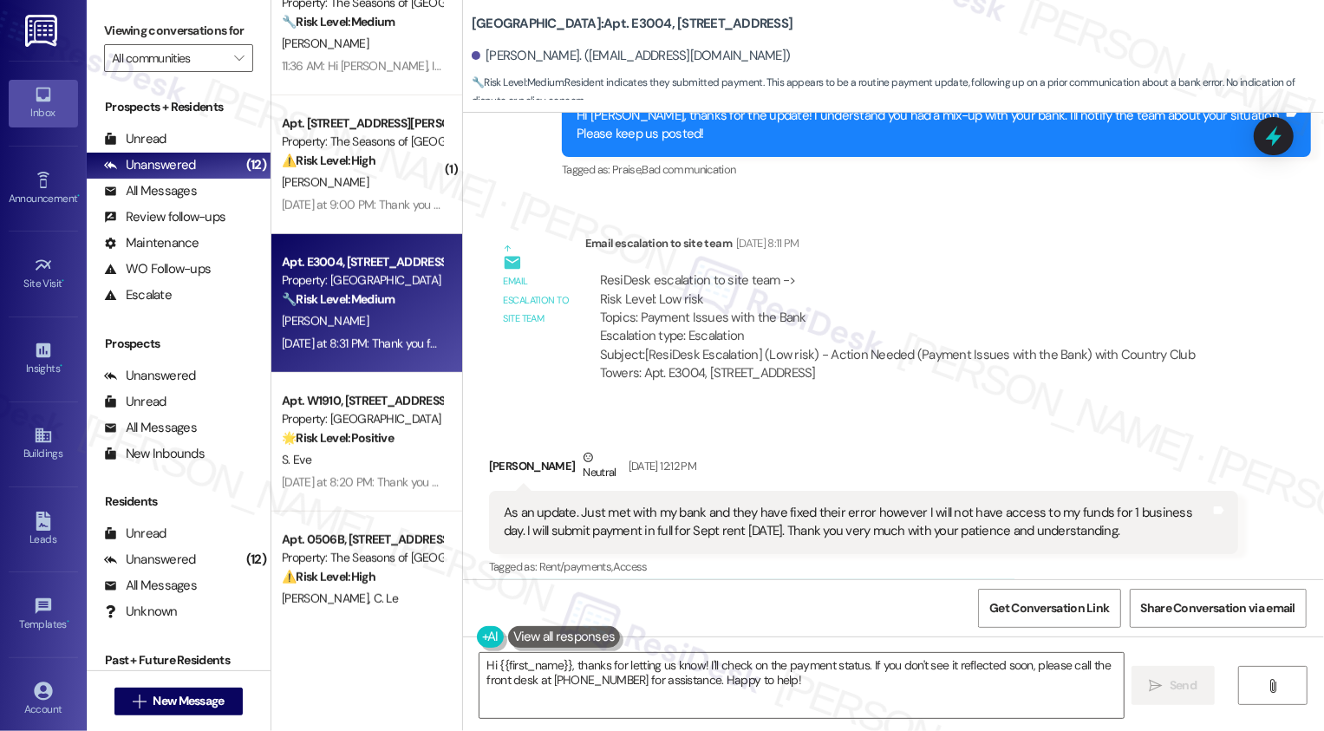
scroll to position [902, 0]
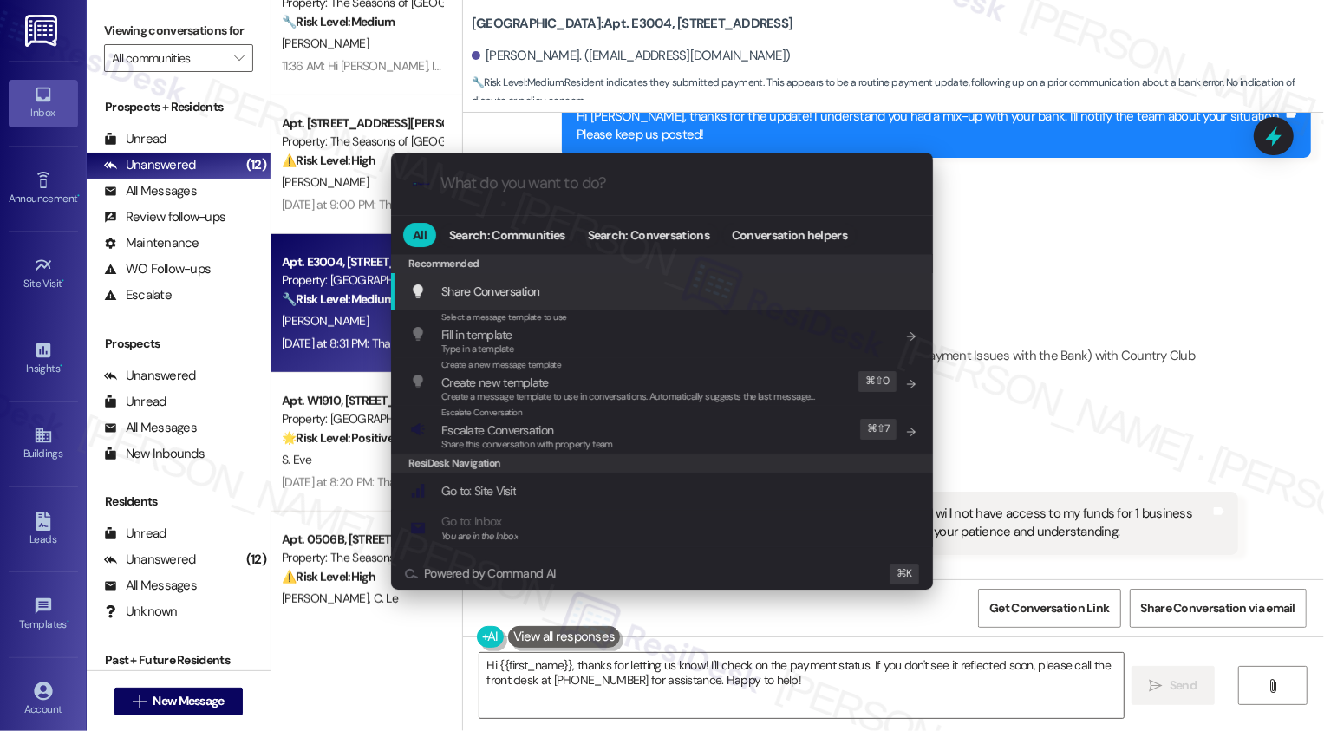
click at [298, 288] on div ".cls-1{fill:#0a055f;}.cls-2{fill:#0cc4c4;} resideskLogoBlueOrange All Search: C…" at bounding box center [662, 365] width 1324 height 731
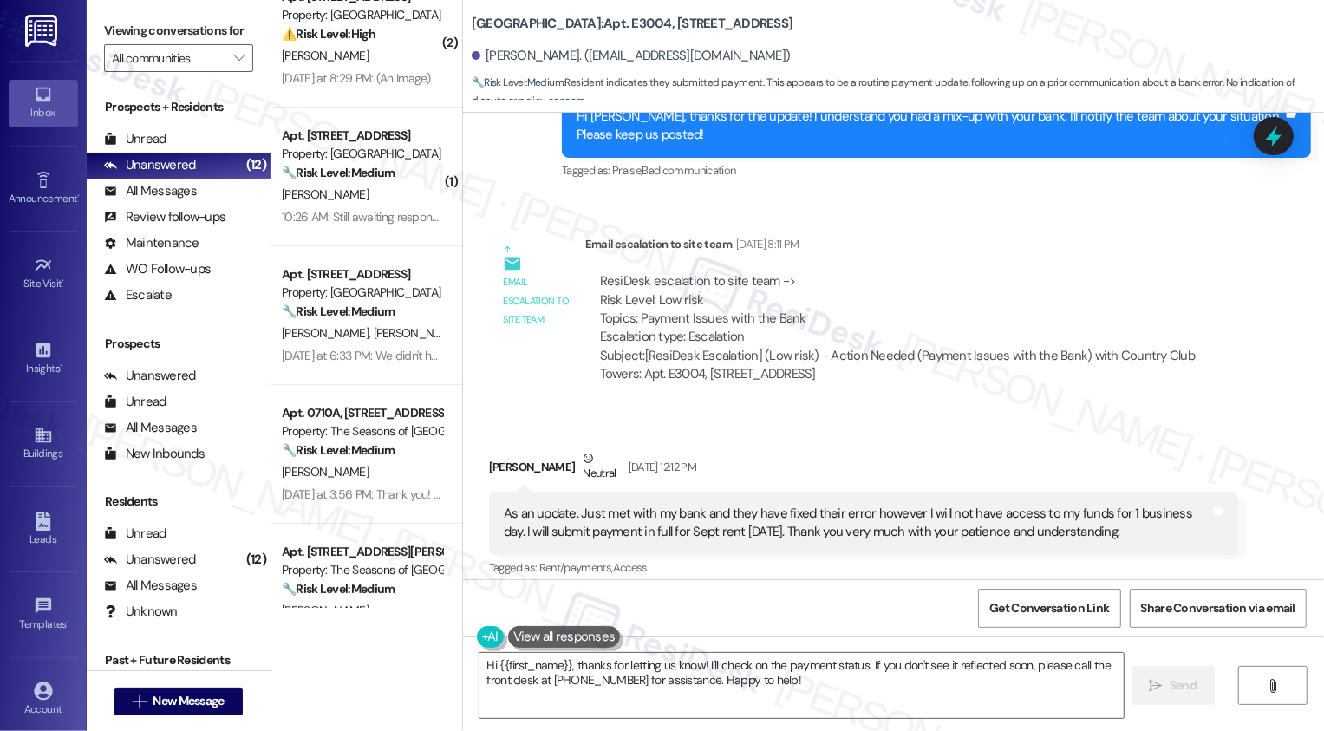
scroll to position [0, 0]
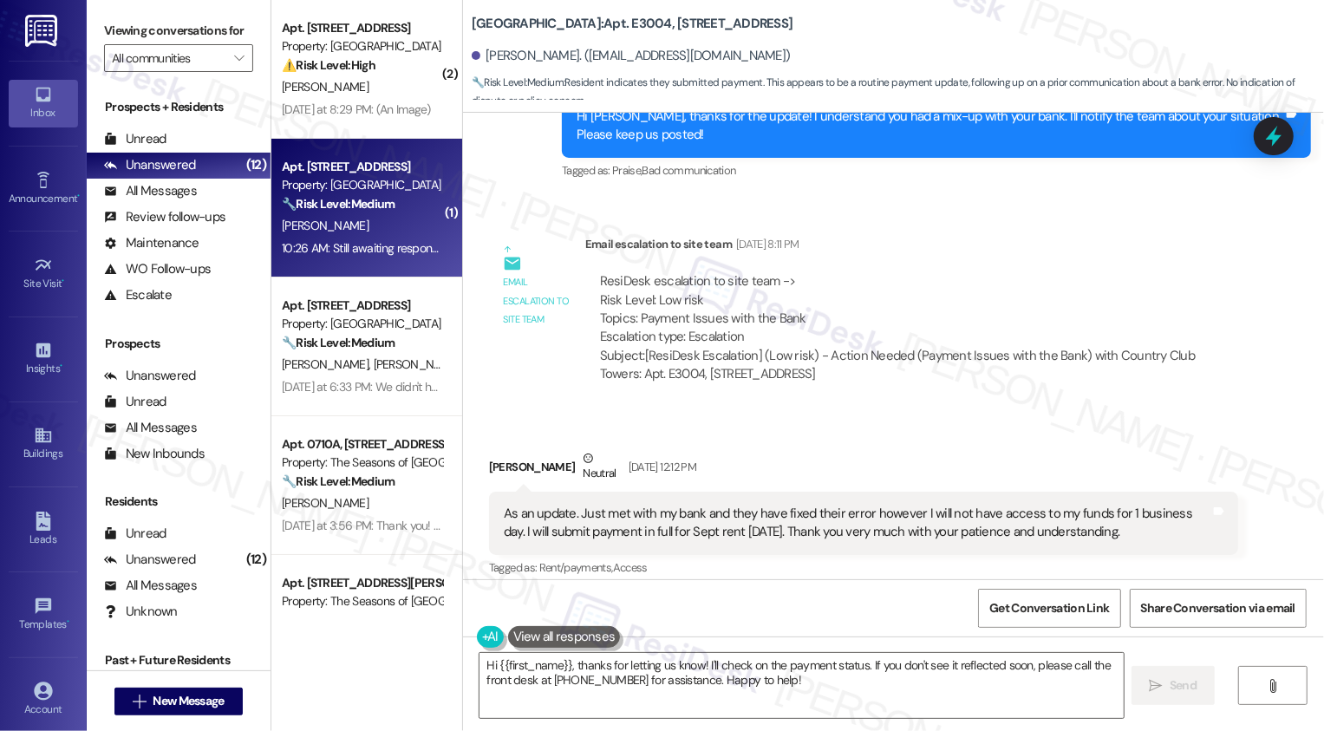
click at [362, 249] on div "10:26 AM: Still awaiting response to requests from 8/20... wondering if this nu…" at bounding box center [562, 248] width 561 height 16
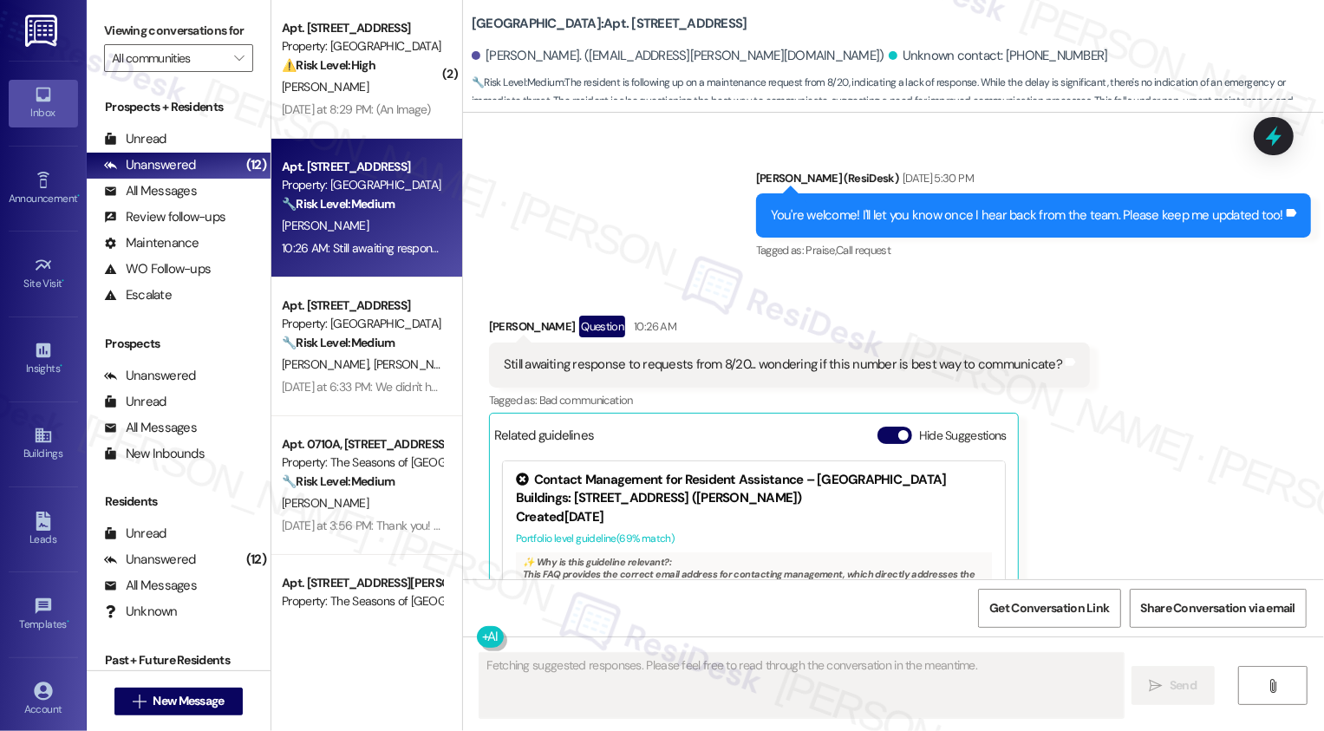
scroll to position [6311, 0]
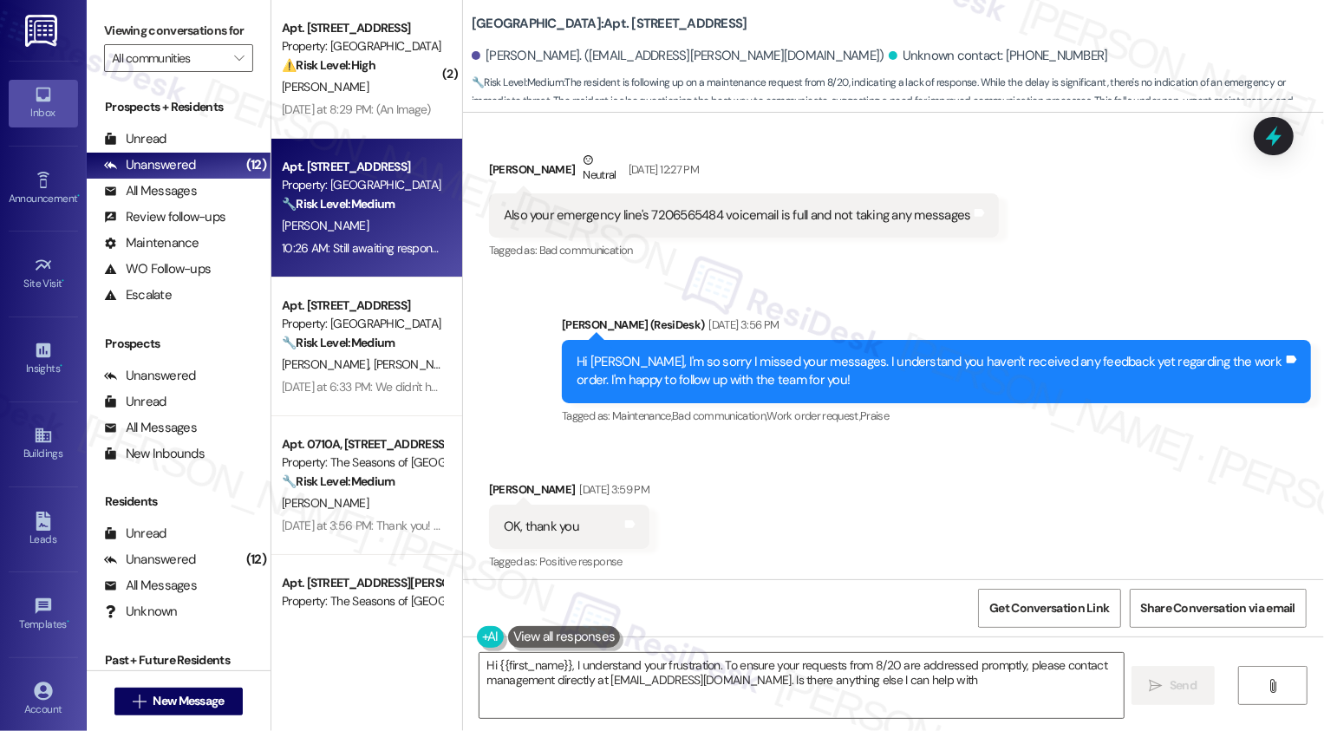
type textarea "Hi {{first_name}}, I understand your frustration. To ensure your requests from …"
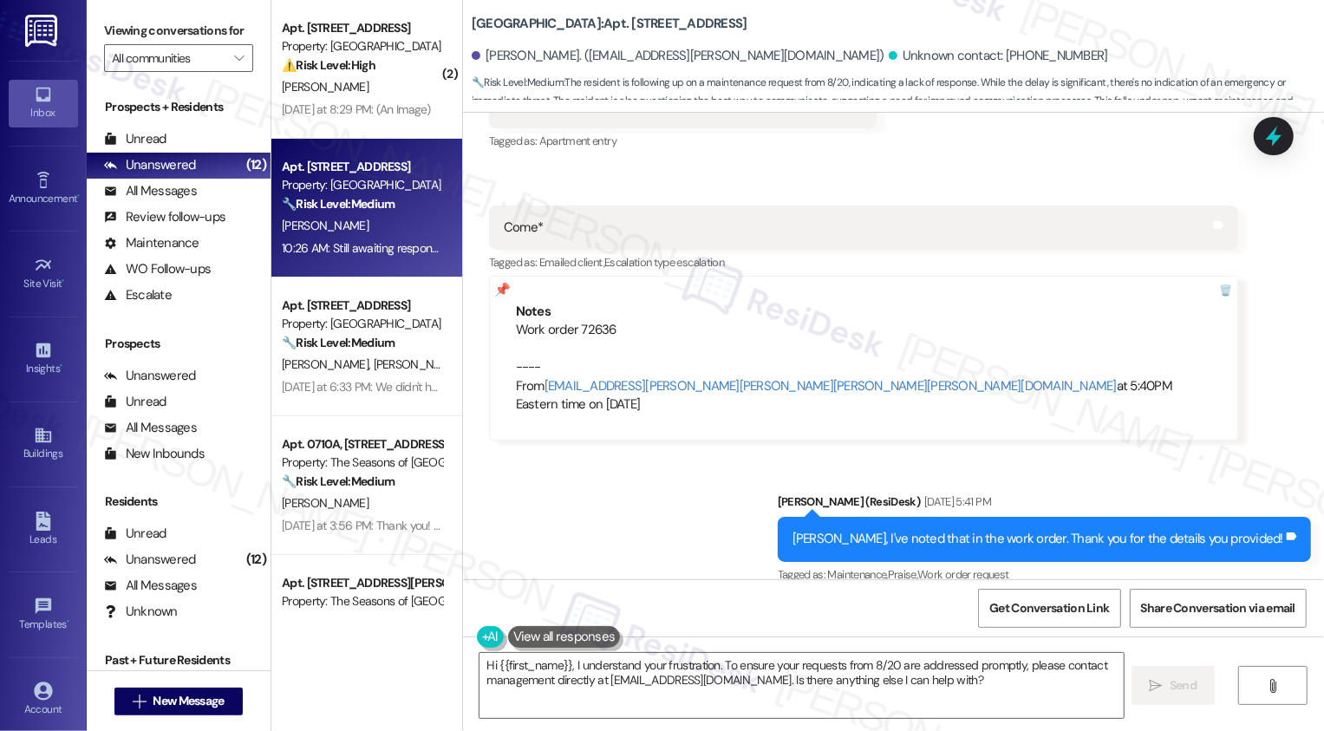
scroll to position [4557, 0]
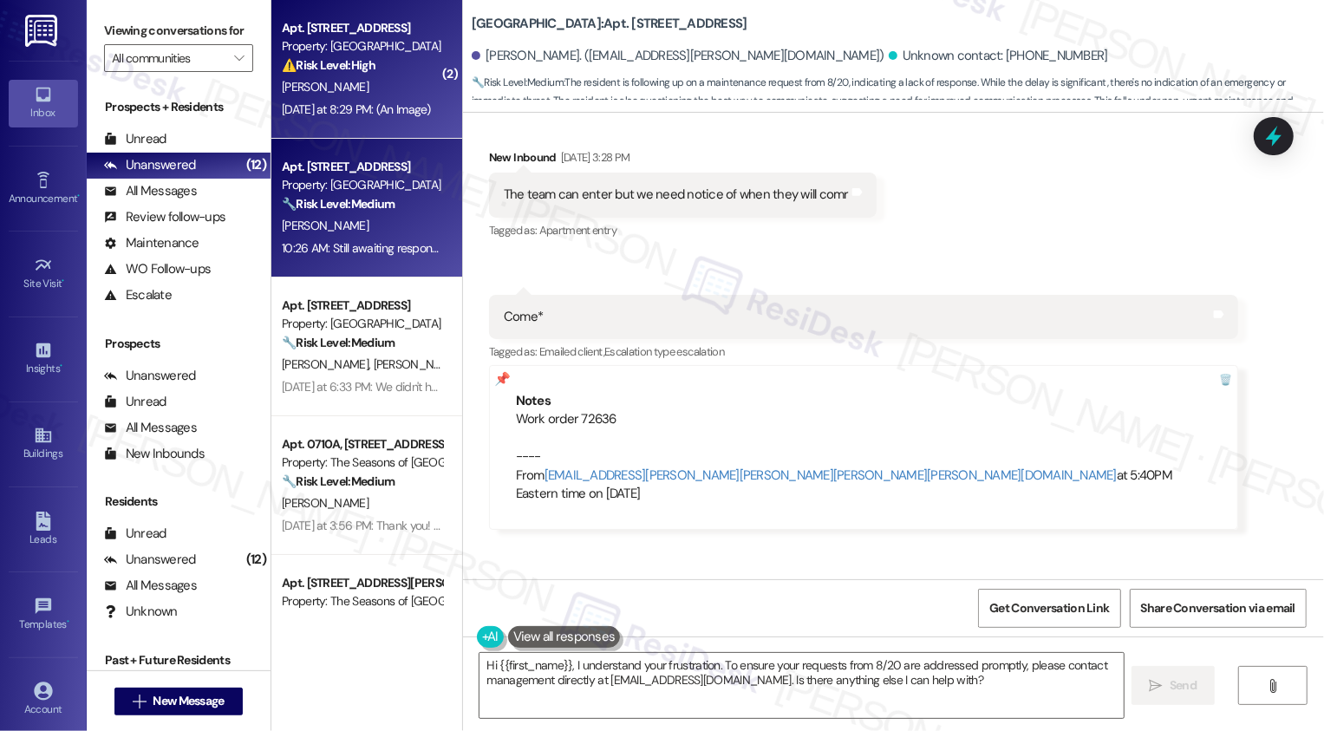
click at [323, 114] on div "[DATE] at 8:29 PM: (An Image) [DATE] at 8:29 PM: (An Image)" at bounding box center [356, 109] width 149 height 16
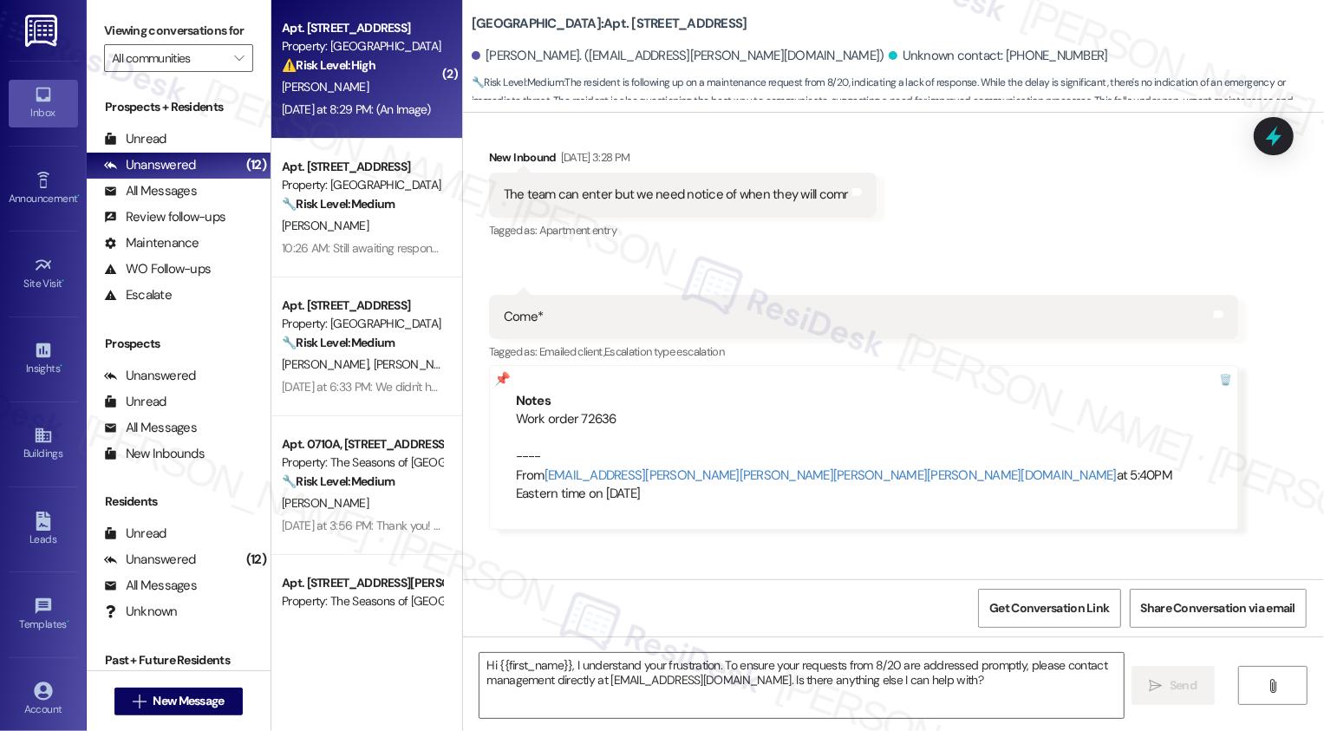
click at [323, 114] on div "[DATE] at 8:29 PM: (An Image) [DATE] at 8:29 PM: (An Image)" at bounding box center [356, 109] width 149 height 16
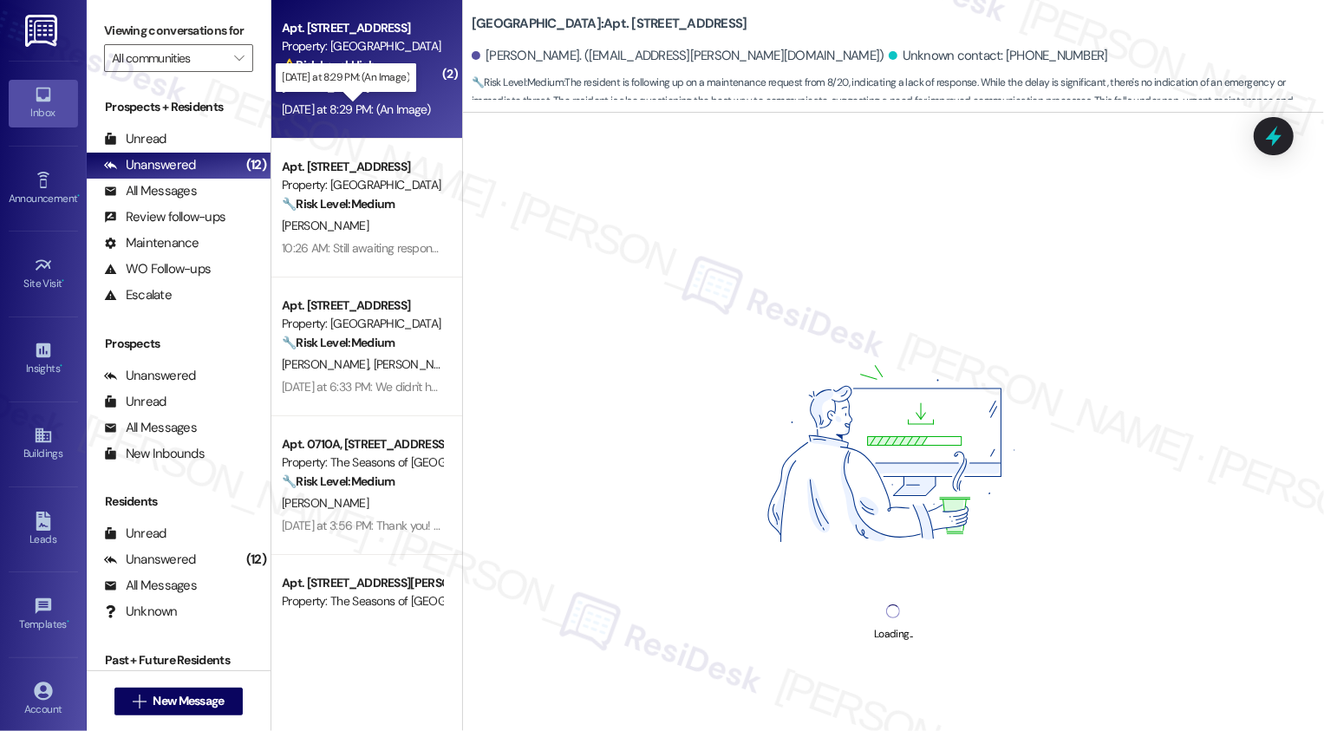
click at [370, 104] on div "[DATE] at 8:29 PM: (An Image) [DATE] at 8:29 PM: (An Image)" at bounding box center [356, 109] width 149 height 16
click at [393, 108] on div "[DATE] at 8:29 PM: (An Image) [DATE] at 8:29 PM: (An Image)" at bounding box center [356, 109] width 149 height 16
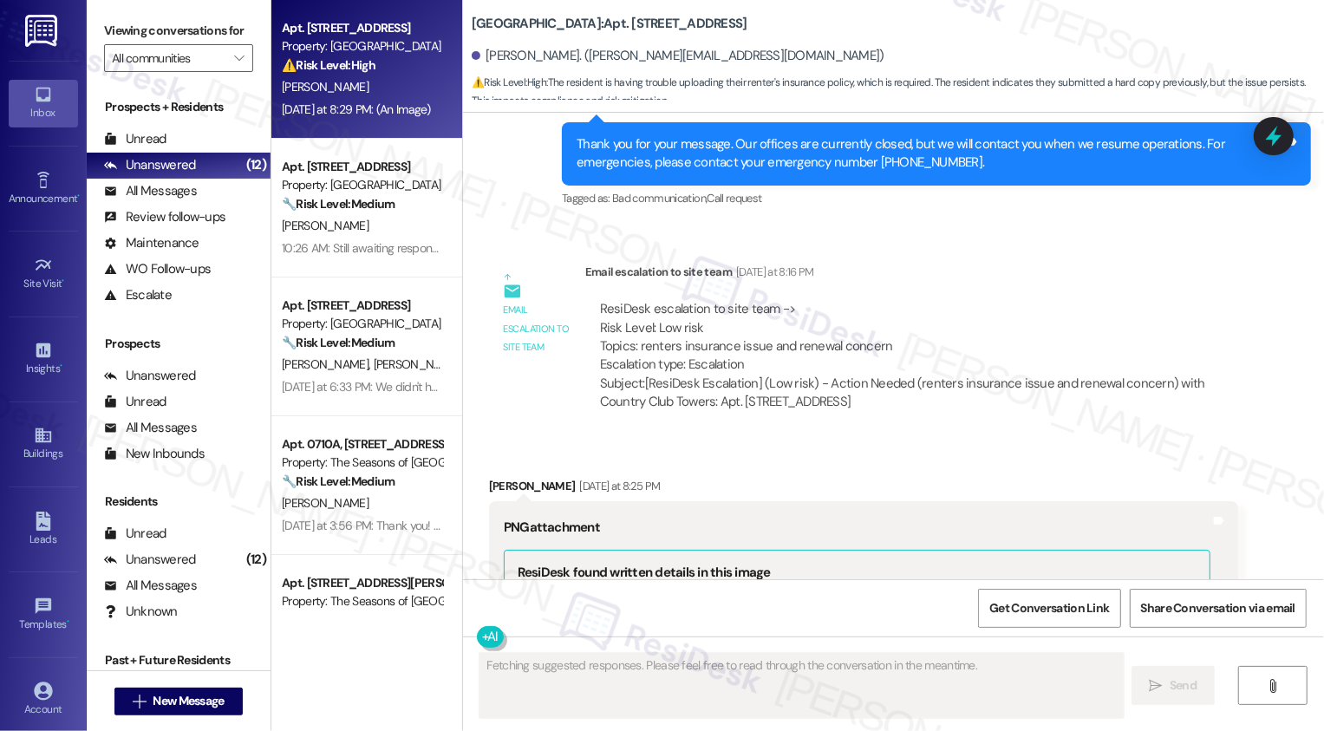
scroll to position [6252, 0]
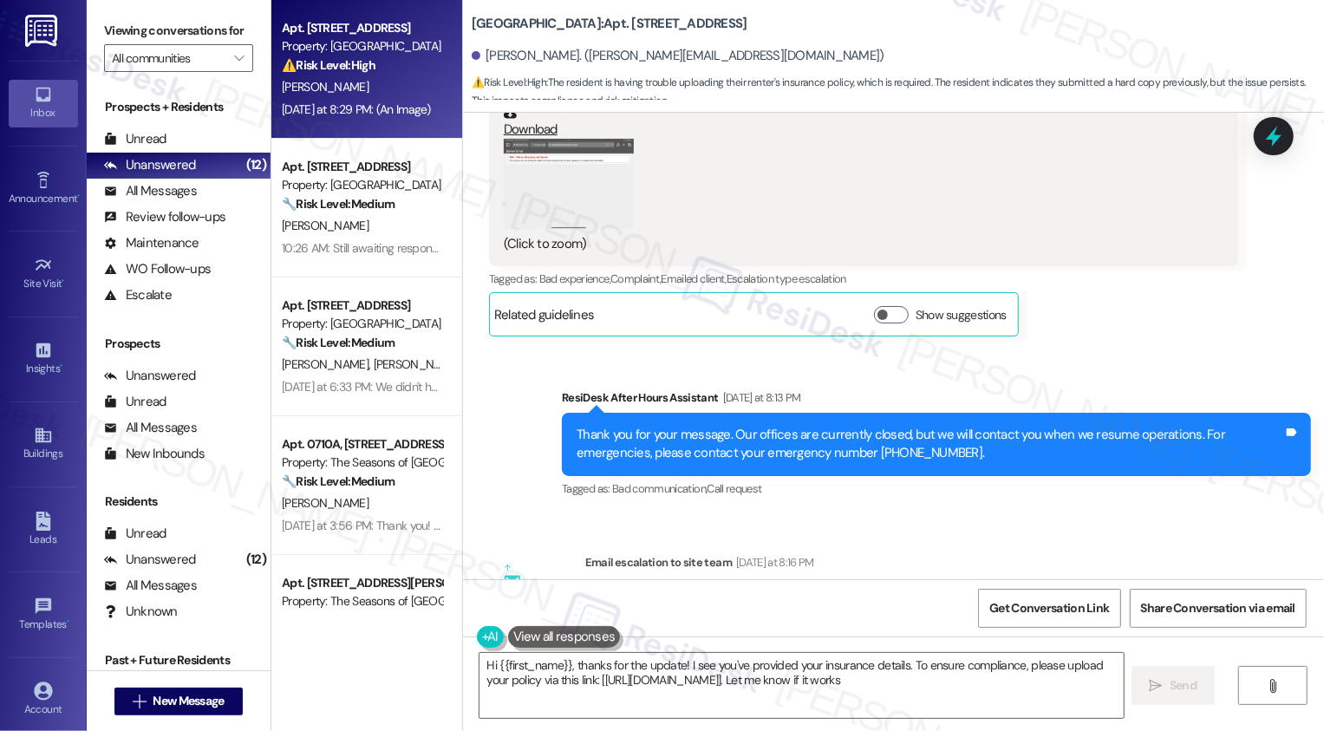
type textarea "Hi {{first_name}}, thanks for the update! I see you've provided your insurance …"
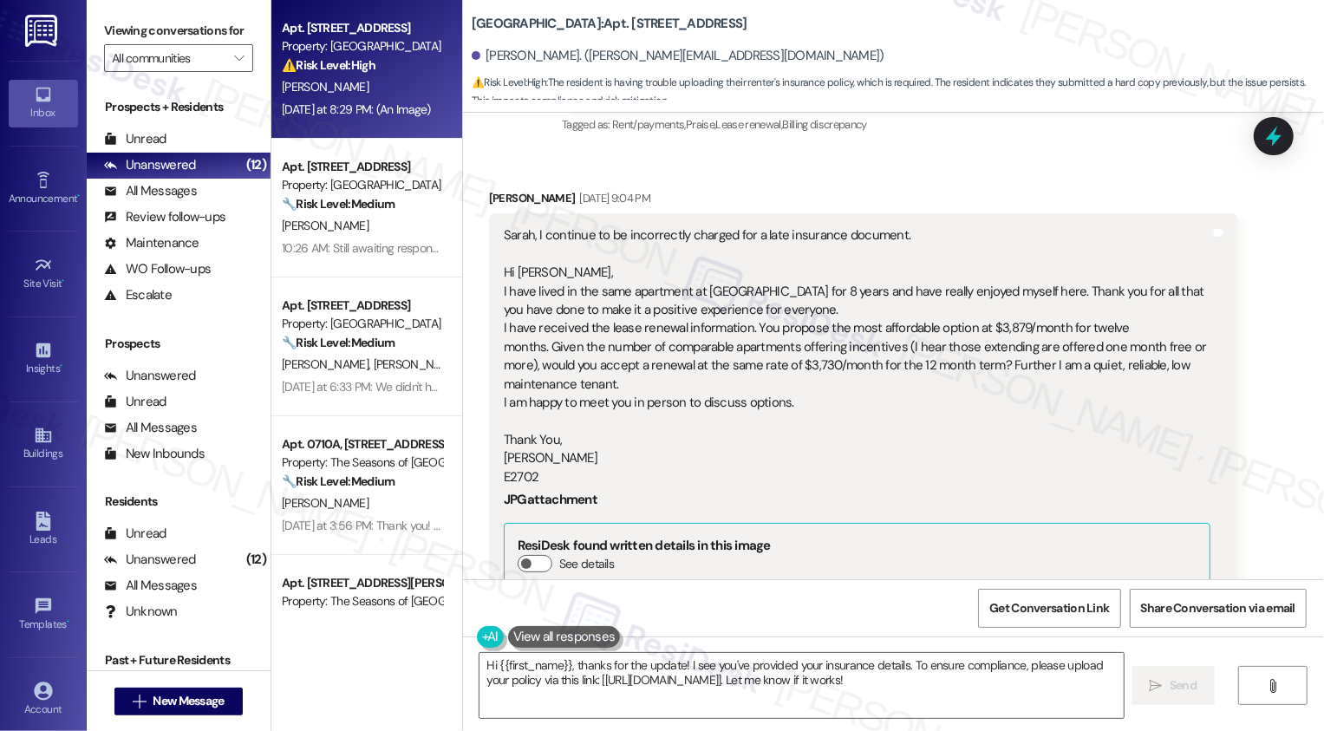
scroll to position [4471, 0]
